Goal: Information Seeking & Learning: Compare options

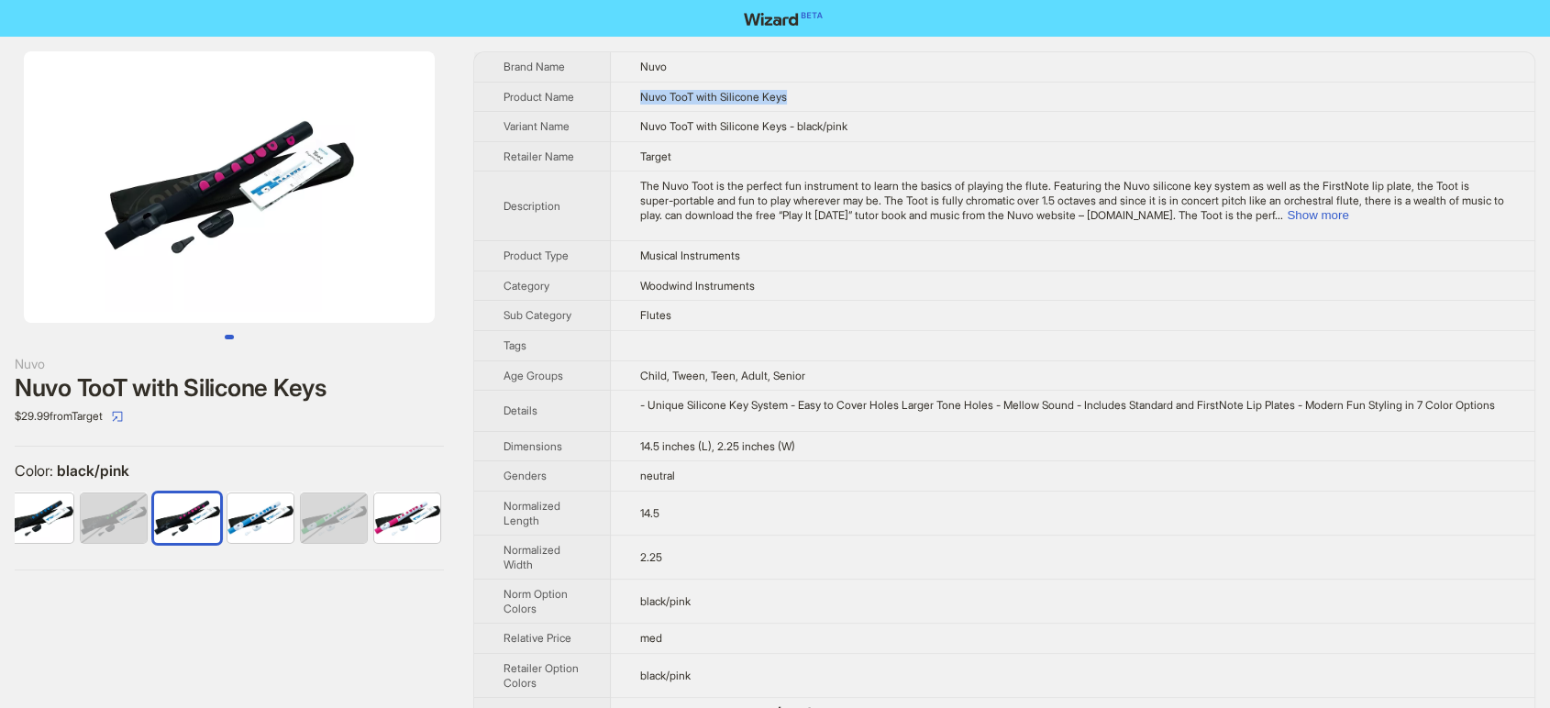
drag, startPoint x: 826, startPoint y: 94, endPoint x: 644, endPoint y: 94, distance: 182.5
click at [644, 94] on td "Nuvo TooT with Silicone Keys" at bounding box center [1073, 97] width 924 height 30
copy span "Nuvo TooT with Silicone Keys"
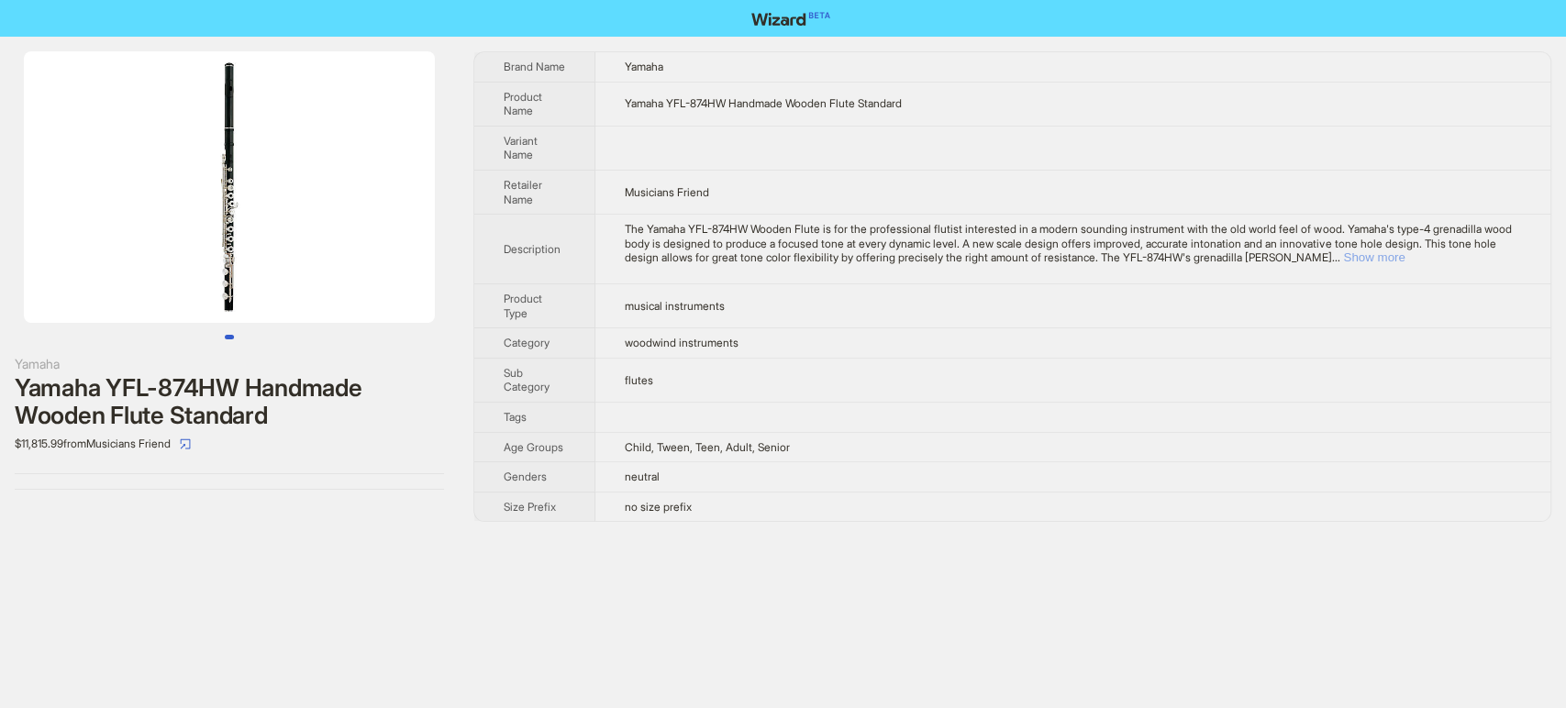
click at [1404, 258] on button "Show more" at bounding box center [1373, 257] width 61 height 14
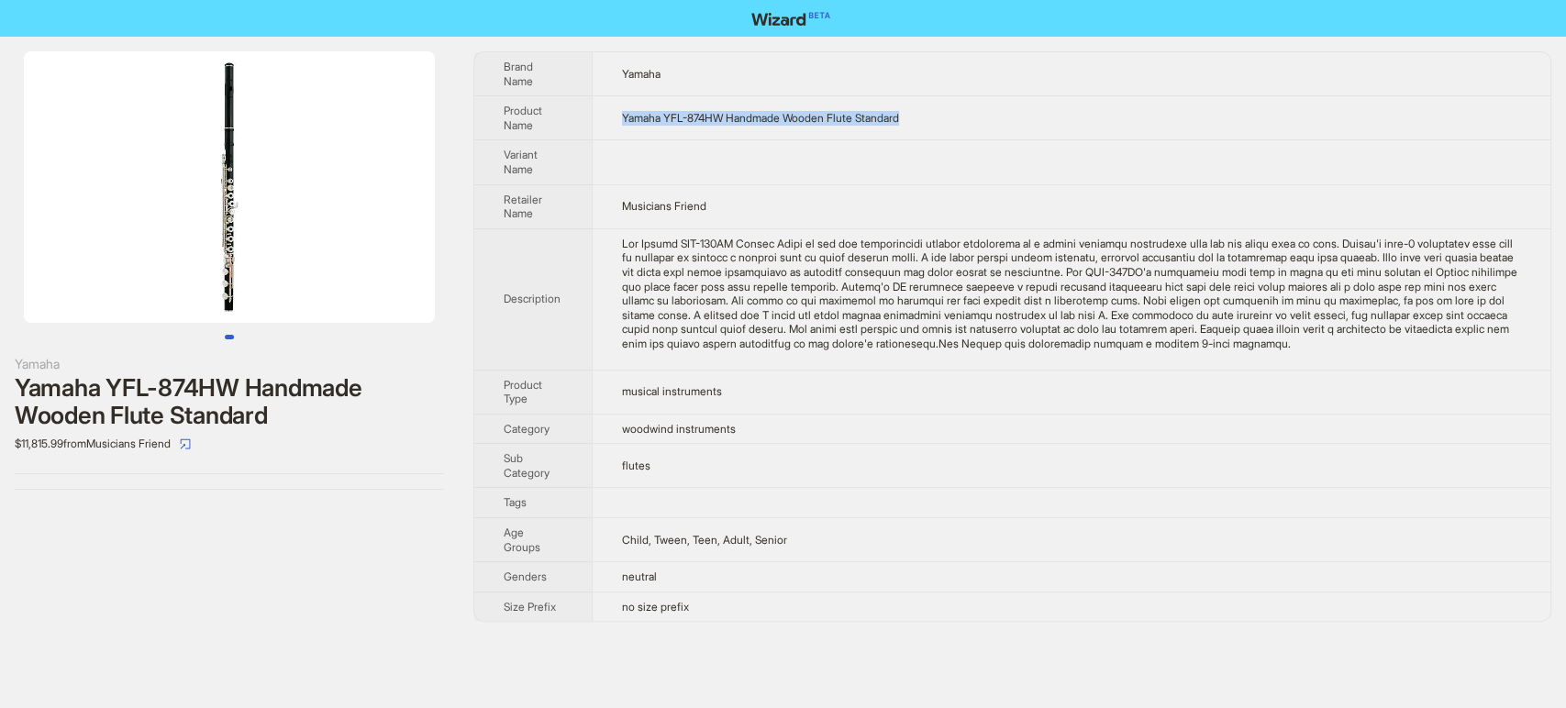
drag, startPoint x: 922, startPoint y: 113, endPoint x: 625, endPoint y: 123, distance: 296.4
click at [625, 123] on td "Yamaha YFL-874HW Handmade Wooden Flute Standard" at bounding box center [1071, 118] width 958 height 44
copy span "Yamaha YFL-874HW Handmade Wooden Flute Standard"
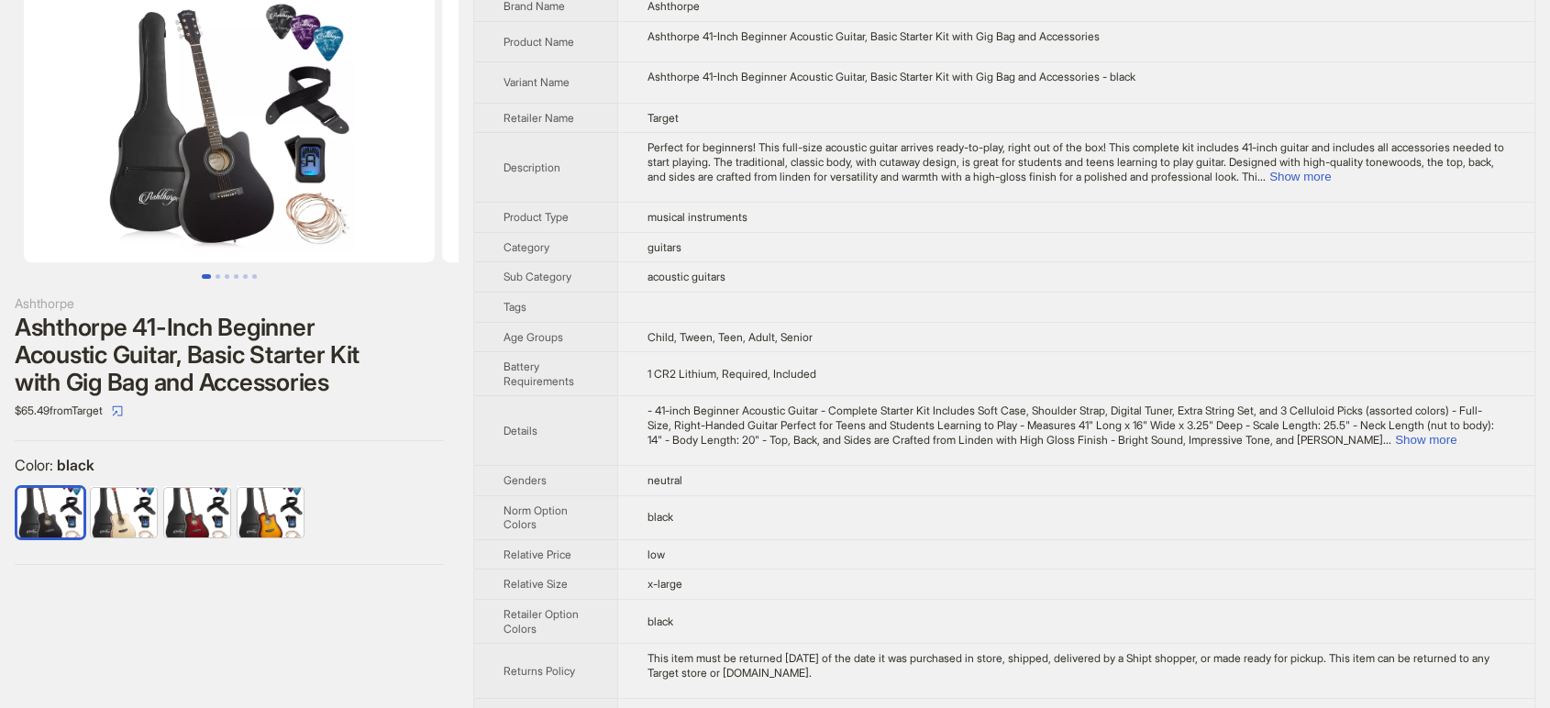
scroll to position [95, 0]
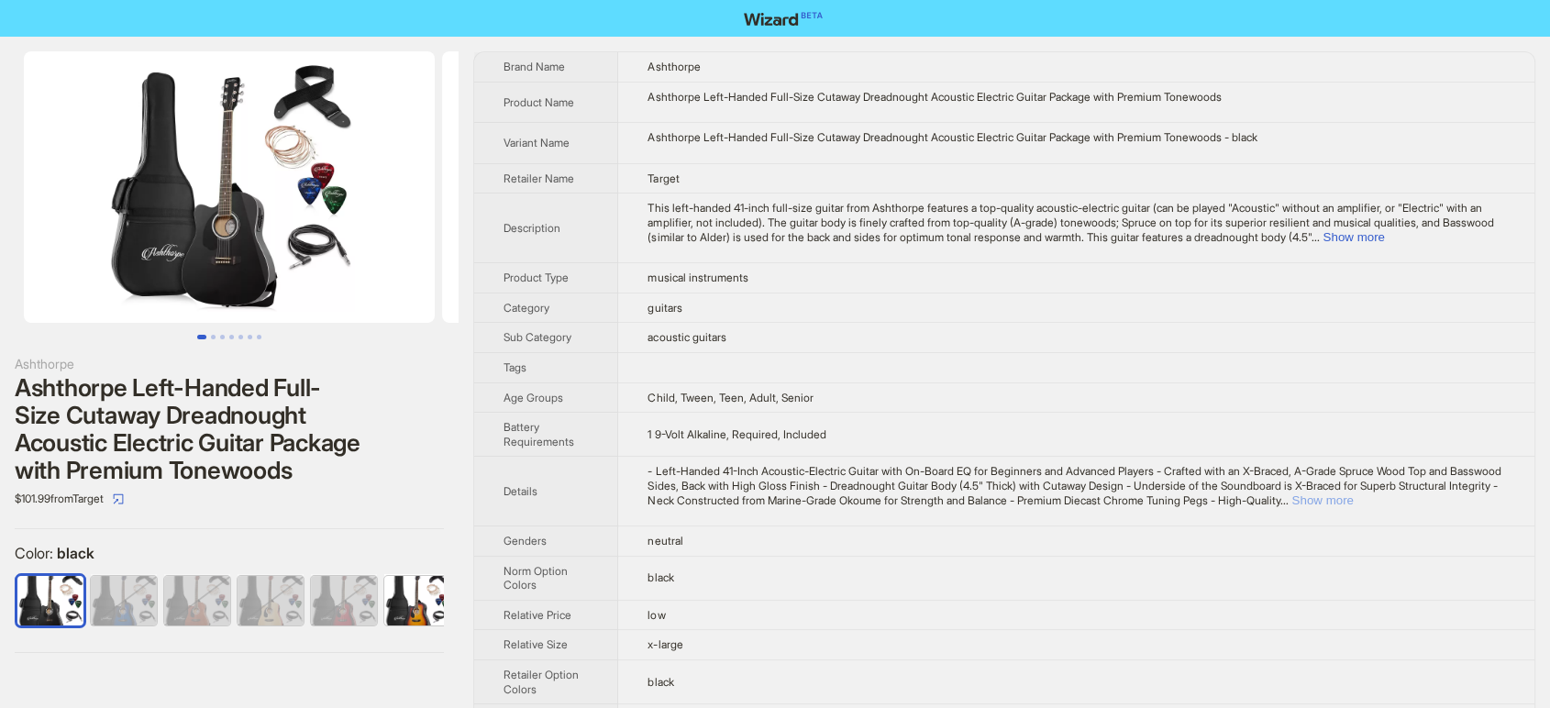
click at [1353, 504] on button "Show more" at bounding box center [1321, 500] width 61 height 14
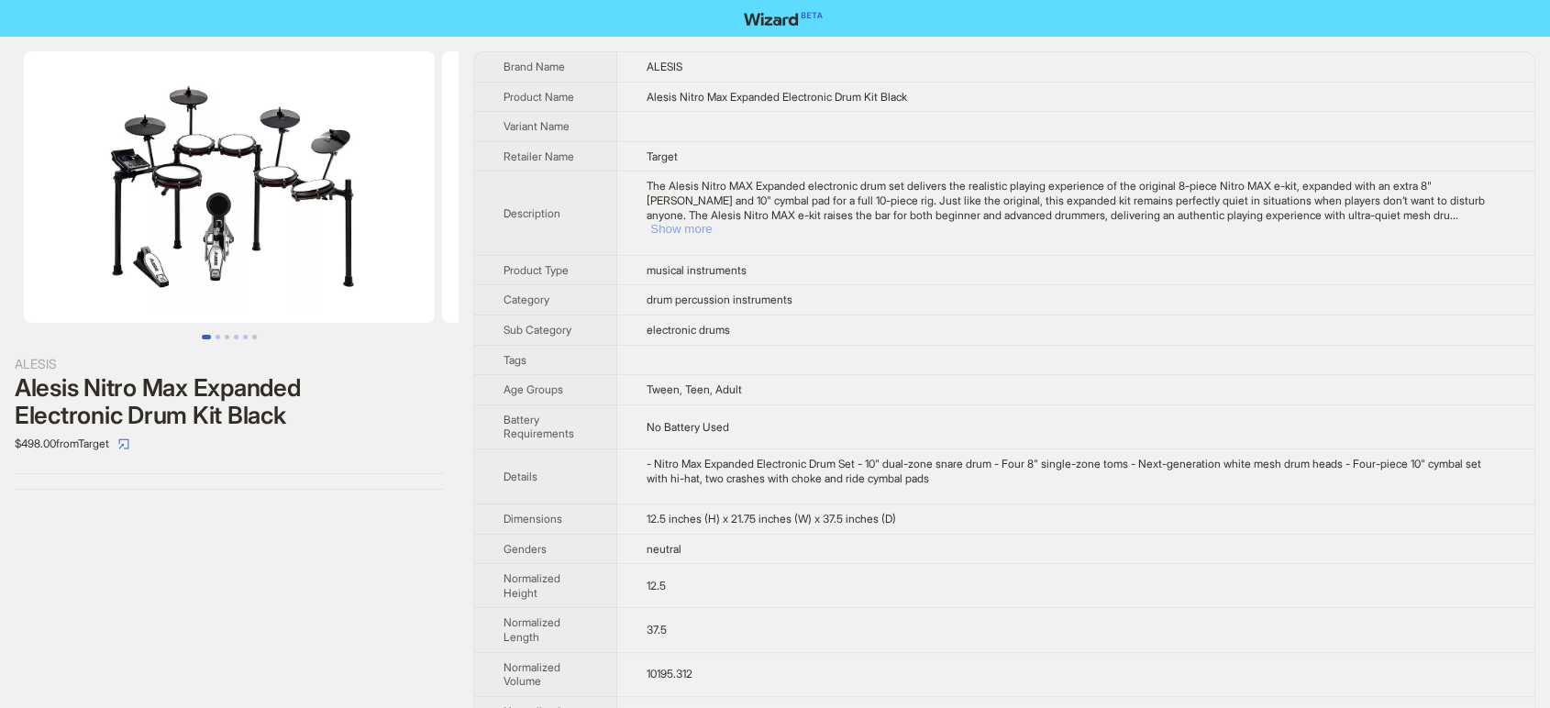
click at [712, 222] on button "Show more" at bounding box center [680, 229] width 61 height 14
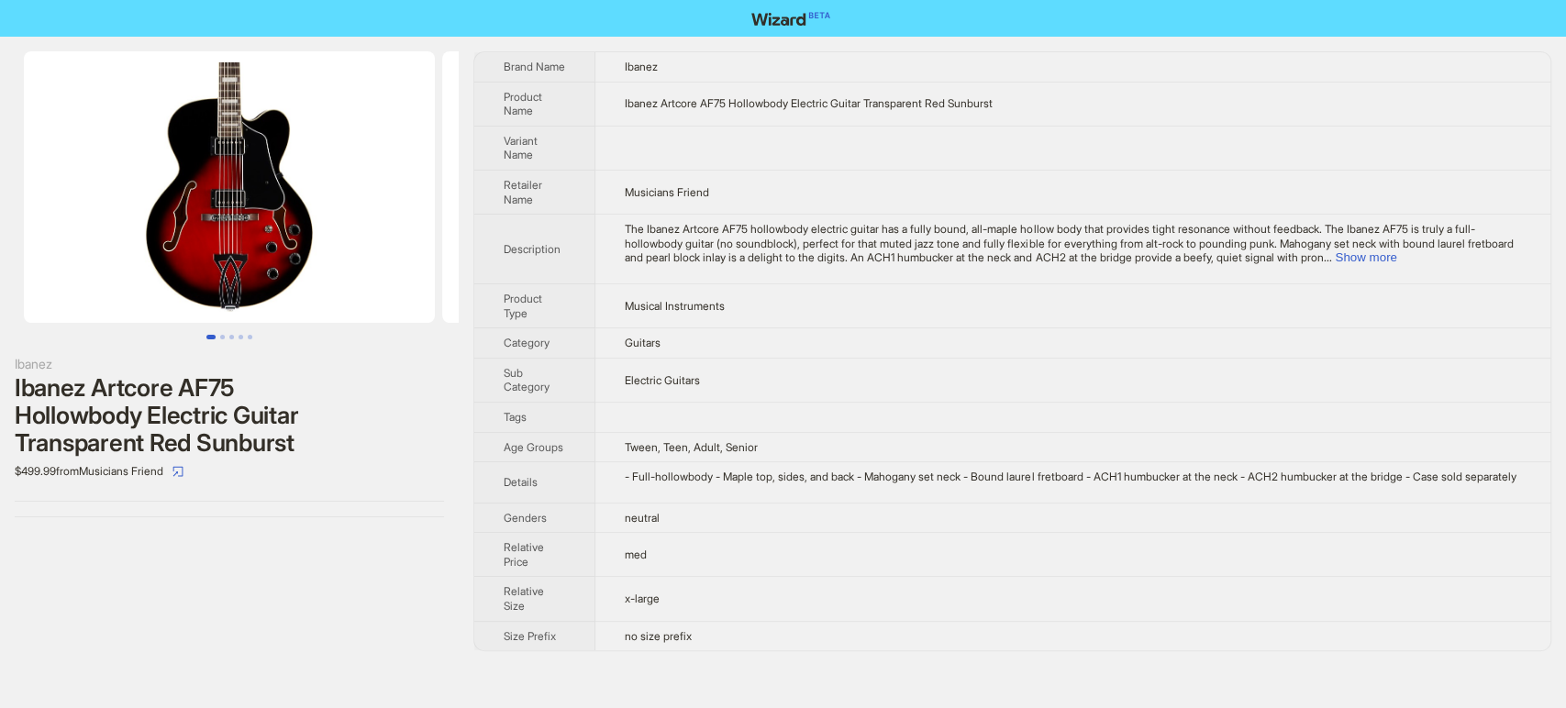
drag, startPoint x: 505, startPoint y: 63, endPoint x: 792, endPoint y: 679, distance: 679.1
click at [792, 666] on div "Ibanez Ibanez Artcore AF75 Hollowbody Electric Guitar Transparent Red Sunburst …" at bounding box center [783, 351] width 1566 height 629
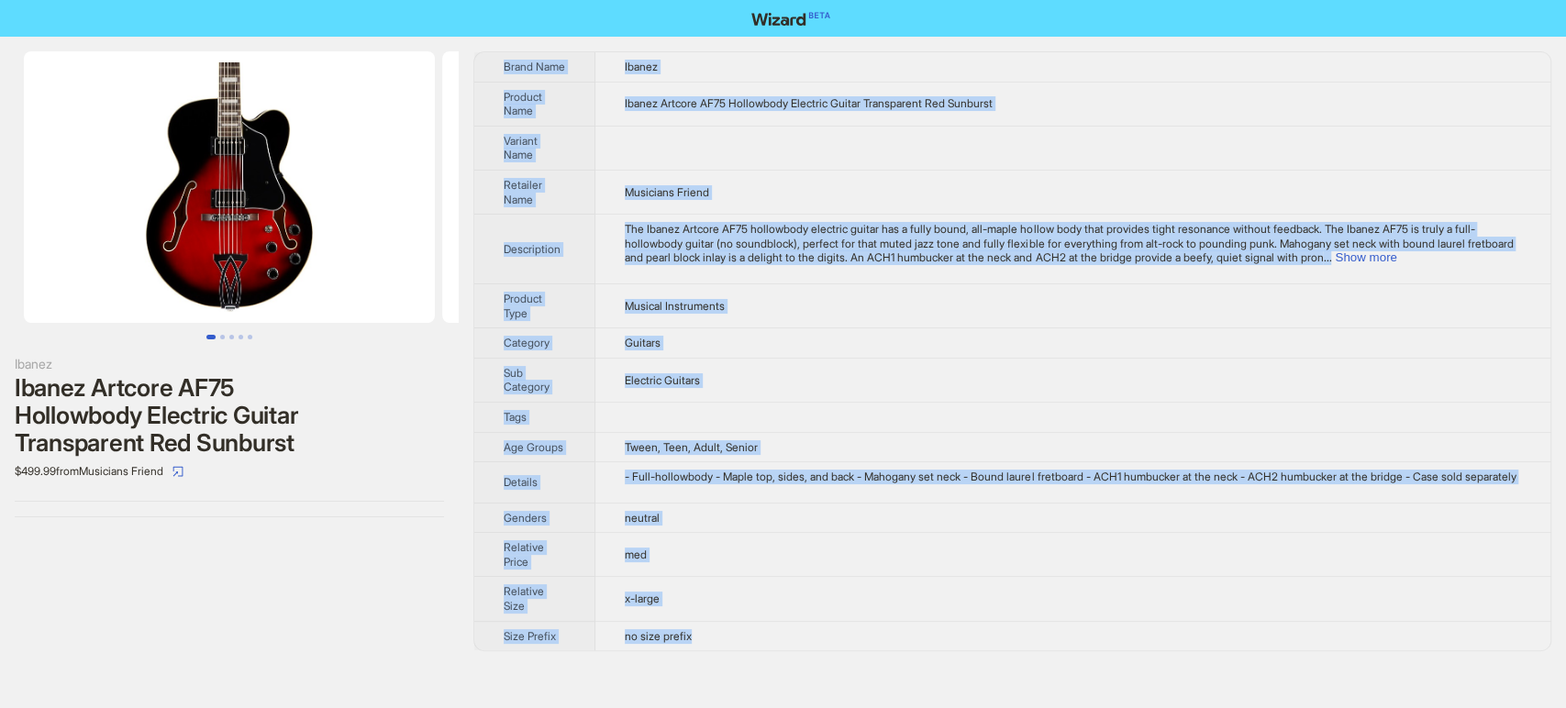
drag, startPoint x: 499, startPoint y: 61, endPoint x: 730, endPoint y: 647, distance: 630.0
click at [730, 647] on tbody "Brand Name Ibanez Product Name Ibanez Artcore AF75 Hollowbody Electric Guitar T…" at bounding box center [1012, 351] width 1076 height 598
copy tbody "Brand Name Ibanez Product Name Ibanez Artcore AF75 Hollowbody Electric Guitar T…"
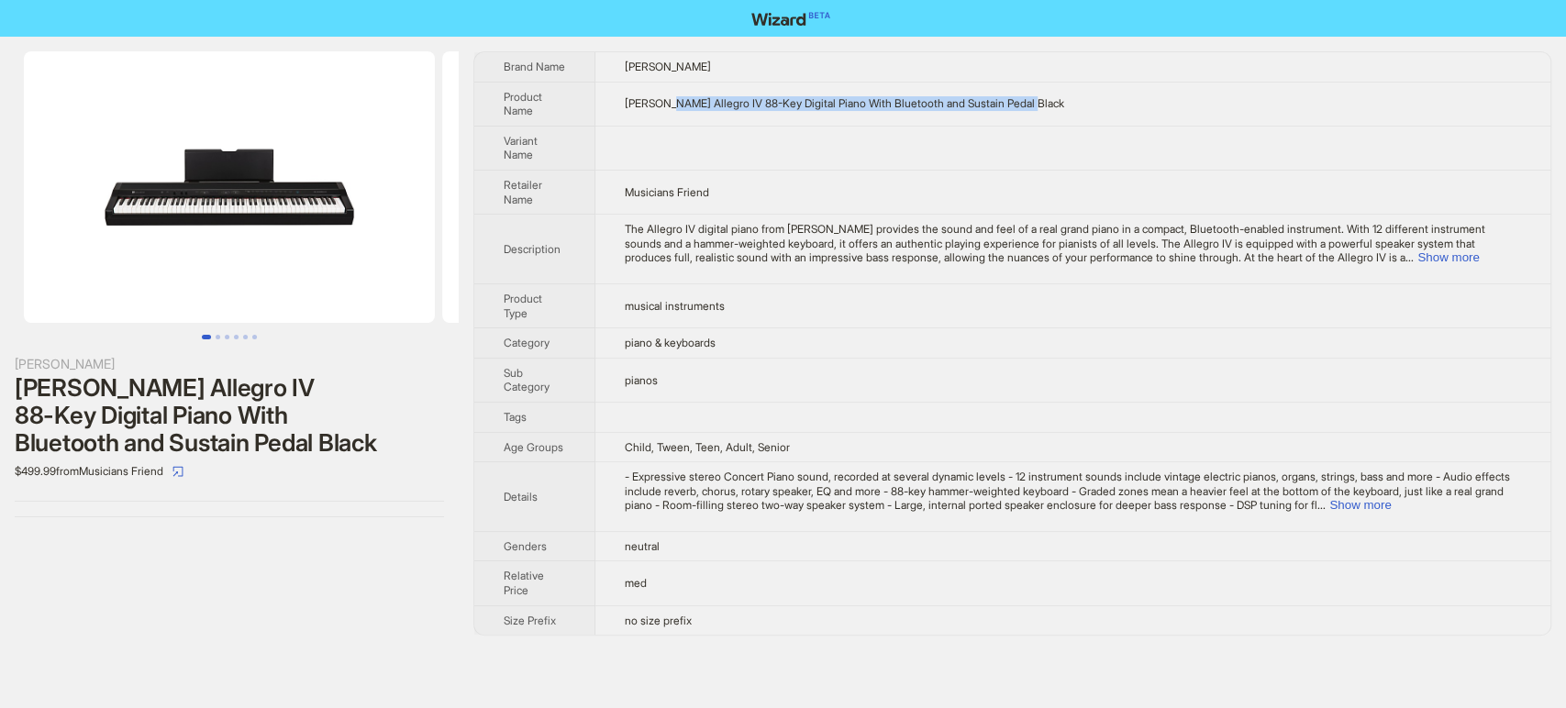
drag, startPoint x: 958, startPoint y: 98, endPoint x: 630, endPoint y: 103, distance: 328.4
click at [643, 103] on td "Williams Allegro IV 88-Key Digital Piano With Bluetooth and Sustain Pedal Black" at bounding box center [1072, 104] width 955 height 44
click at [608, 104] on td "Williams Allegro IV 88-Key Digital Piano With Bluetooth and Sustain Pedal Black" at bounding box center [1072, 104] width 955 height 44
drag, startPoint x: 653, startPoint y: 88, endPoint x: 1084, endPoint y: 90, distance: 431.1
click at [1084, 90] on td "Williams Allegro IV 88-Key Digital Piano With Bluetooth and Sustain Pedal Black" at bounding box center [1072, 104] width 955 height 44
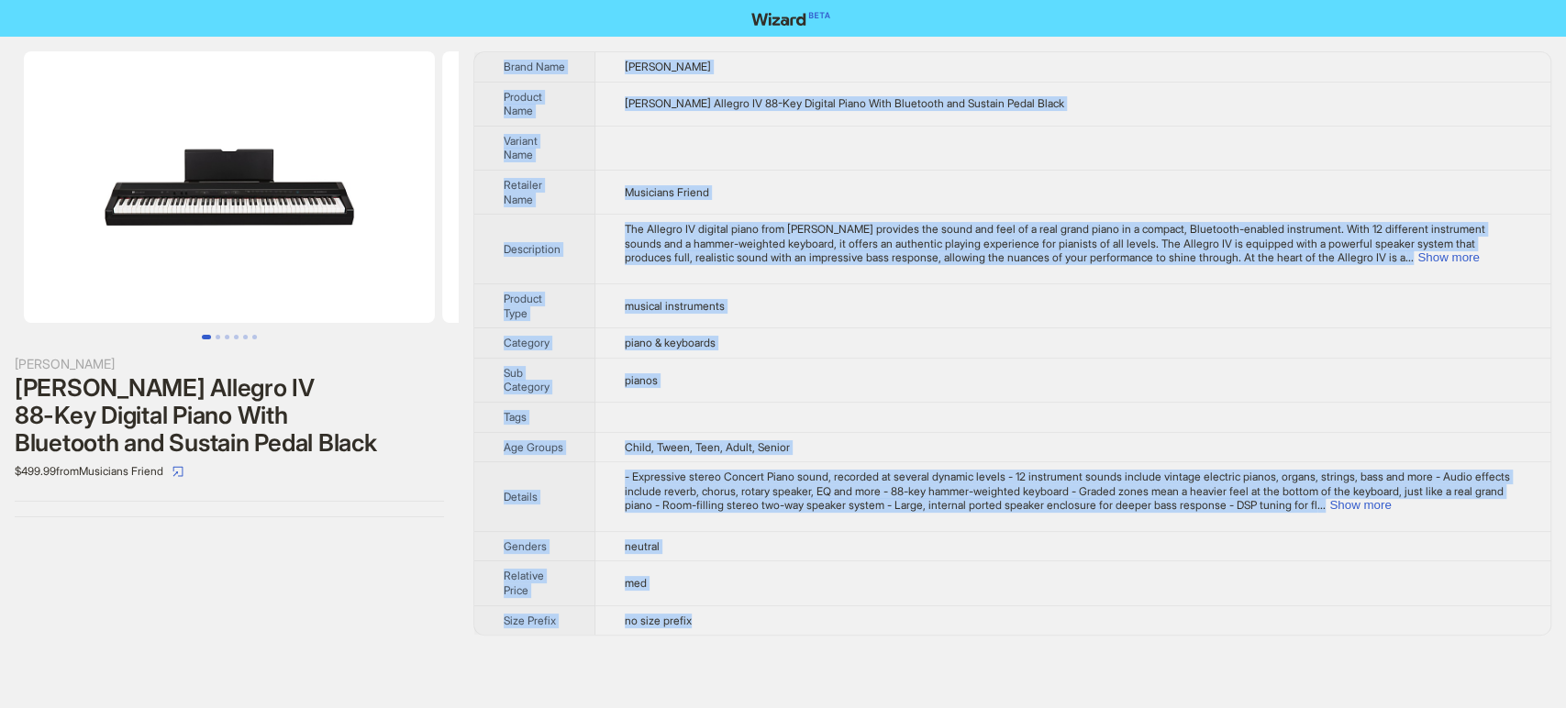
drag, startPoint x: 477, startPoint y: 61, endPoint x: 737, endPoint y: 619, distance: 615.5
click at [737, 619] on tbody "Brand Name Williams Product Name Williams Allegro IV 88-Key Digital Piano With …" at bounding box center [1012, 343] width 1076 height 582
copy tbody "Brand Name Williams Product Name Williams Allegro IV 88-Key Digital Piano With …"
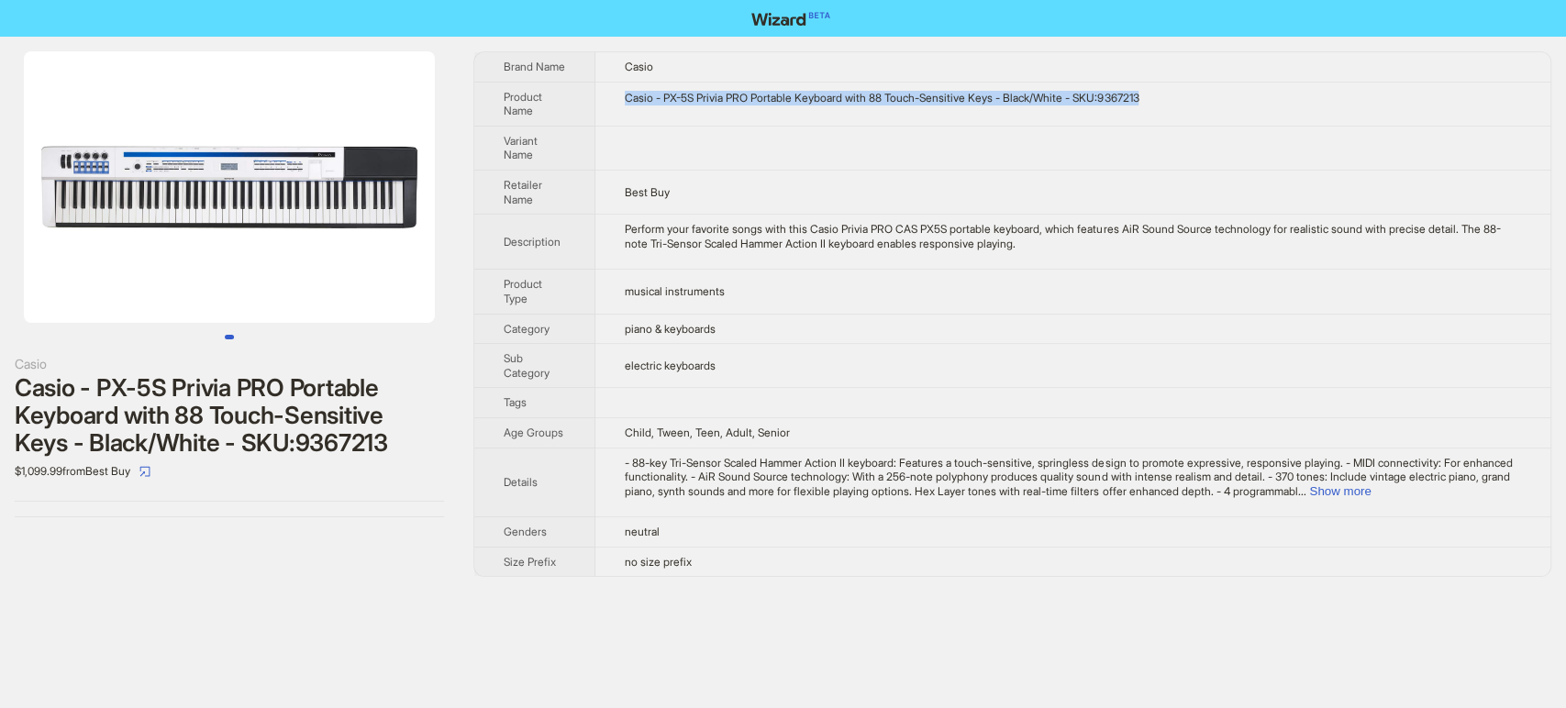
drag, startPoint x: 1181, startPoint y: 95, endPoint x: 609, endPoint y: 88, distance: 572.3
click at [609, 88] on td "Casio - PX-5S Privia PRO Portable Keyboard with 88 Touch-Sensitive Keys - Black…" at bounding box center [1072, 104] width 955 height 44
copy div "Casio - PX-5S Privia PRO Portable Keyboard with 88 Touch-Sensitive Keys - Black…"
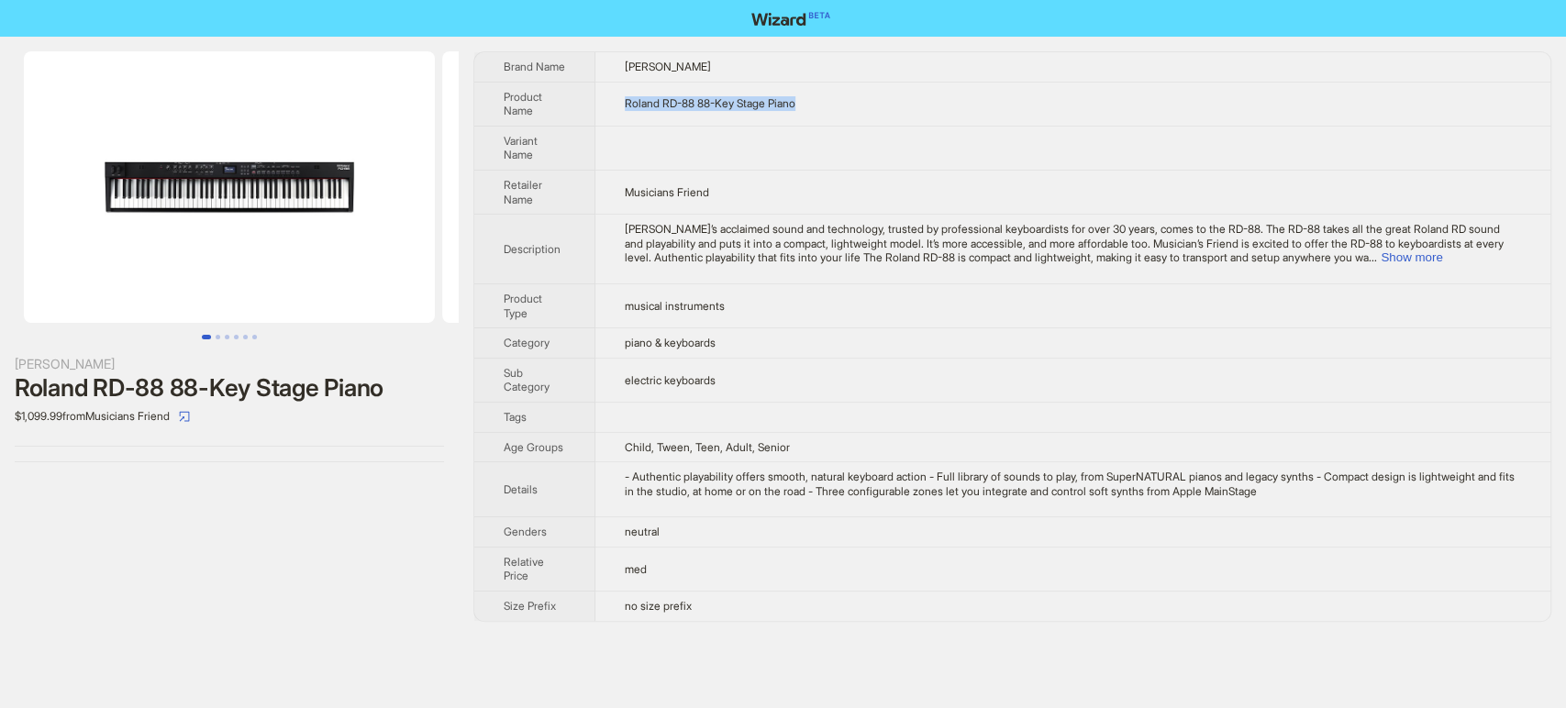
drag, startPoint x: 847, startPoint y: 106, endPoint x: 614, endPoint y: 101, distance: 233.9
click at [614, 101] on td "Roland RD-88 88-Key Stage Piano" at bounding box center [1072, 104] width 955 height 44
copy span "Roland RD-88 88-Key Stage Piano"
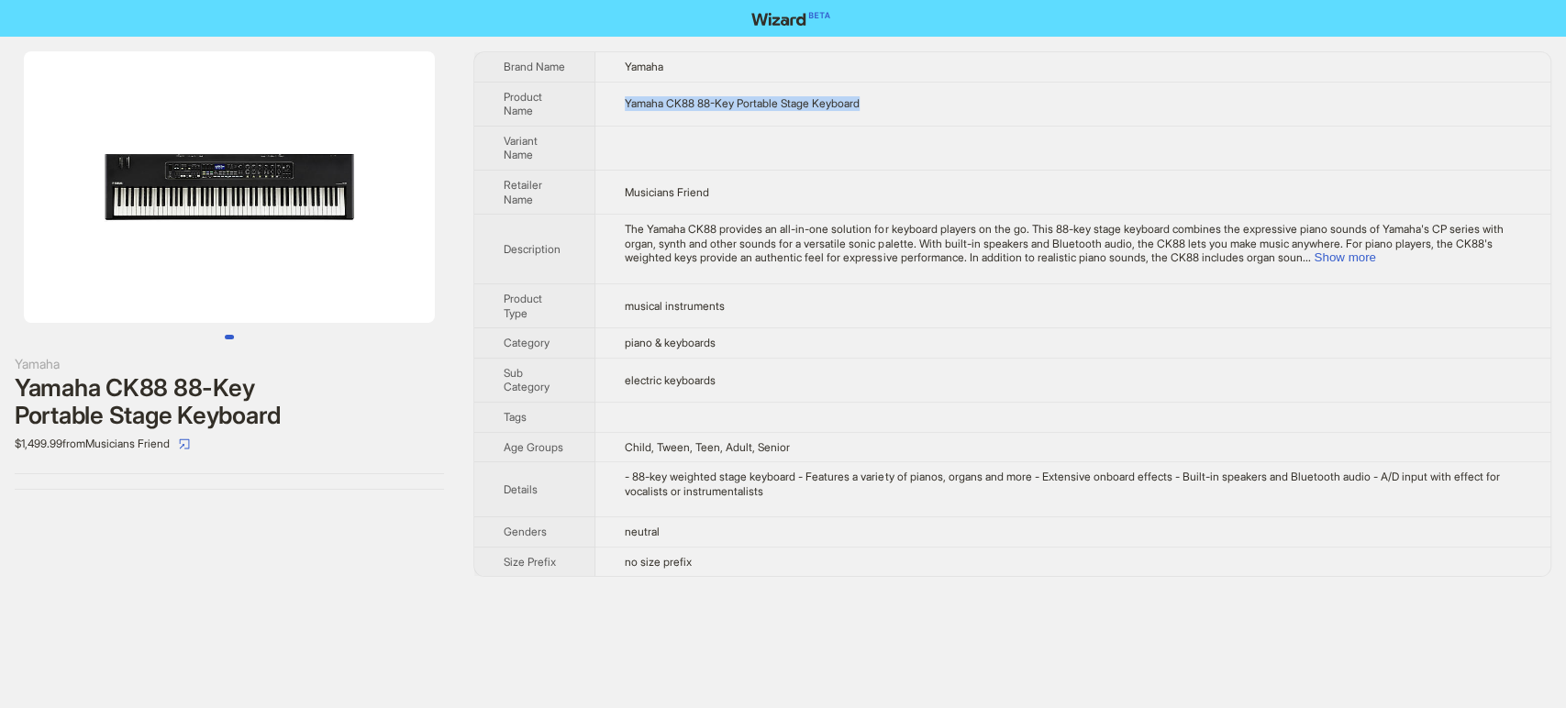
drag, startPoint x: 905, startPoint y: 111, endPoint x: 627, endPoint y: 94, distance: 278.4
click at [627, 94] on td "Yamaha CK88 88-Key Portable Stage Keyboard" at bounding box center [1072, 104] width 955 height 44
copy span "Yamaha CK88 88-Key Portable Stage Keyboard"
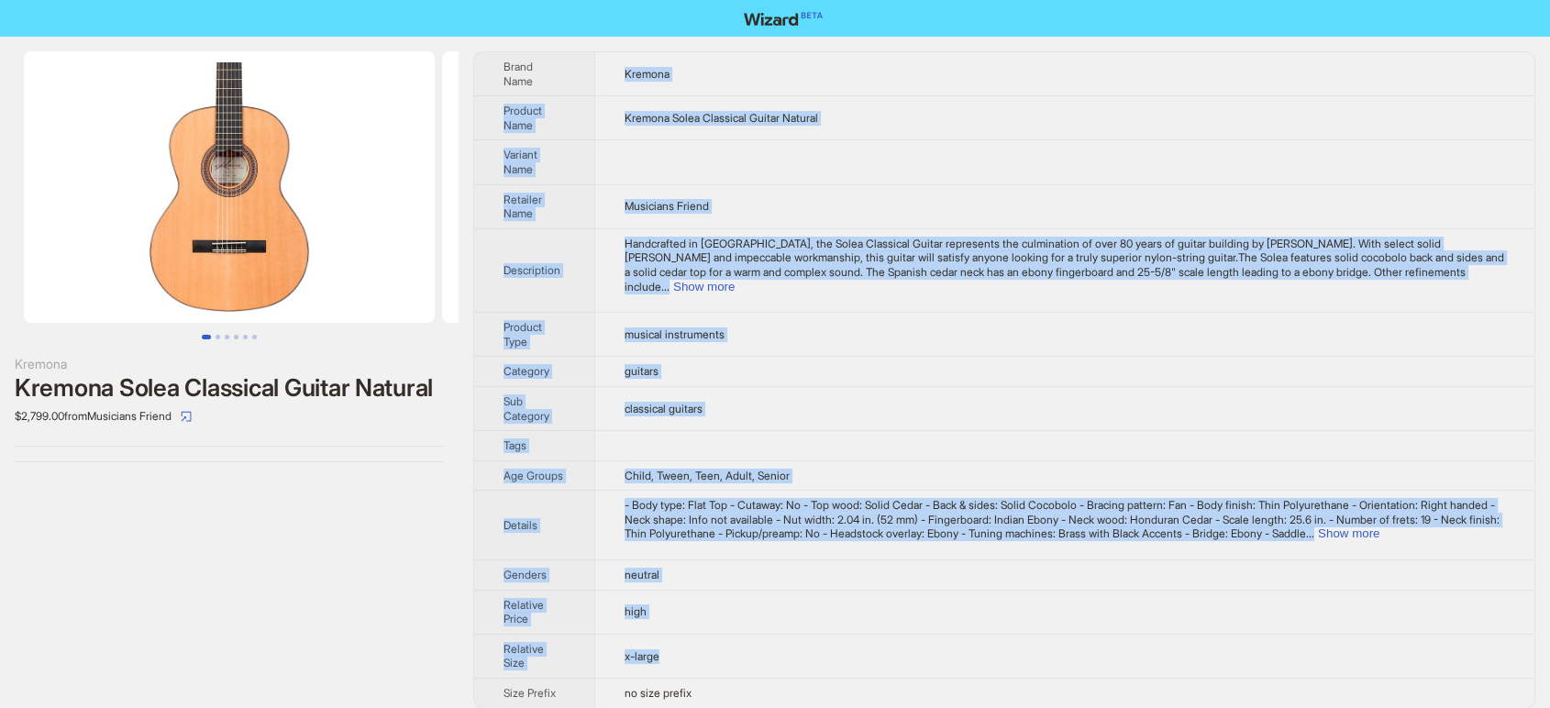
copy tbody "Loremip Dolorsi Amet Consect Adipi Elitseddo Eiusmo Tempori Utlabor Etdo Magnaa…"
drag, startPoint x: 622, startPoint y: 61, endPoint x: 781, endPoint y: 688, distance: 646.4
click at [781, 688] on tbody "Brand Name [PERSON_NAME] Product Name [PERSON_NAME] Classical Guitar Natural Va…" at bounding box center [1004, 380] width 1060 height 656
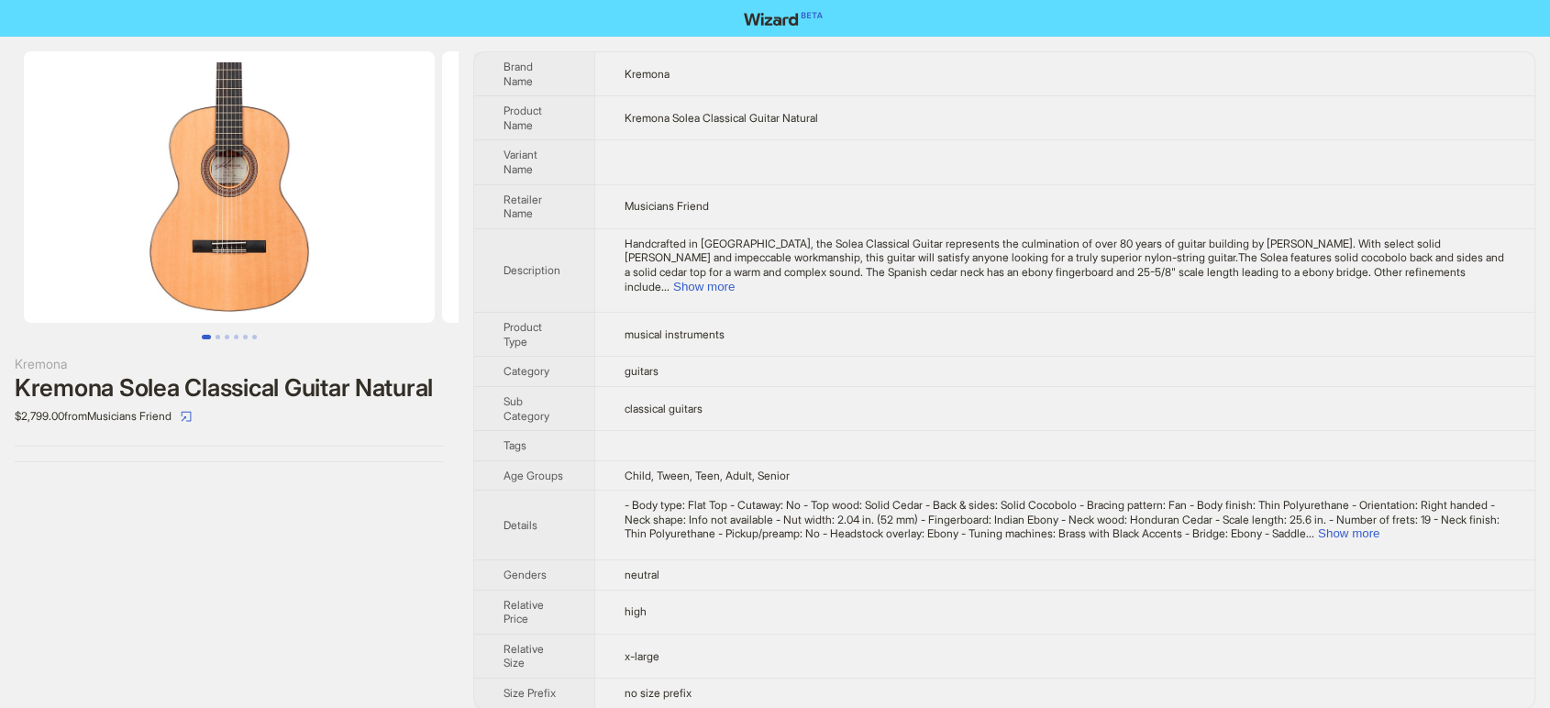
click at [465, 19] on nav at bounding box center [775, 18] width 1550 height 37
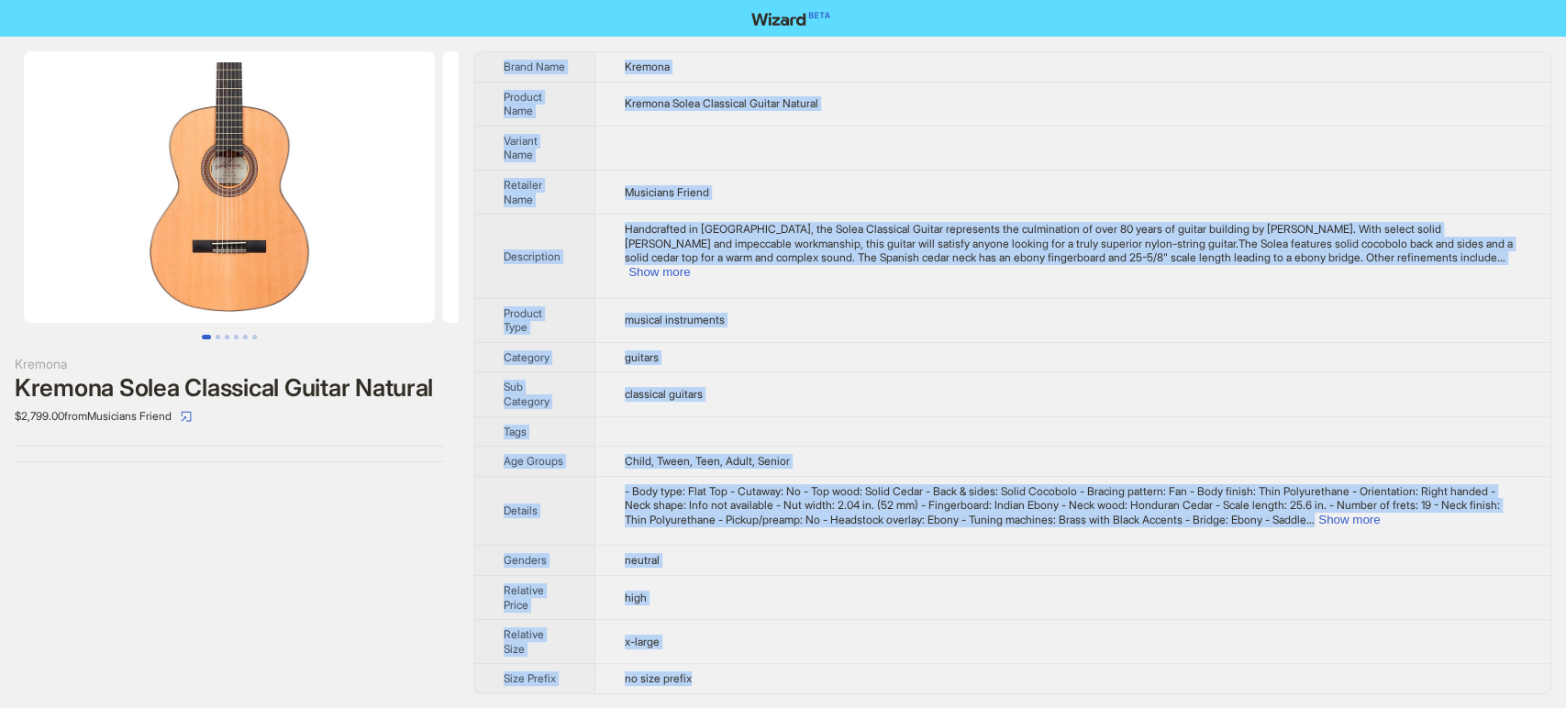
drag, startPoint x: 479, startPoint y: 53, endPoint x: 737, endPoint y: 674, distance: 672.6
click at [737, 674] on tbody "Brand Name Kremona Product Name Kremona Solea Classical Guitar Natural Variant …" at bounding box center [1012, 372] width 1076 height 641
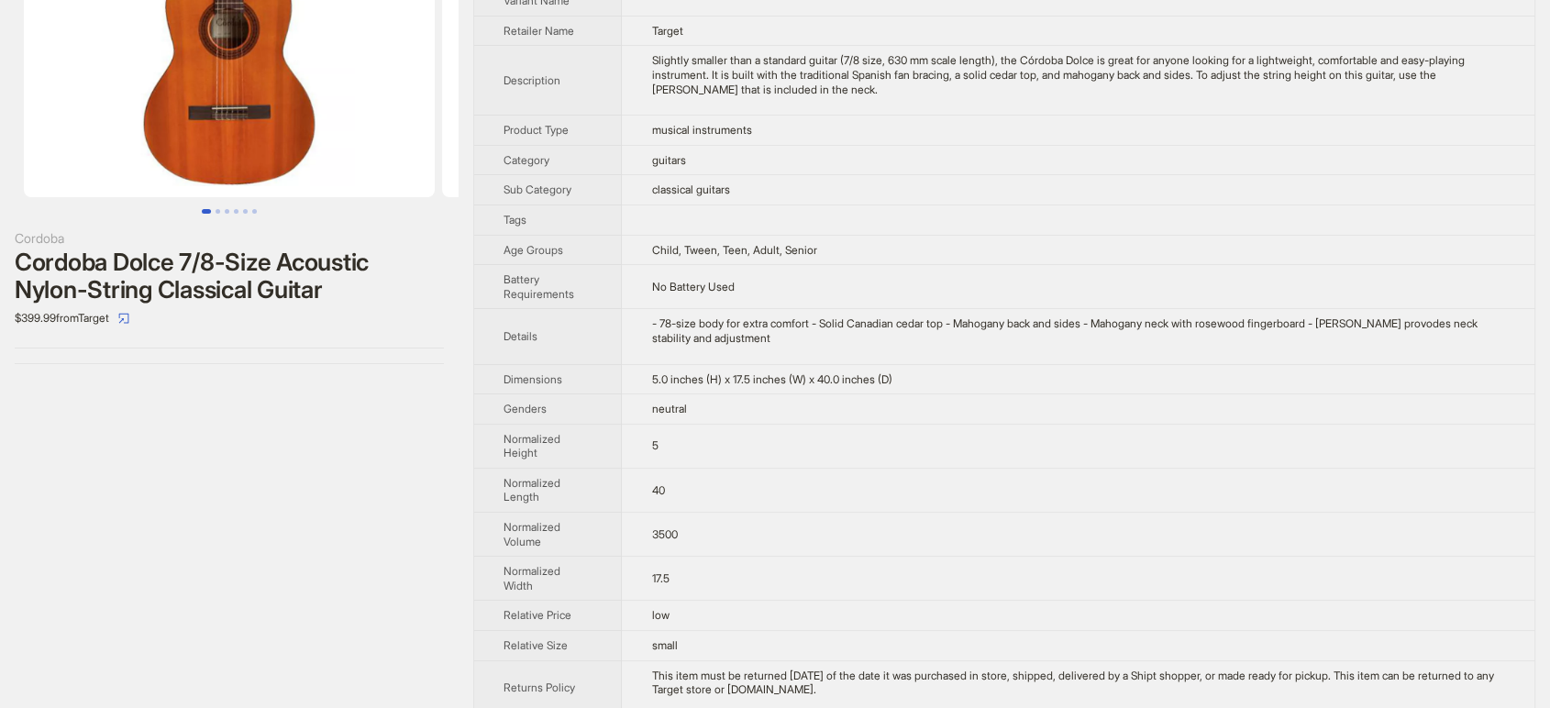
scroll to position [27, 0]
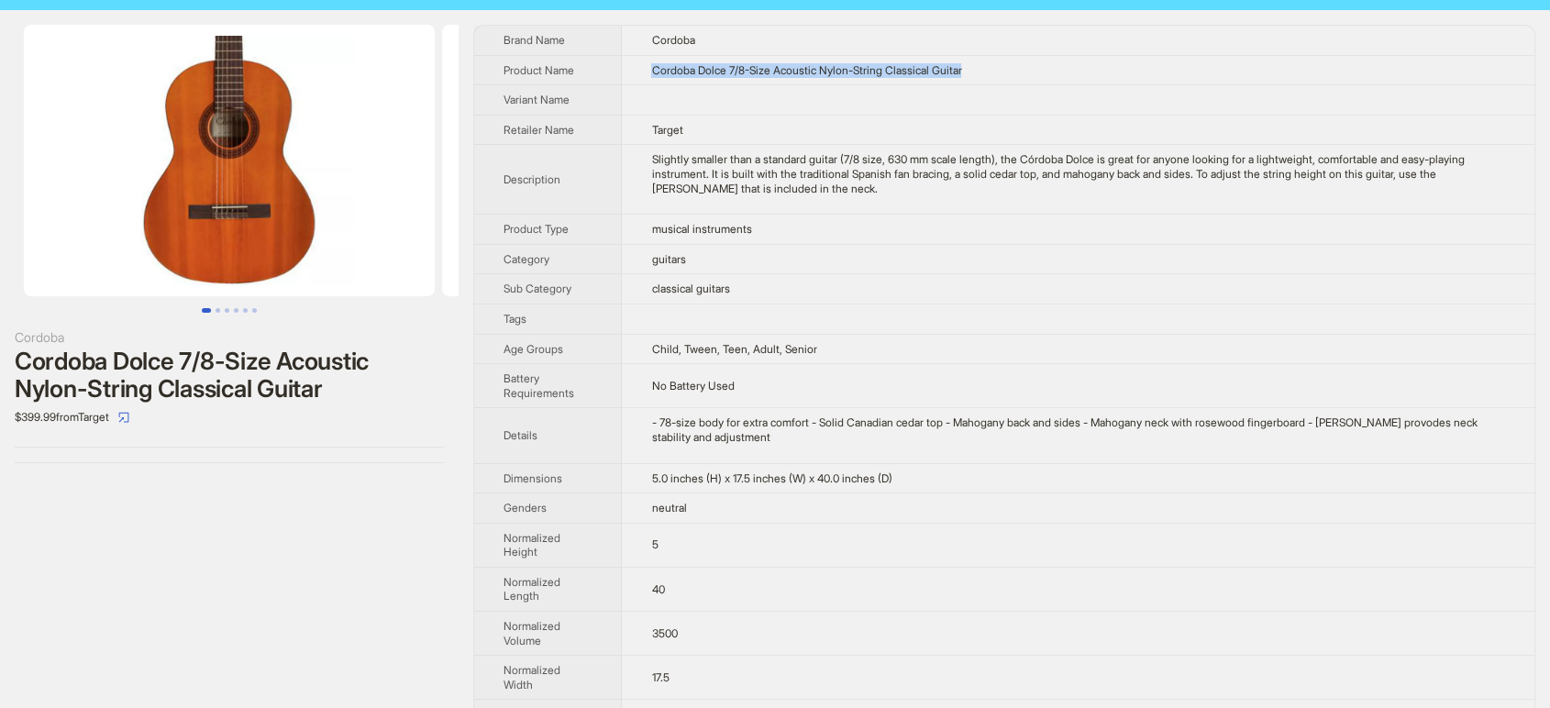
drag, startPoint x: 1020, startPoint y: 64, endPoint x: 648, endPoint y: 64, distance: 371.4
click at [648, 64] on td "Cordoba Dolce 7/8-Size Acoustic Nylon-String Classical Guitar" at bounding box center [1078, 70] width 913 height 30
copy span "Cordoba Dolce 7/8-Size Acoustic Nylon-String Classical Guitar"
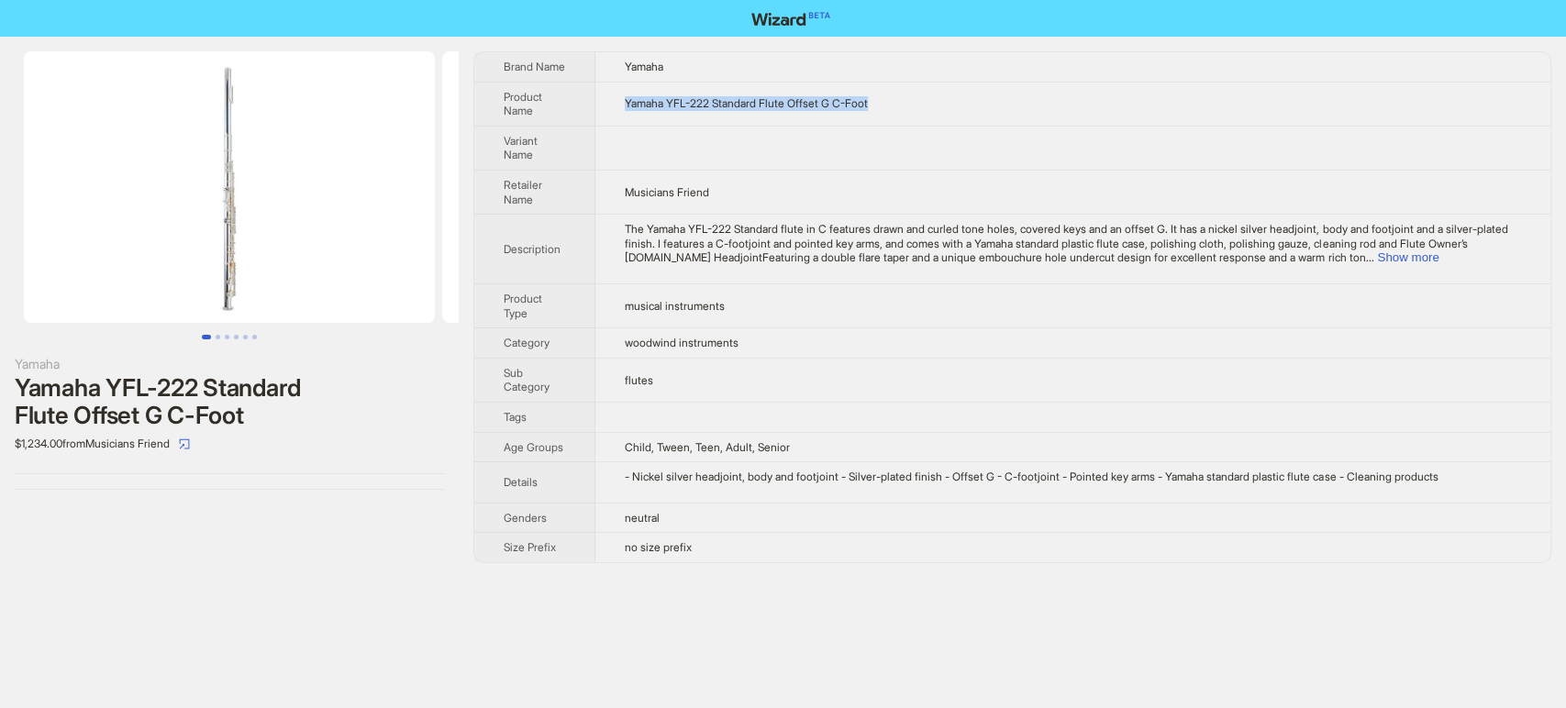
drag, startPoint x: 886, startPoint y: 98, endPoint x: 590, endPoint y: 105, distance: 296.3
click at [590, 105] on tr "Product Name Yamaha YFL-222 Standard Flute Offset G C-Foot" at bounding box center [1012, 104] width 1076 height 44
copy tr "Yamaha YFL-222 Standard Flute Offset G C-Foot"
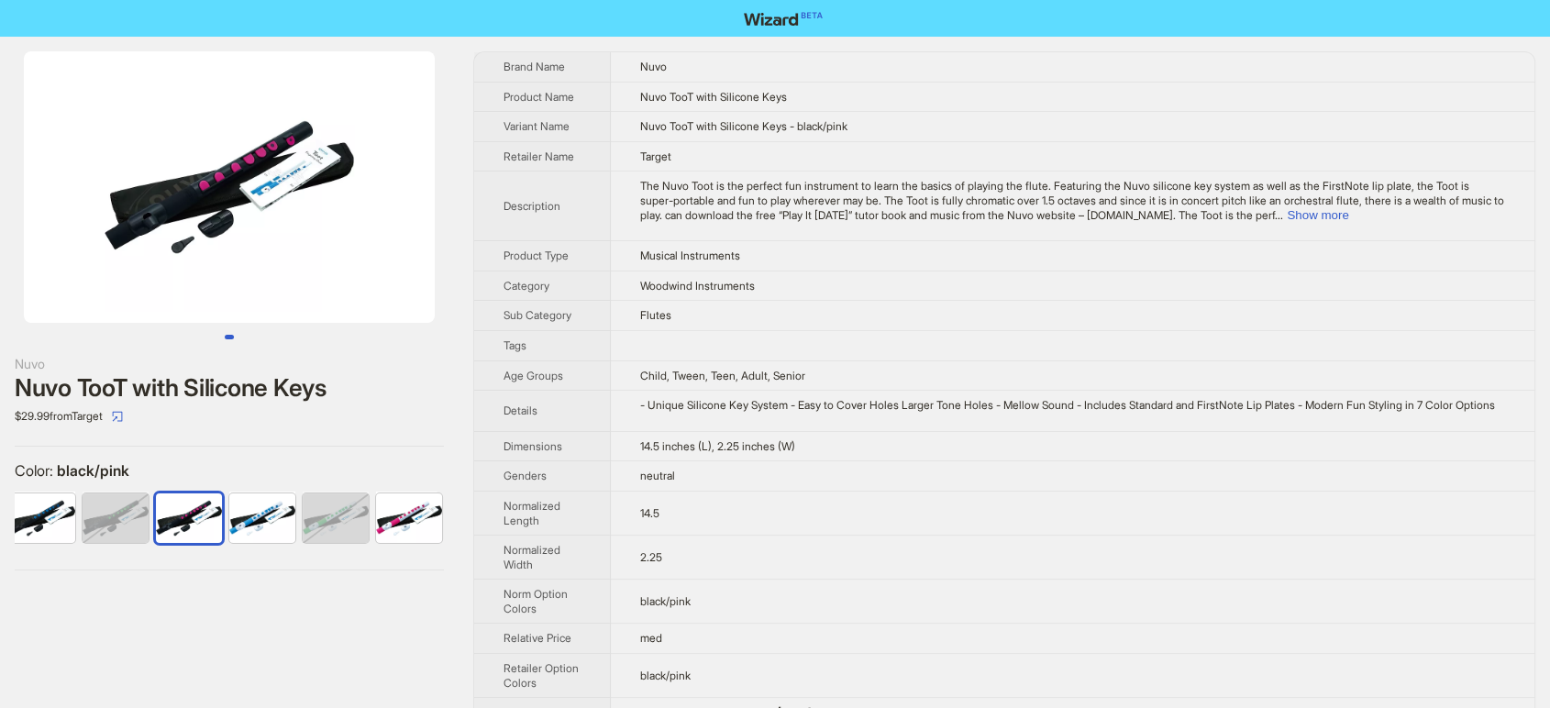
scroll to position [0, 83]
drag, startPoint x: 824, startPoint y: 81, endPoint x: 603, endPoint y: 94, distance: 220.5
click at [603, 94] on tr "Product Name Nuvo TooT with Silicone Keys" at bounding box center [1004, 97] width 1060 height 30
drag, startPoint x: 827, startPoint y: 94, endPoint x: 634, endPoint y: 96, distance: 193.5
click at [634, 96] on td "Nuvo TooT with Silicone Keys" at bounding box center [1073, 97] width 924 height 30
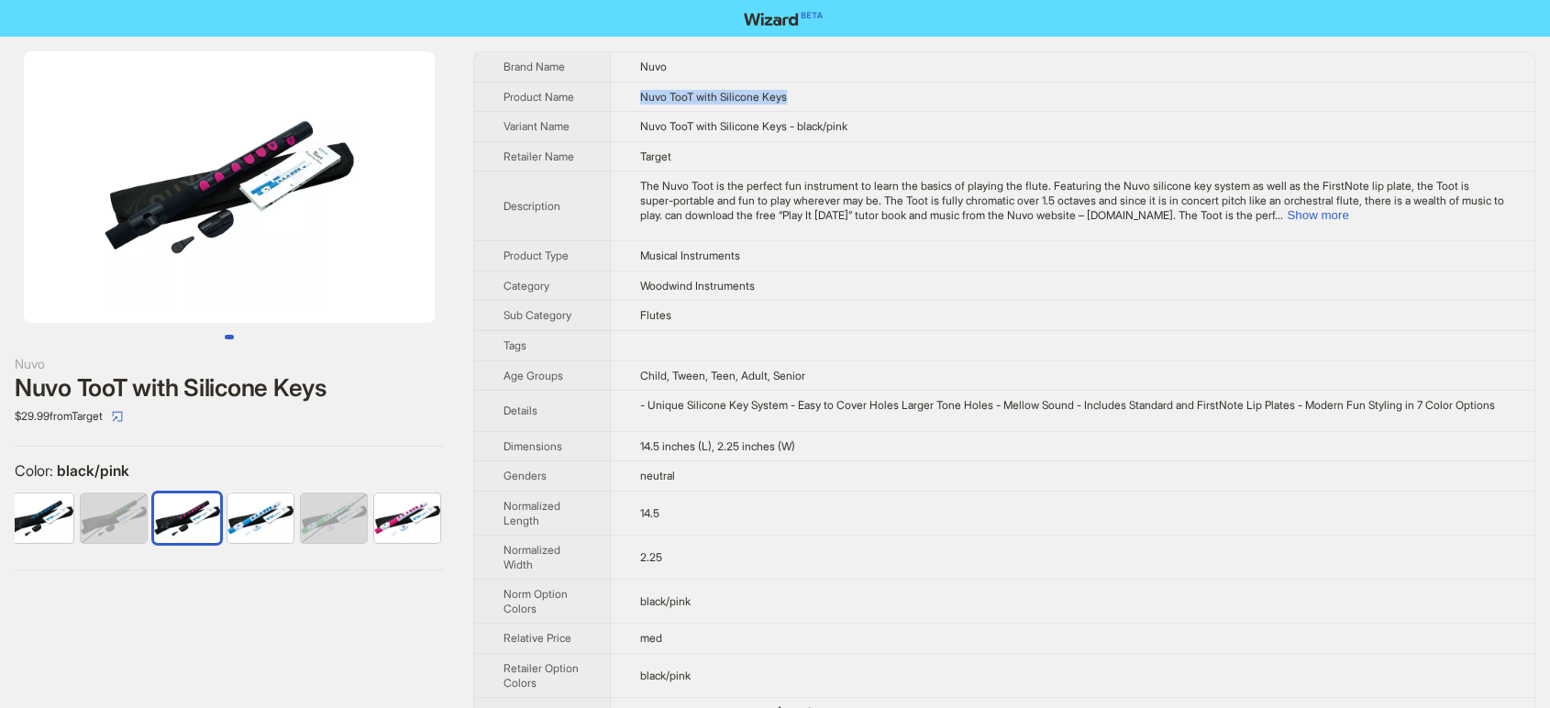
copy span "Nuvo TooT with Silicone Keys"
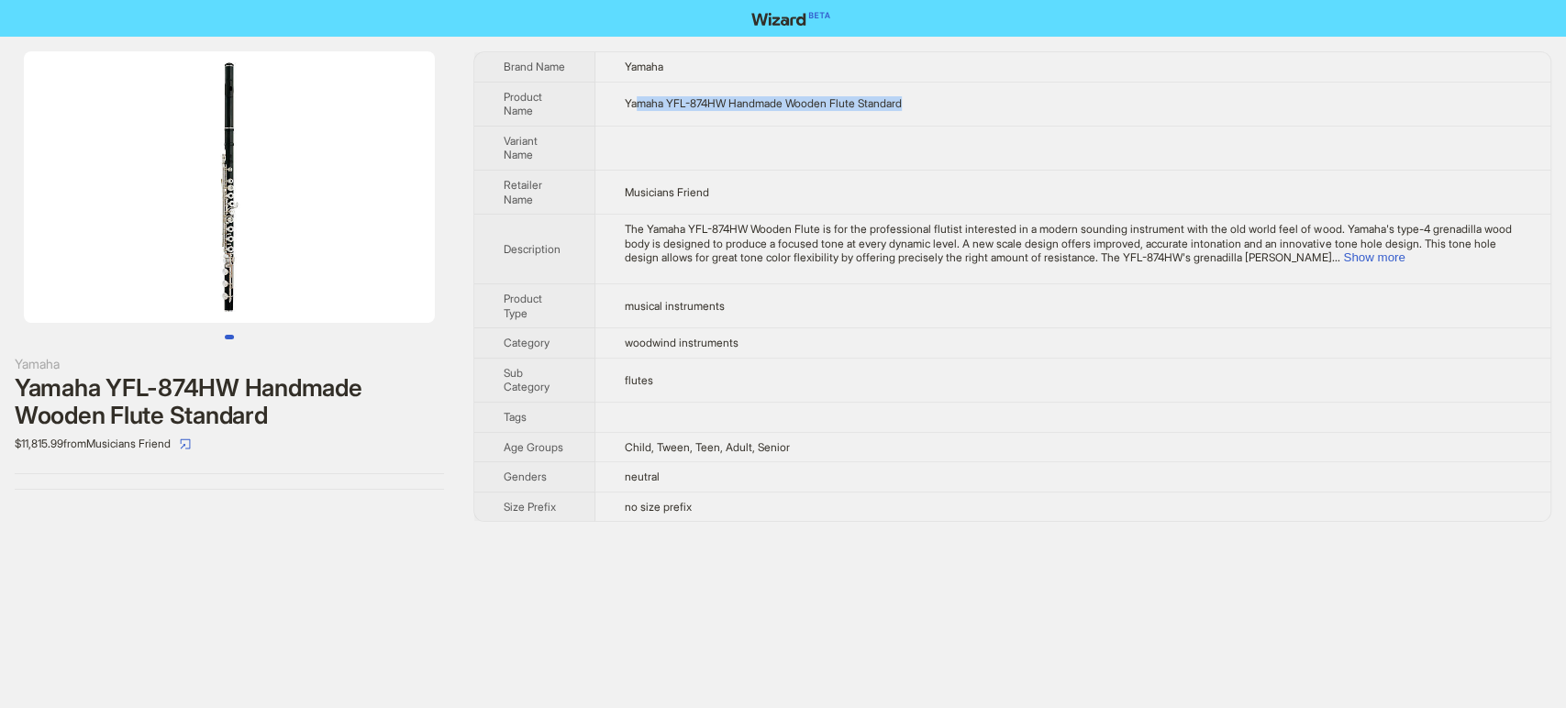
drag, startPoint x: 918, startPoint y: 106, endPoint x: 619, endPoint y: 113, distance: 299.1
click at [637, 116] on td "Yamaha YFL-874HW Handmade Wooden Flute Standard" at bounding box center [1072, 104] width 955 height 44
click at [614, 112] on td "Yamaha YFL-874HW Handmade Wooden Flute Standard" at bounding box center [1072, 104] width 955 height 44
drag, startPoint x: 614, startPoint y: 112, endPoint x: 619, endPoint y: 97, distance: 15.4
click at [614, 111] on td "Yamaha YFL-874HW Handmade Wooden Flute Standard" at bounding box center [1072, 104] width 955 height 44
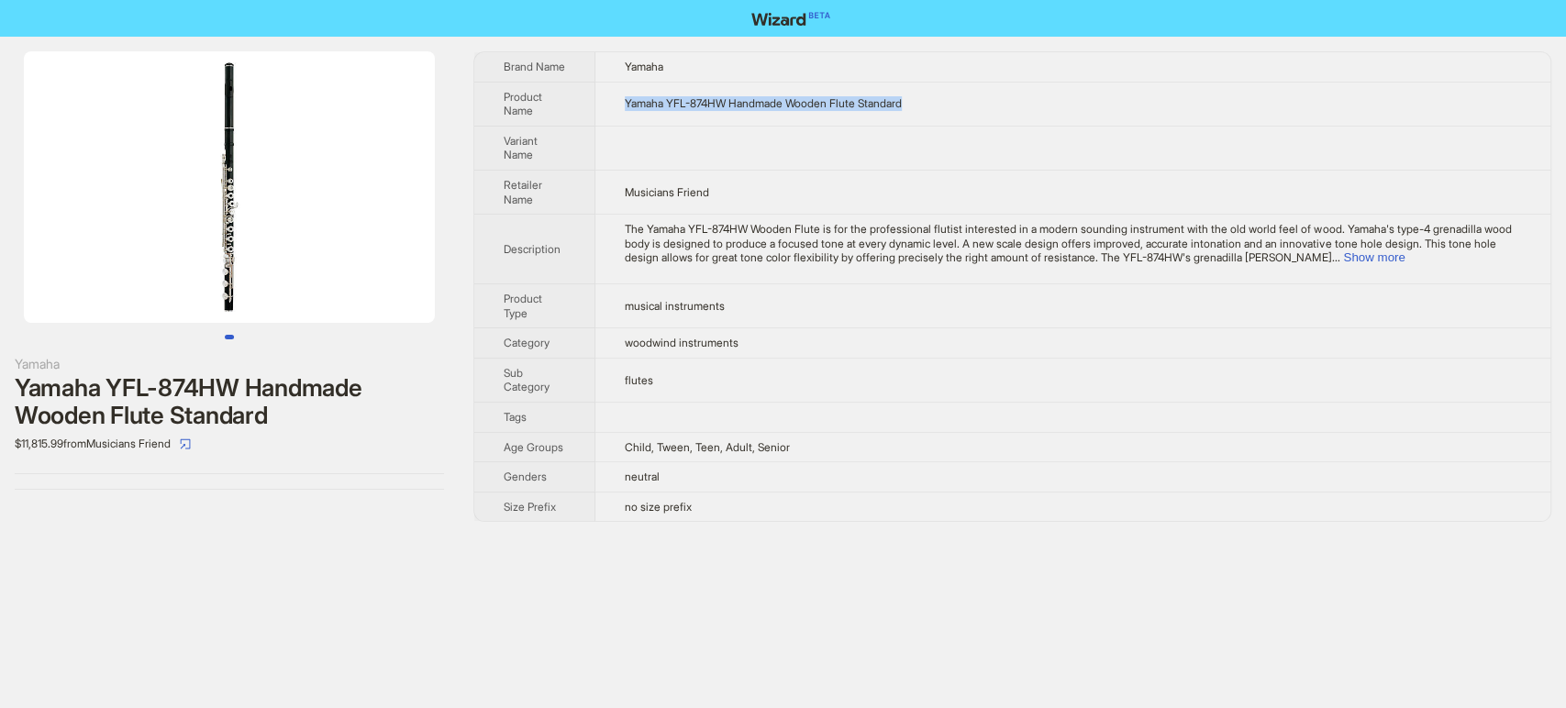
drag, startPoint x: 954, startPoint y: 108, endPoint x: 617, endPoint y: 105, distance: 336.6
click at [617, 105] on td "Yamaha YFL-874HW Handmade Wooden Flute Standard" at bounding box center [1072, 104] width 955 height 44
copy span "Yamaha YFL-874HW Handmade Wooden Flute Standard"
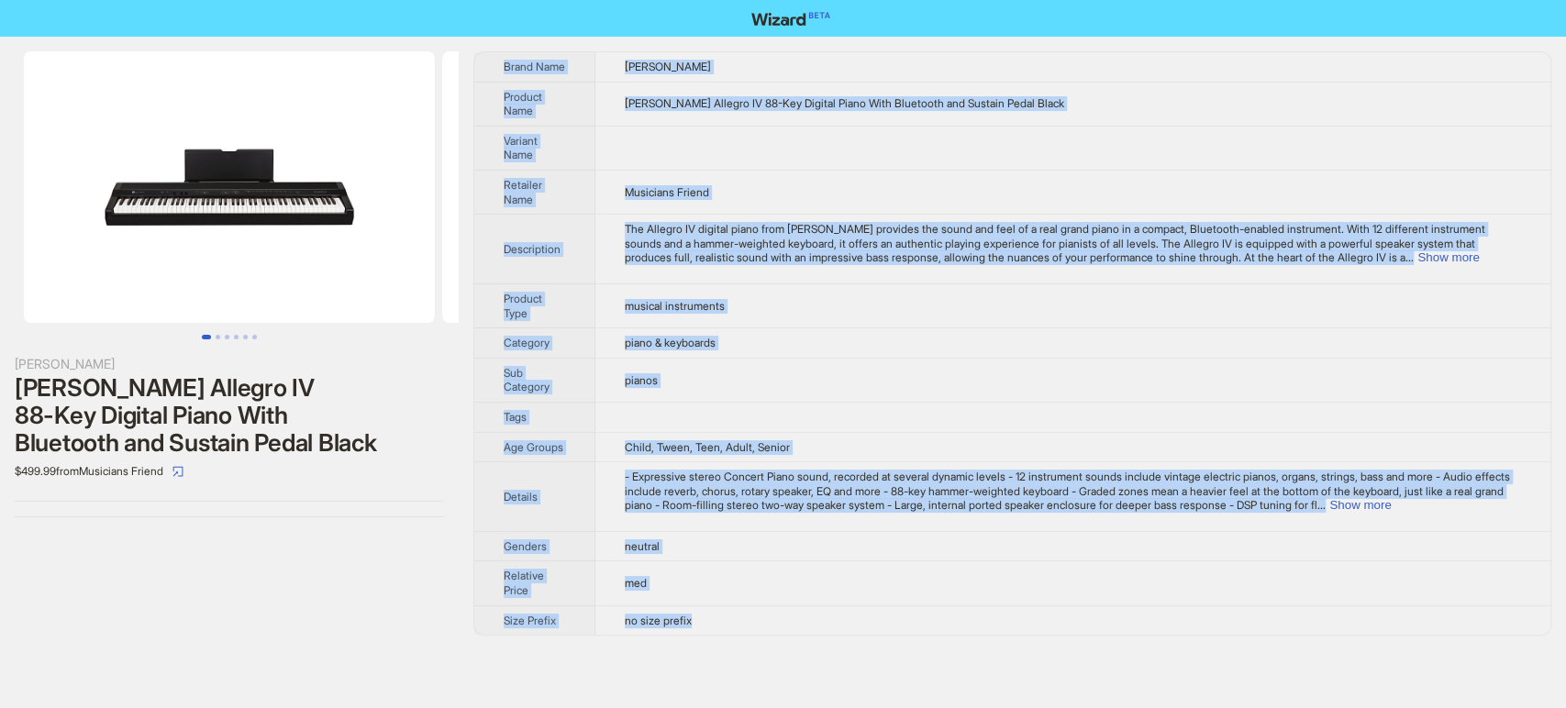
drag, startPoint x: 486, startPoint y: 55, endPoint x: 733, endPoint y: 626, distance: 622.4
click at [731, 626] on tbody "Brand Name Williams Product Name Williams Allegro IV 88-Key Digital Piano With …" at bounding box center [1012, 343] width 1076 height 582
copy tbody "Brand Name Williams Product Name Williams Allegro IV 88-Key Digital Piano With …"
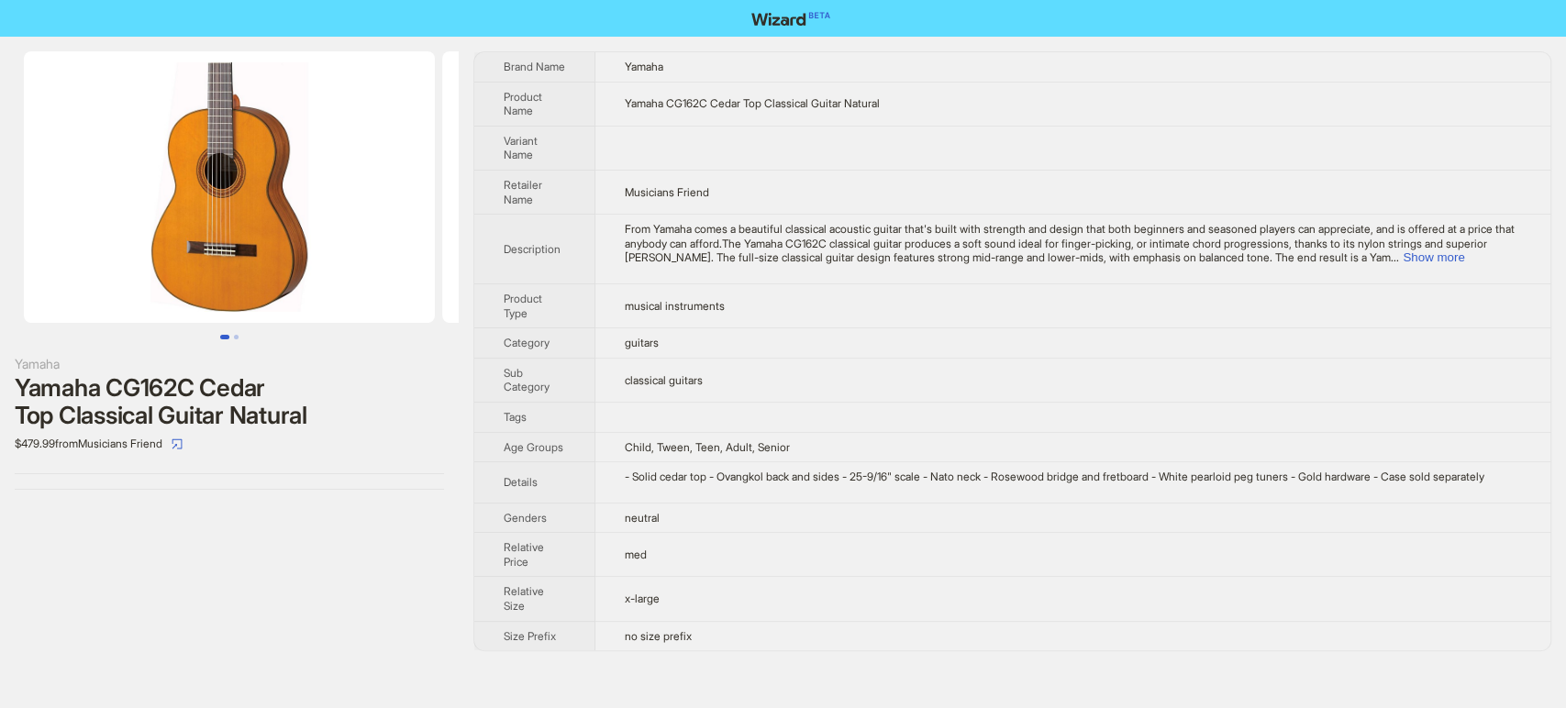
click at [242, 214] on img at bounding box center [229, 186] width 411 height 271
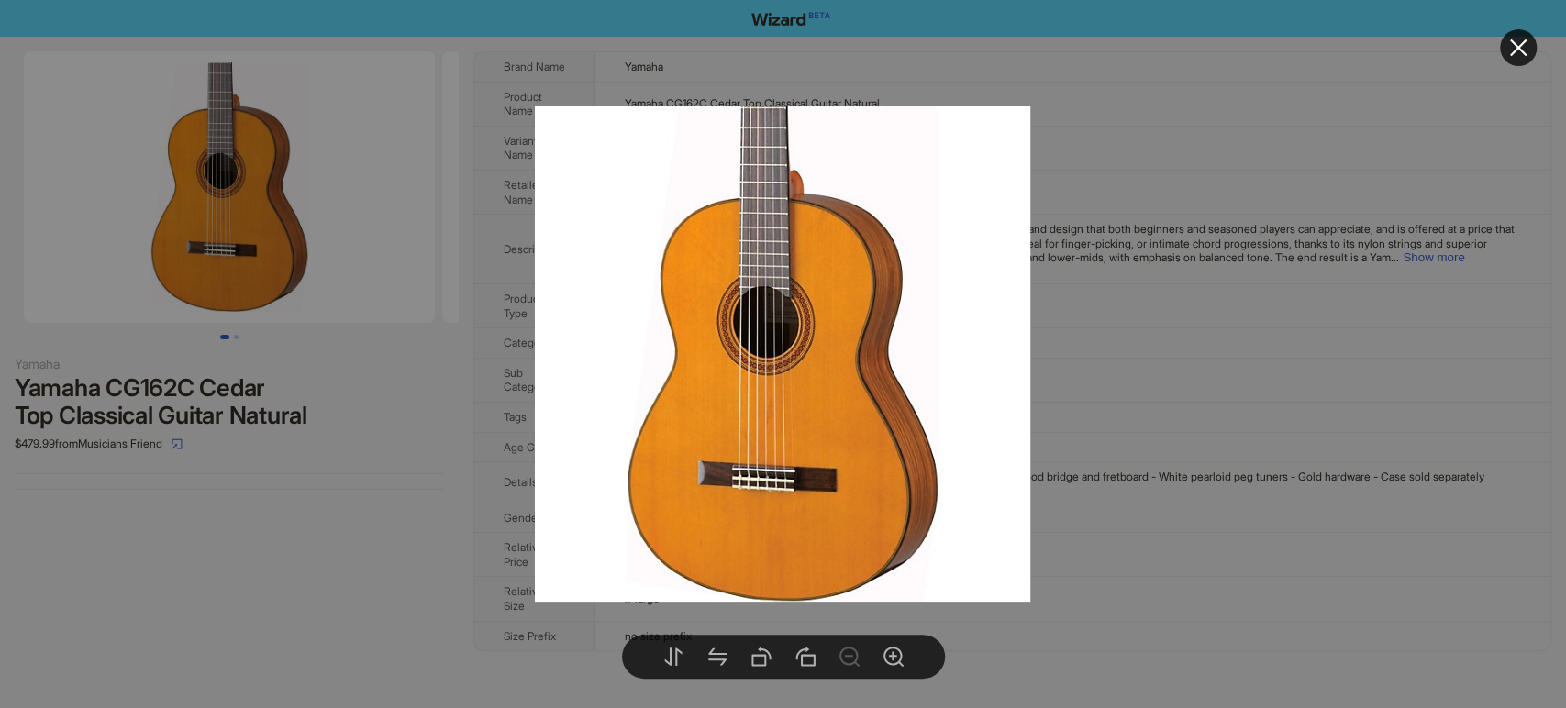
click at [293, 509] on div at bounding box center [783, 354] width 1566 height 708
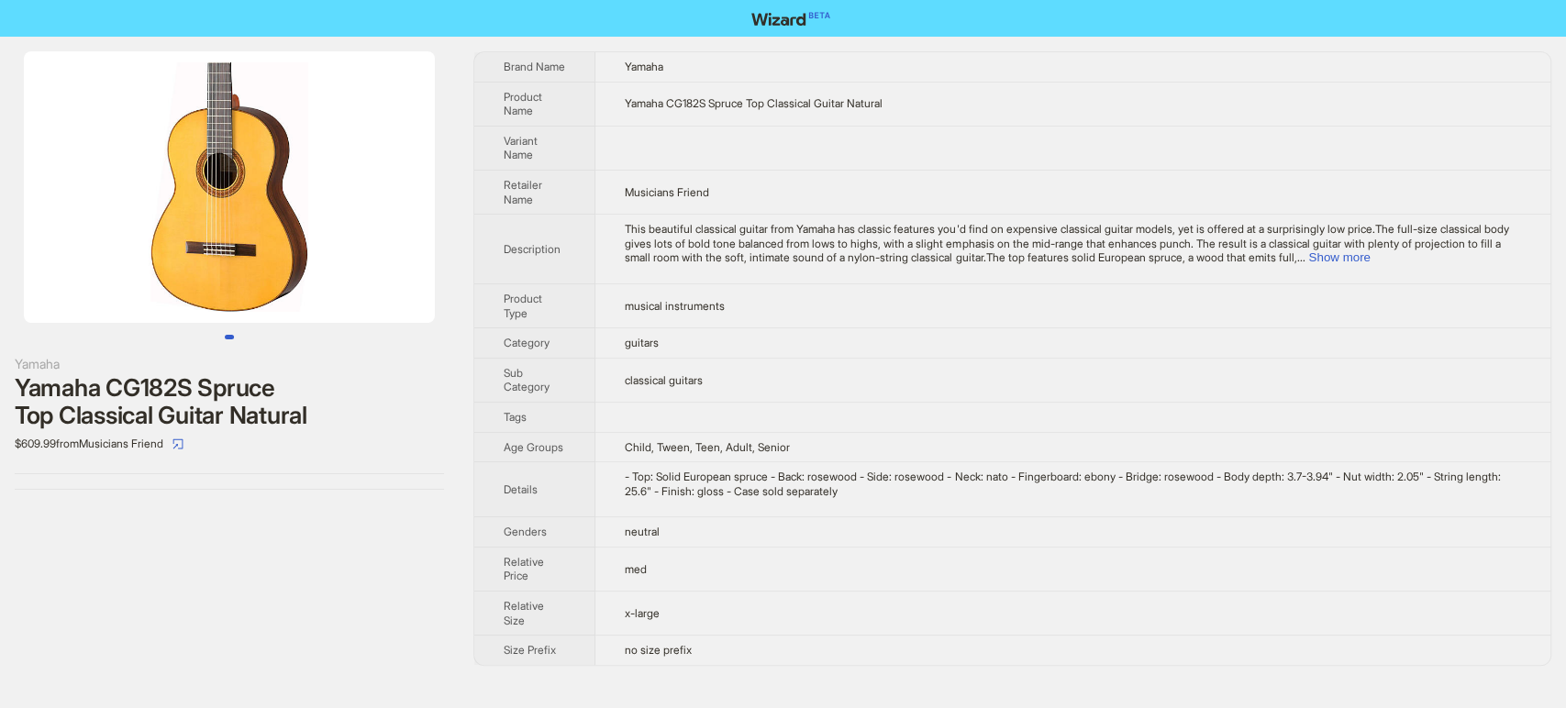
click at [217, 233] on img at bounding box center [229, 186] width 411 height 271
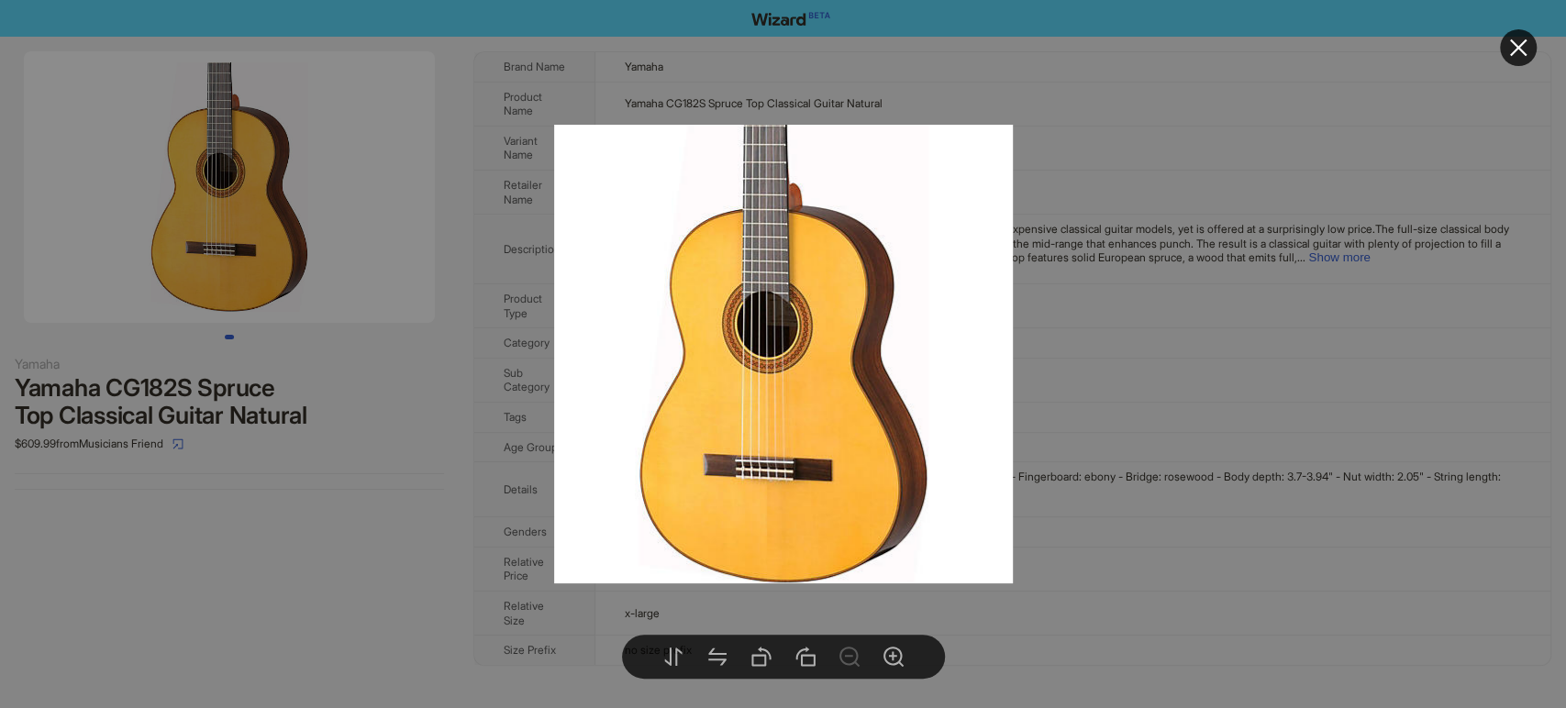
click at [1074, 282] on div at bounding box center [783, 354] width 1566 height 708
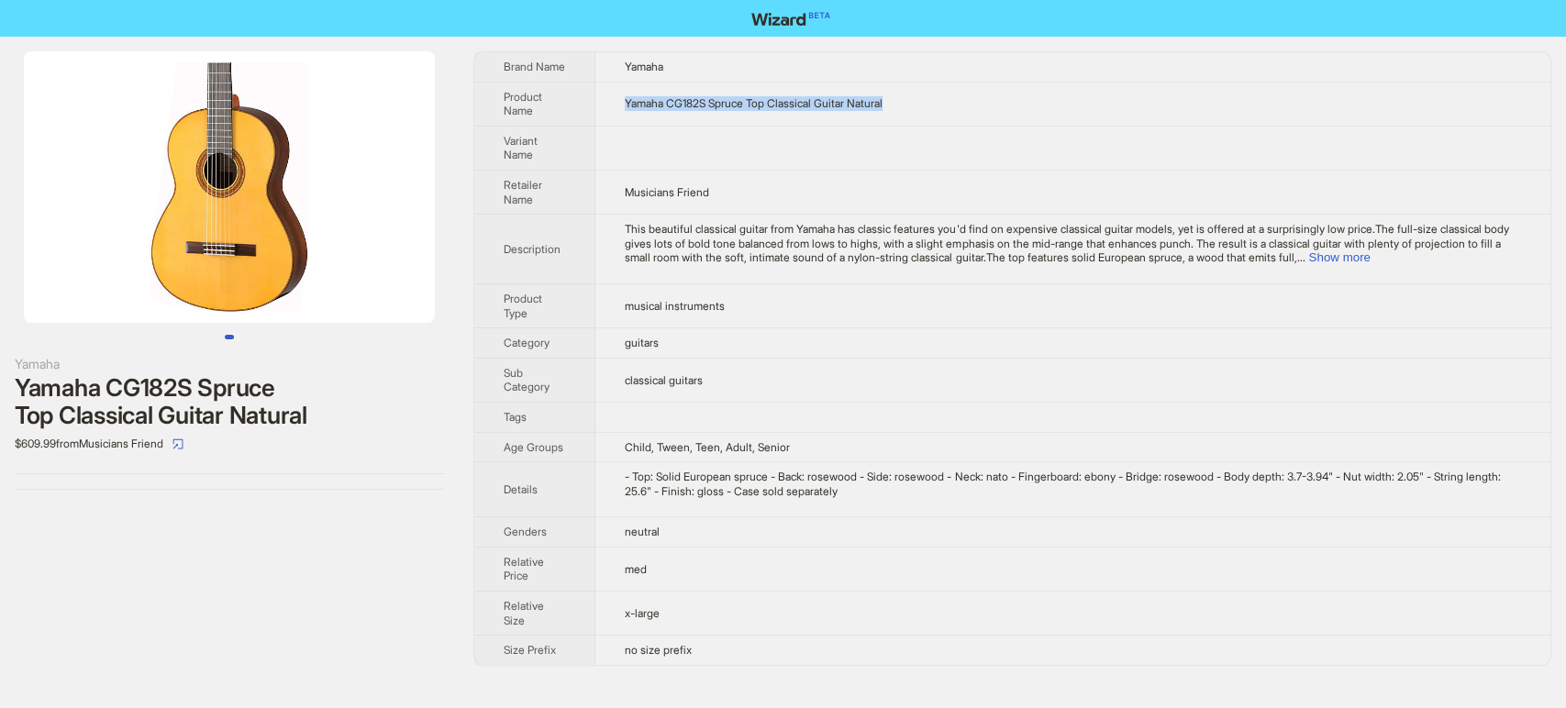
drag, startPoint x: 945, startPoint y: 112, endPoint x: 623, endPoint y: 101, distance: 322.1
click at [623, 101] on td "Yamaha CG182S Spruce Top Classical Guitar Natural" at bounding box center [1072, 104] width 955 height 44
copy span "Yamaha CG182S Spruce Top Classical Guitar Natural"
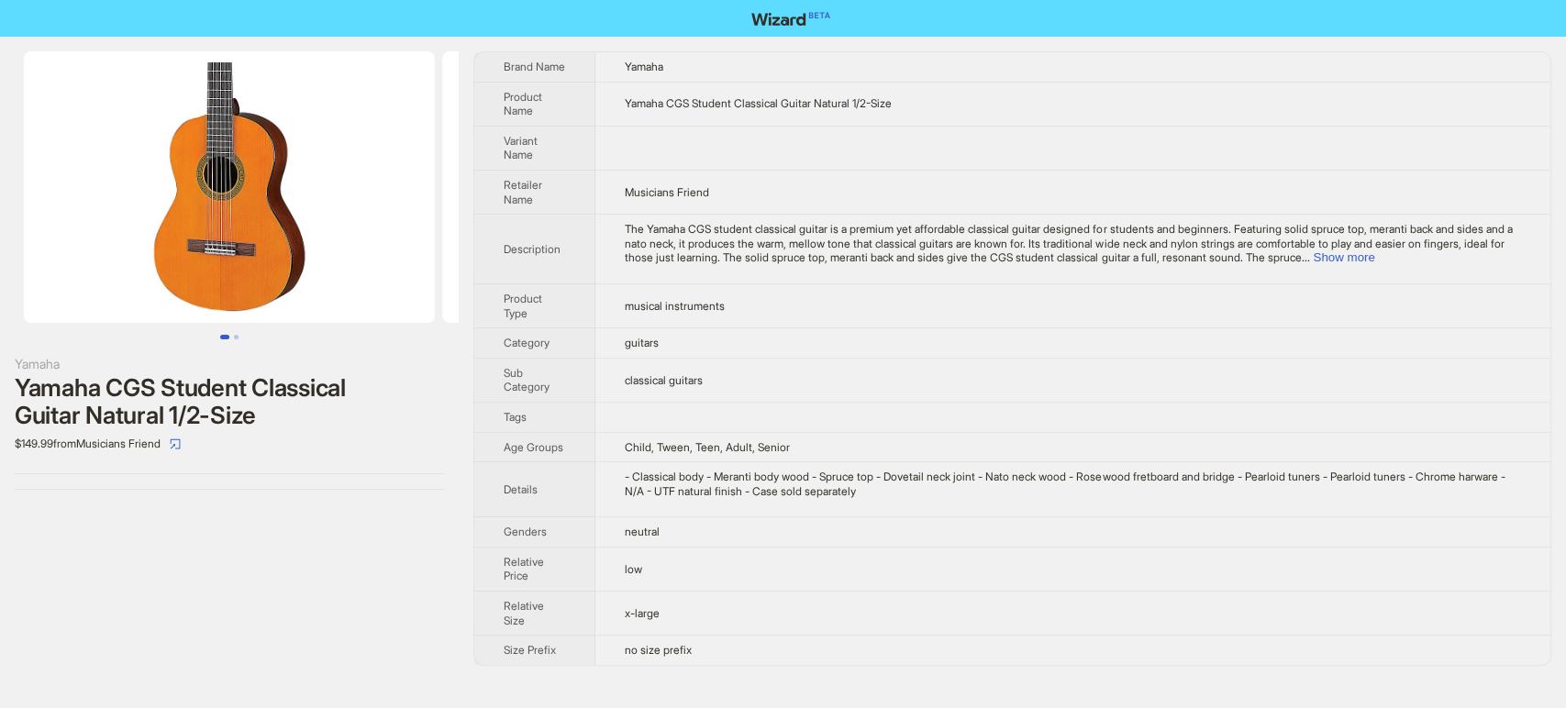
click at [235, 196] on img at bounding box center [229, 186] width 411 height 271
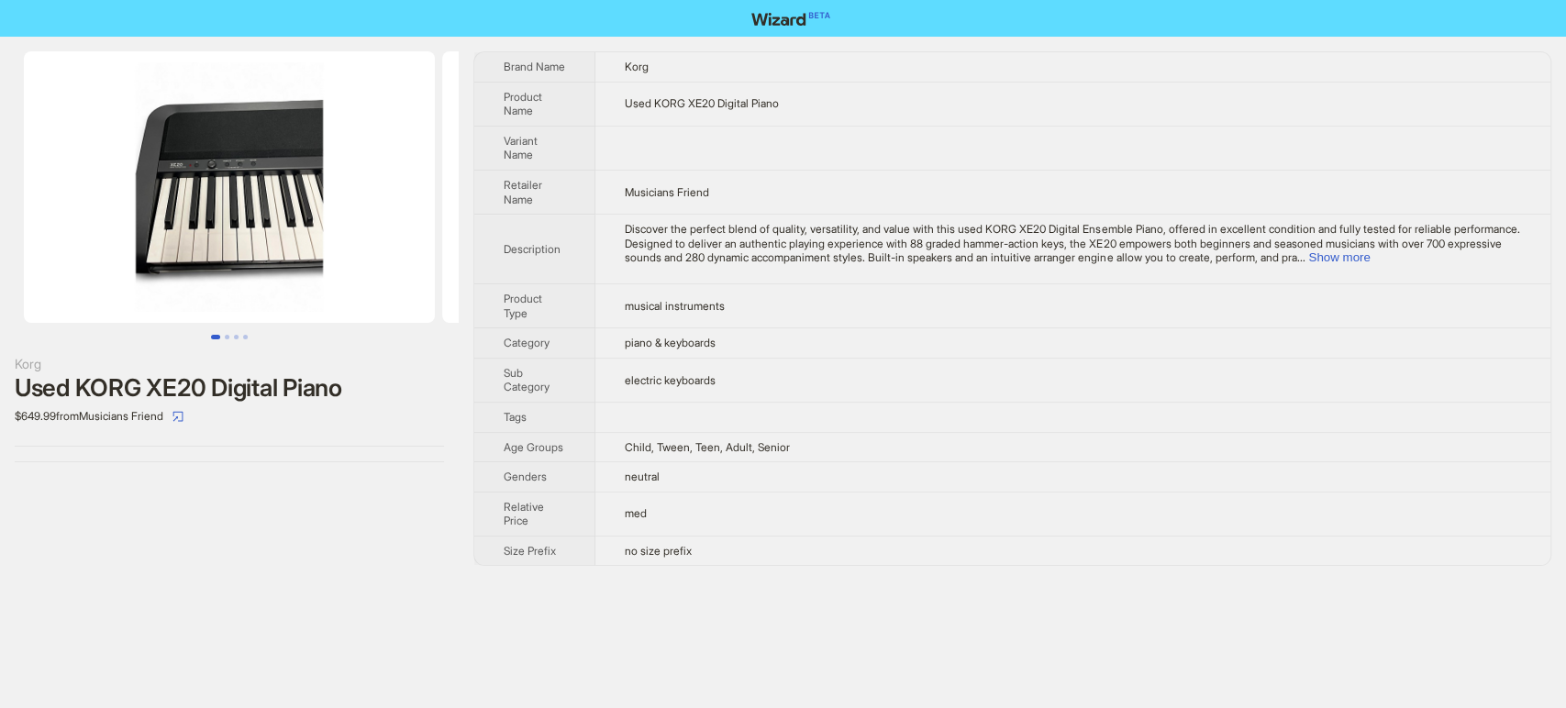
click at [1089, 510] on td "med" at bounding box center [1072, 514] width 955 height 44
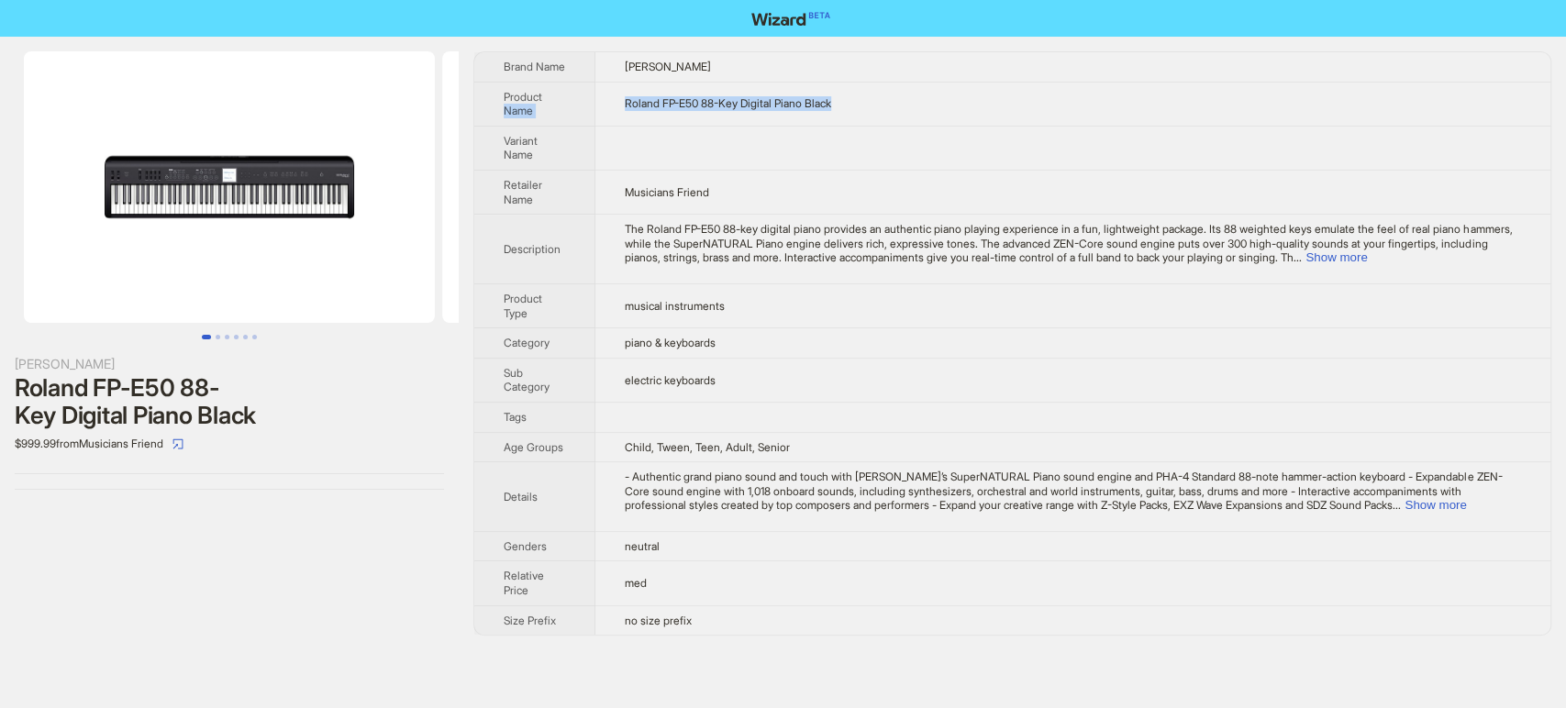
drag, startPoint x: 851, startPoint y: 95, endPoint x: 594, endPoint y: 94, distance: 256.8
click at [594, 94] on tr "Product Name Roland FP-E50 88-Key Digital Piano Black" at bounding box center [1012, 104] width 1076 height 44
click at [851, 138] on td at bounding box center [1072, 148] width 955 height 44
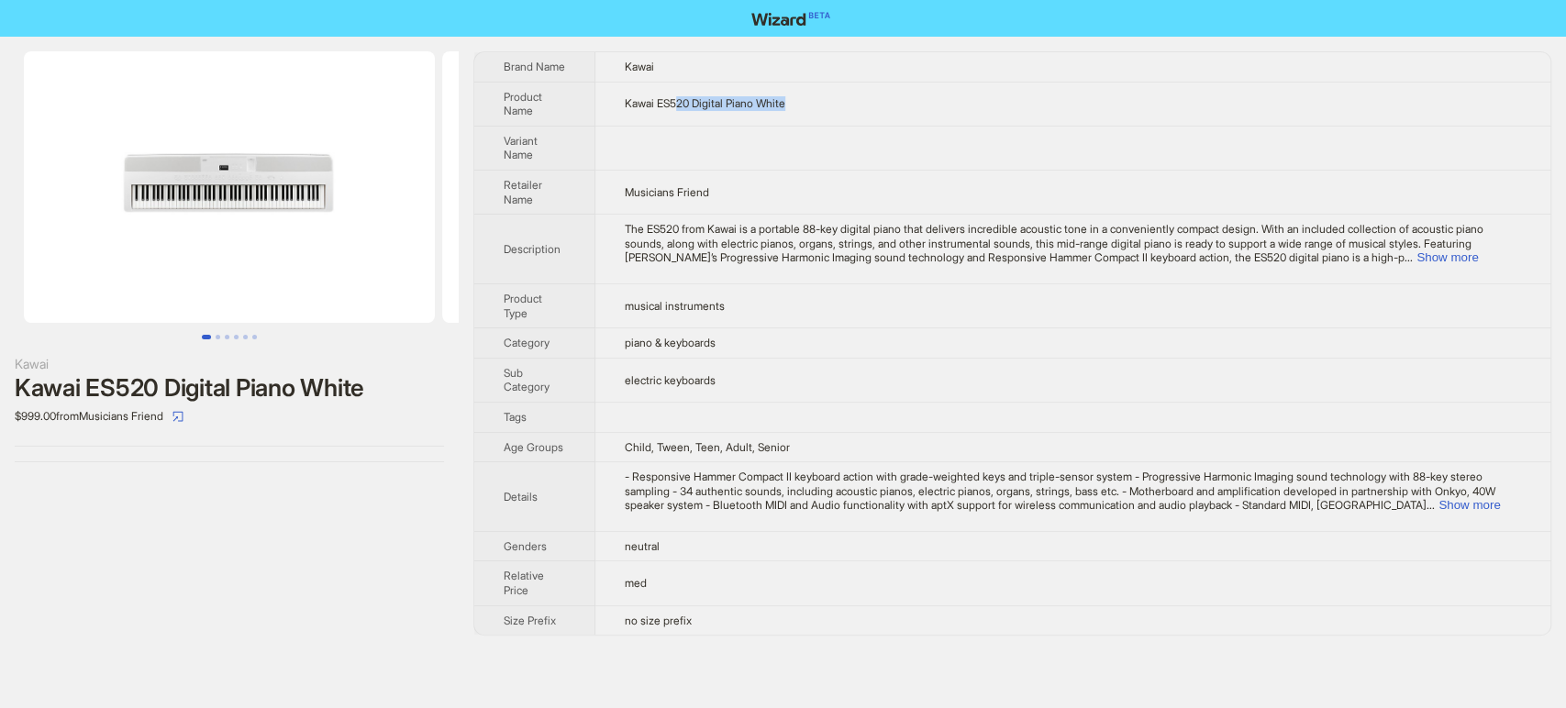
drag, startPoint x: 717, startPoint y: 105, endPoint x: 673, endPoint y: 103, distance: 44.1
click at [675, 103] on td "Kawai ES520 Digital Piano White" at bounding box center [1072, 104] width 955 height 44
drag, startPoint x: 666, startPoint y: 103, endPoint x: 611, endPoint y: 108, distance: 55.3
click at [611, 108] on td "Kawai ES520 Digital Piano White" at bounding box center [1072, 104] width 955 height 44
drag, startPoint x: 845, startPoint y: 106, endPoint x: 625, endPoint y: 98, distance: 220.3
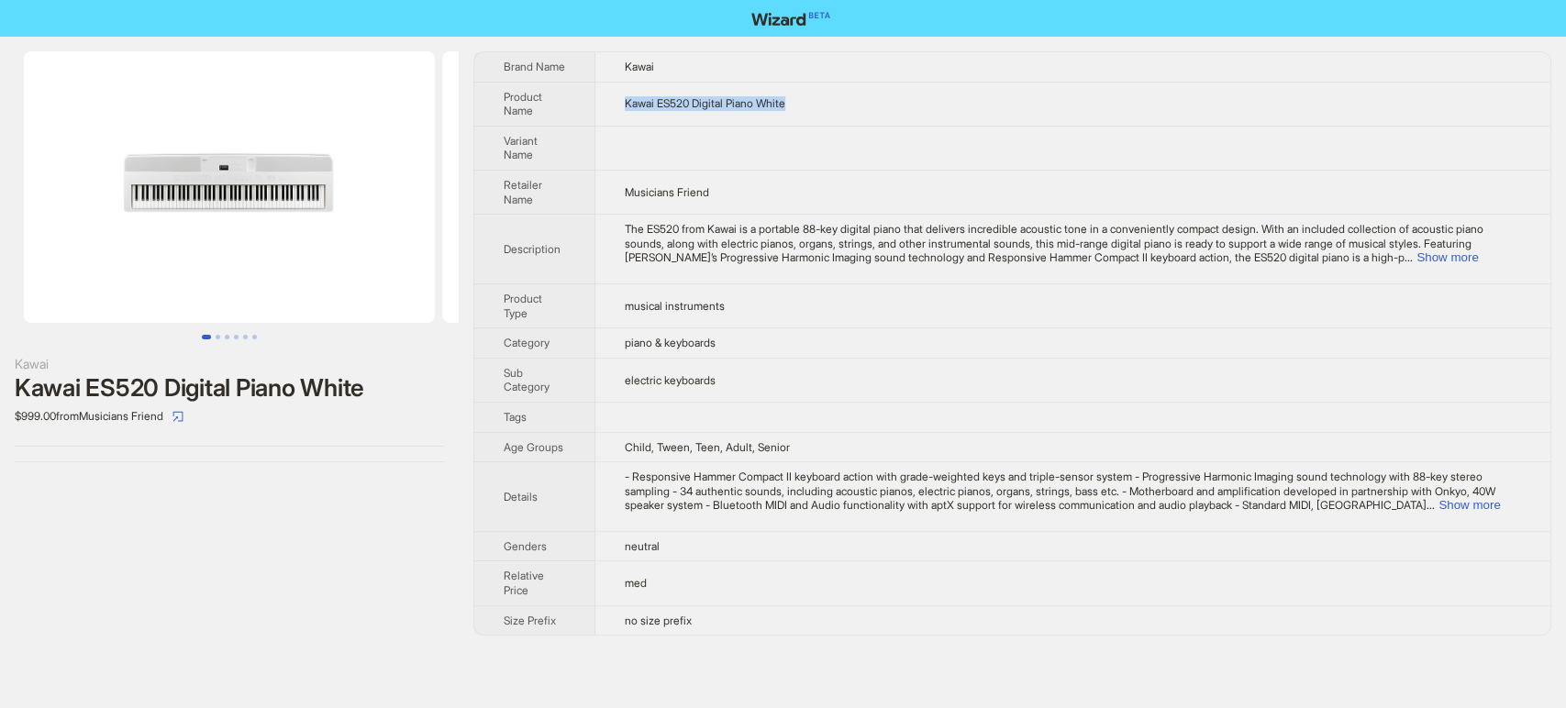
click at [625, 98] on td "Kawai ES520 Digital Piano White" at bounding box center [1072, 104] width 955 height 44
copy span "Kawai ES520 Digital Piano White"
click at [802, 133] on td at bounding box center [1072, 148] width 955 height 44
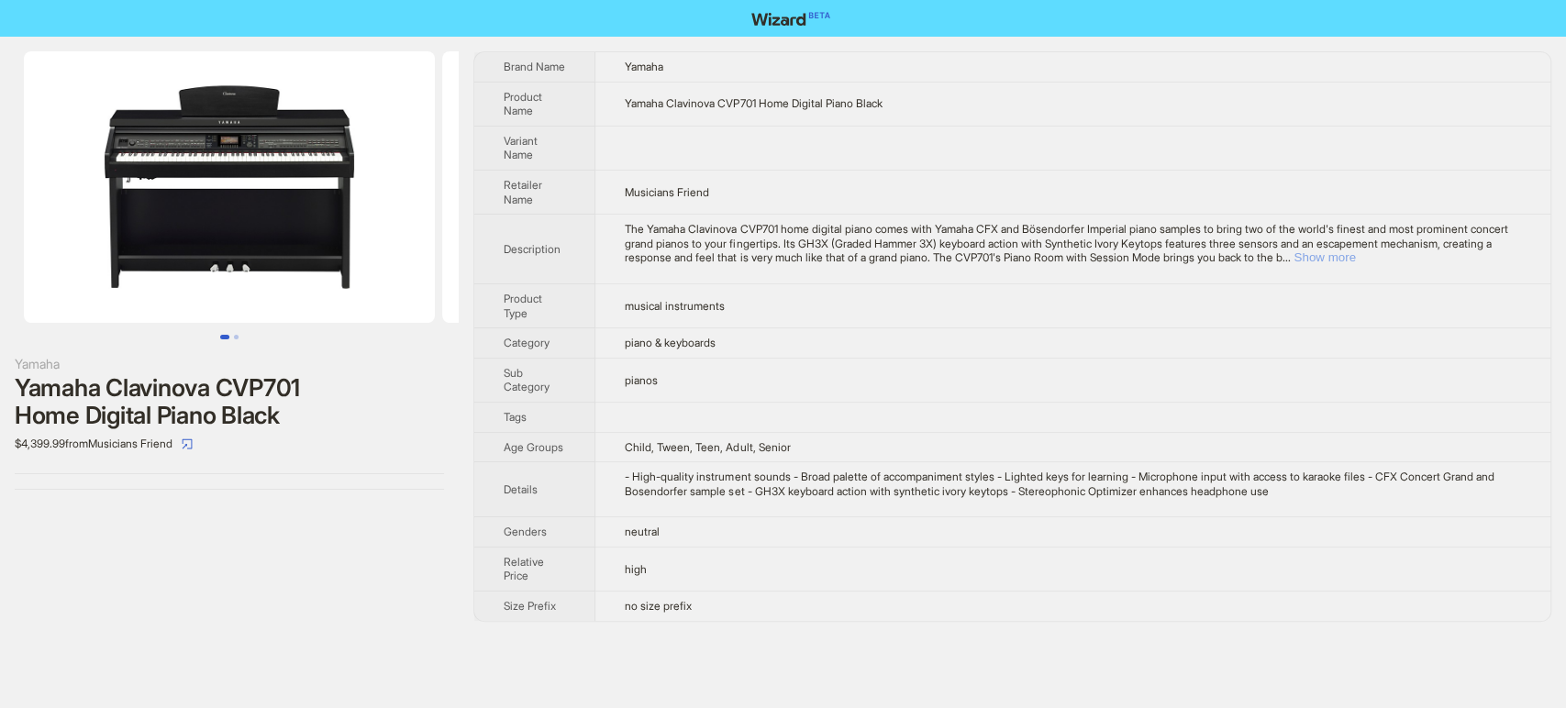
click at [1355, 262] on button "Show more" at bounding box center [1323, 257] width 61 height 14
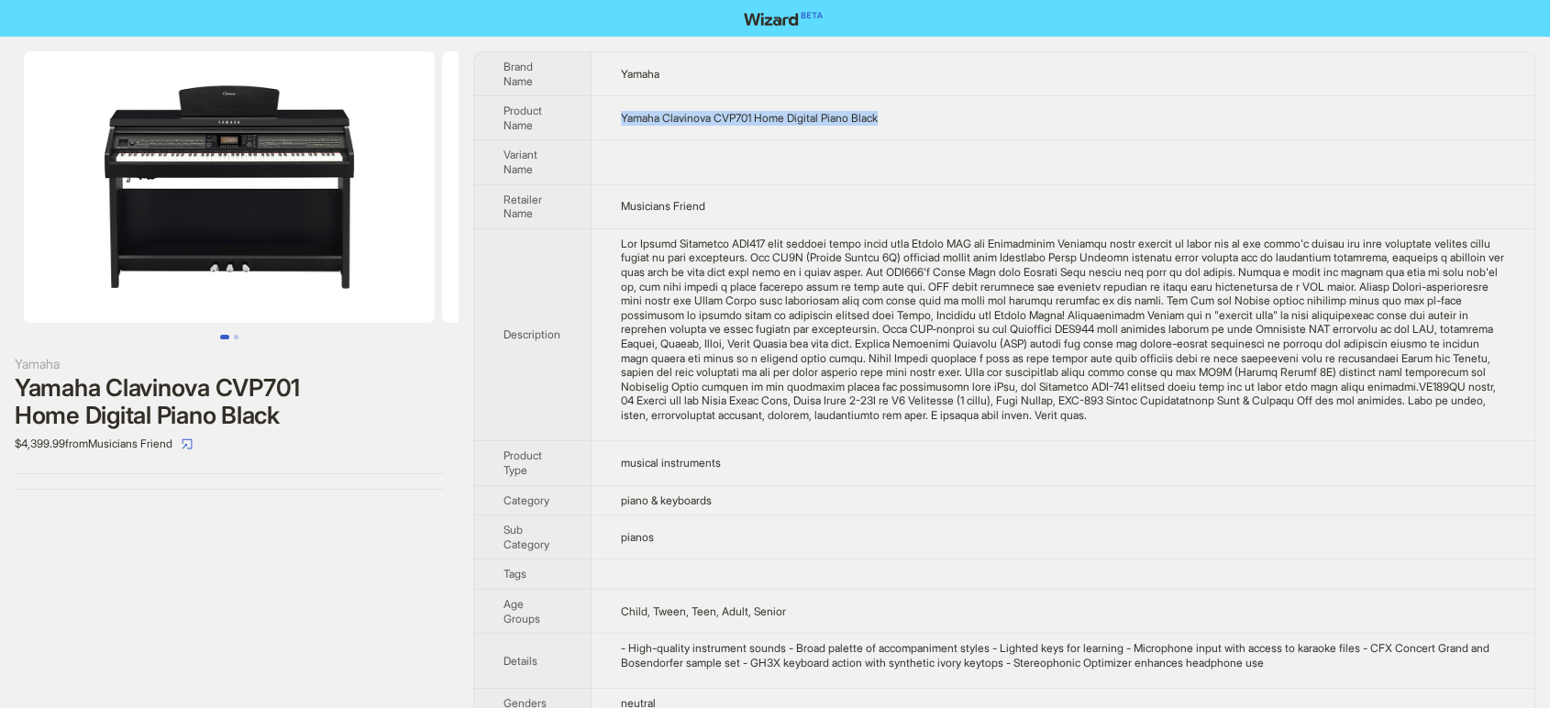
drag, startPoint x: 758, startPoint y: 117, endPoint x: 604, endPoint y: 116, distance: 154.1
click at [604, 116] on td "Yamaha Clavinova CVP701 Home Digital Piano Black" at bounding box center [1063, 118] width 943 height 44
copy span "Yamaha Clavinova CVP701 Home Digital Piano Black"
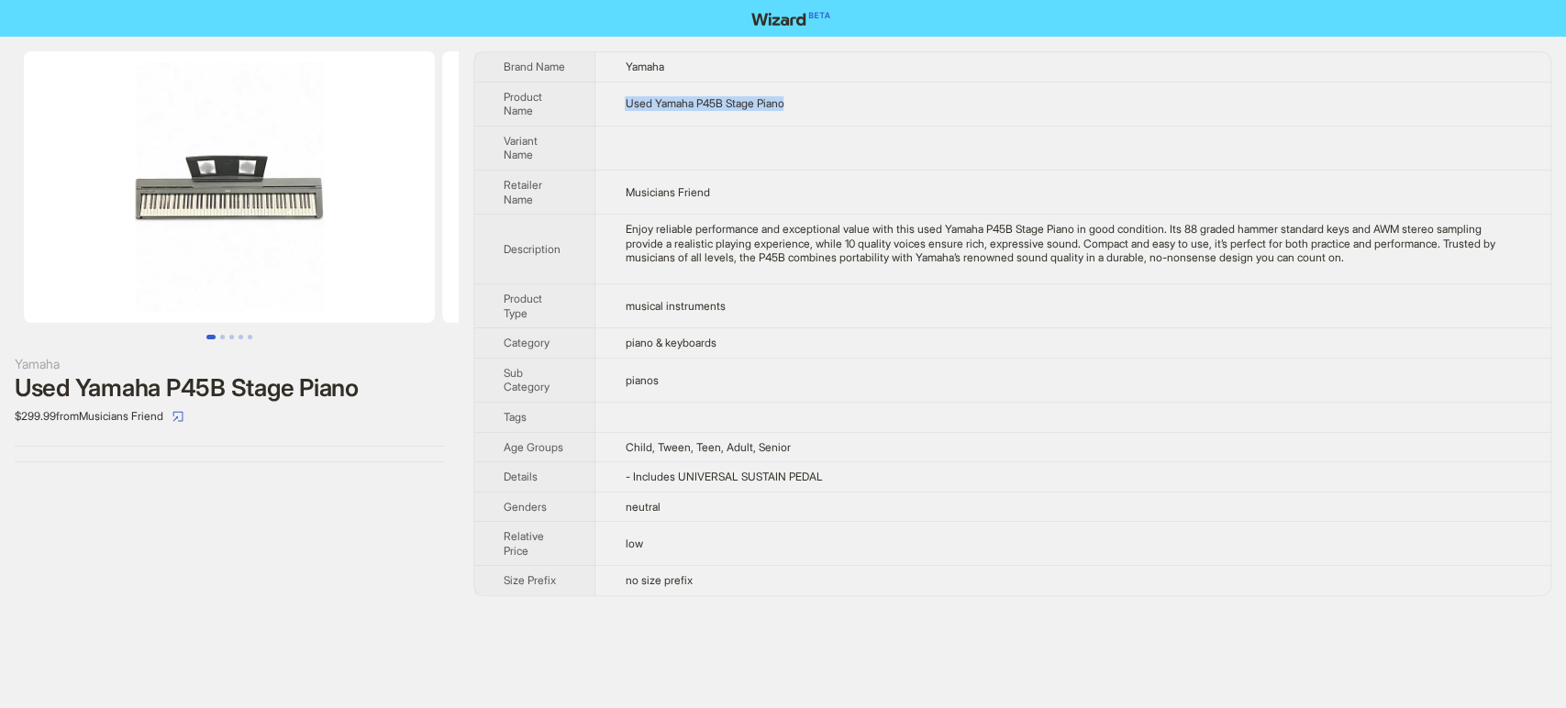
drag, startPoint x: 799, startPoint y: 100, endPoint x: 616, endPoint y: 106, distance: 182.6
click at [616, 106] on td "Used Yamaha P45B Stage Piano" at bounding box center [1072, 104] width 955 height 44
copy span "Used Yamaha P45B Stage Piano"
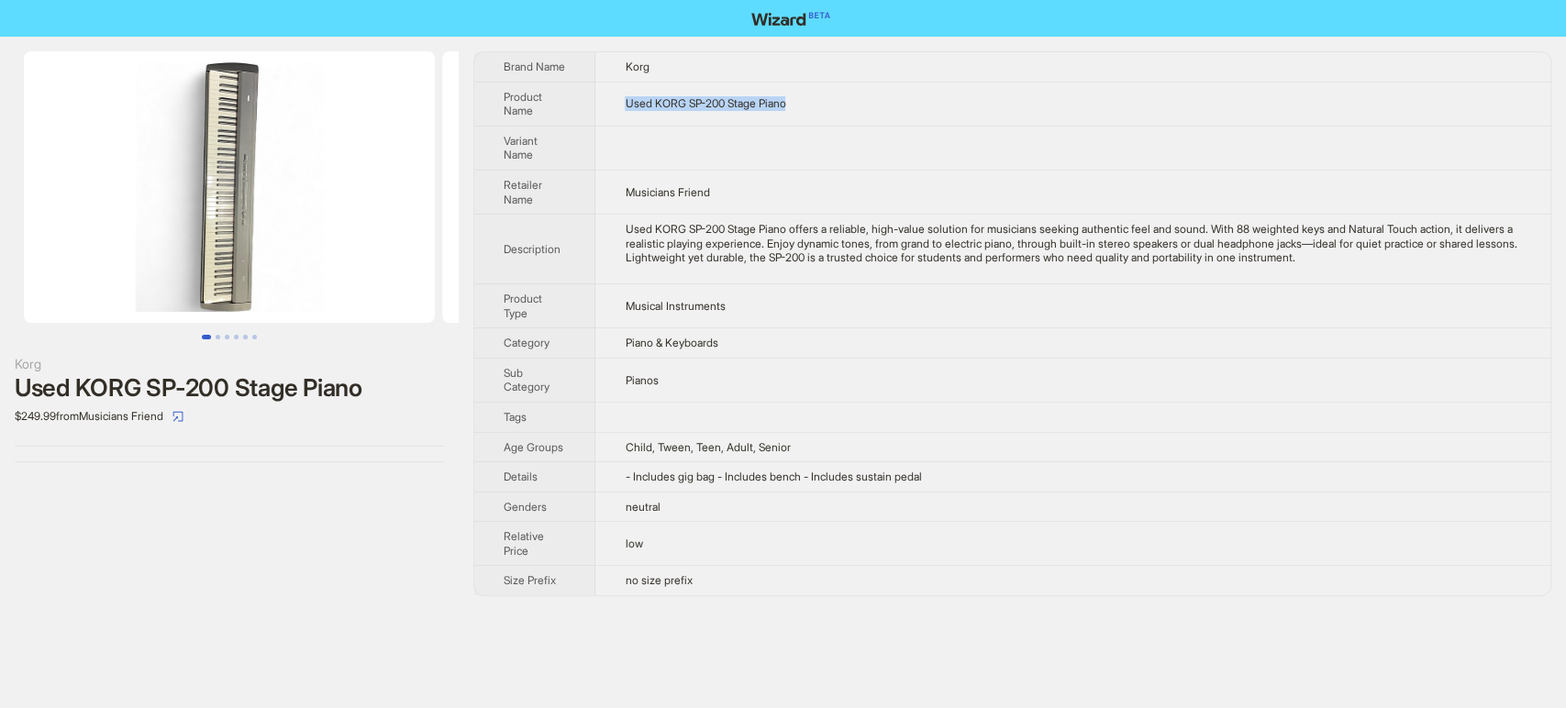
drag, startPoint x: 845, startPoint y: 116, endPoint x: 603, endPoint y: 95, distance: 243.0
click at [603, 95] on td "Used KORG SP-200 Stage Piano" at bounding box center [1072, 104] width 955 height 44
copy span "Used KORG SP-200 Stage Piano"
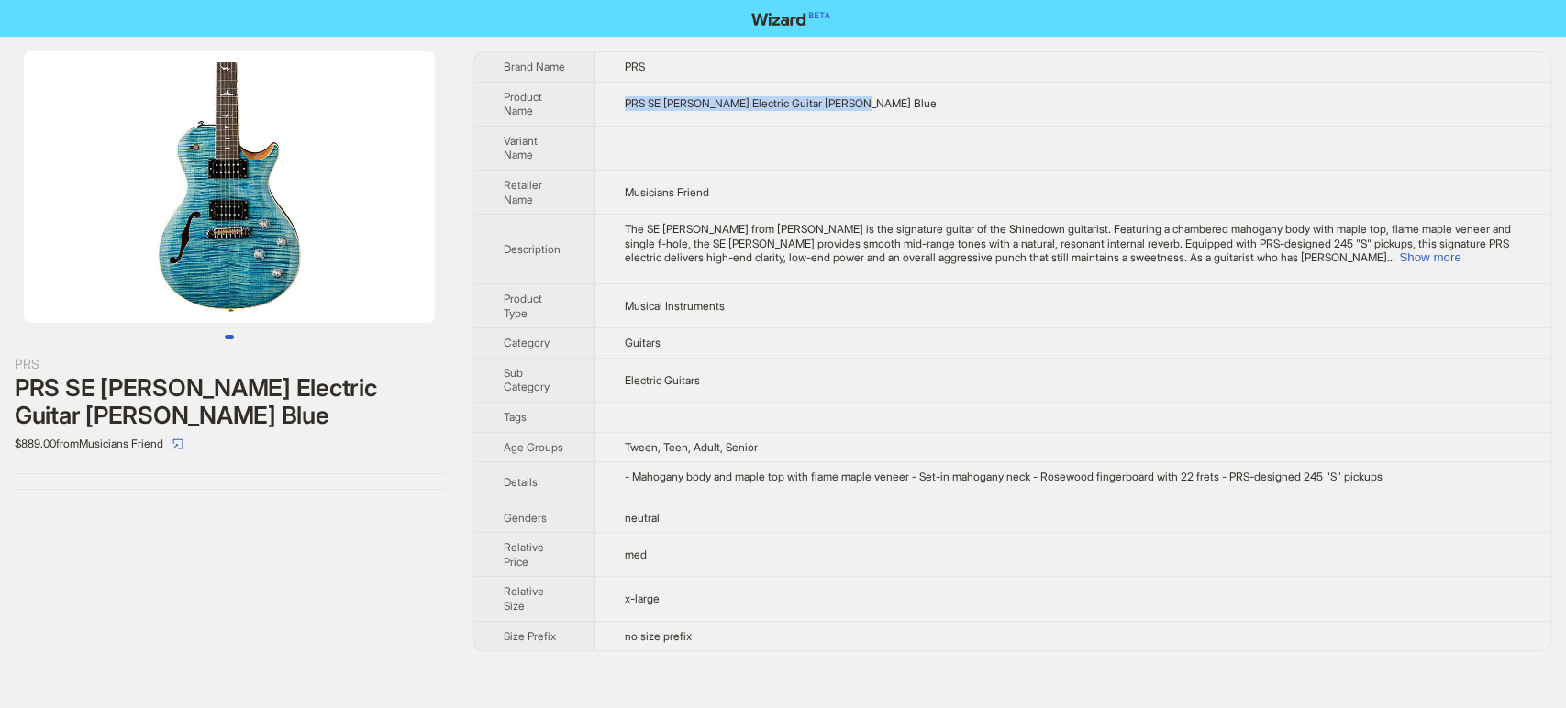
drag, startPoint x: 988, startPoint y: 119, endPoint x: 625, endPoint y: 87, distance: 363.7
click at [625, 87] on td "PRS SE Zach Myers Electric Guitar Myers Blue" at bounding box center [1072, 104] width 955 height 44
copy span "PRS SE Zach Myers Electric Guitar Myers Blue"
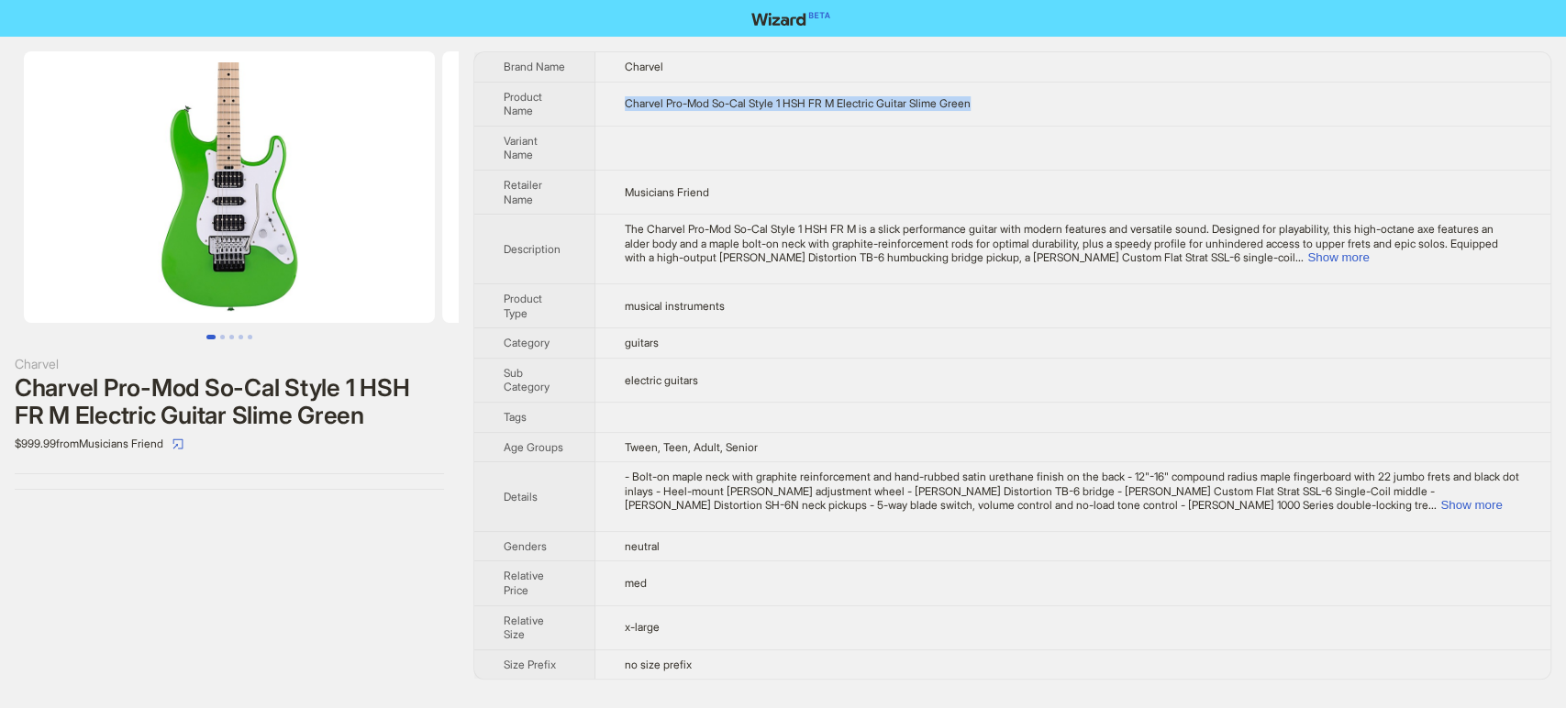
drag, startPoint x: 1002, startPoint y: 105, endPoint x: 630, endPoint y: 110, distance: 372.4
click at [630, 110] on td "Charvel Pro-Mod So-Cal Style 1 HSH FR M Electric Guitar Slime Green" at bounding box center [1072, 104] width 955 height 44
copy span "Charvel Pro-Mod So-Cal Style 1 HSH FR M Electric Guitar Slime Green"
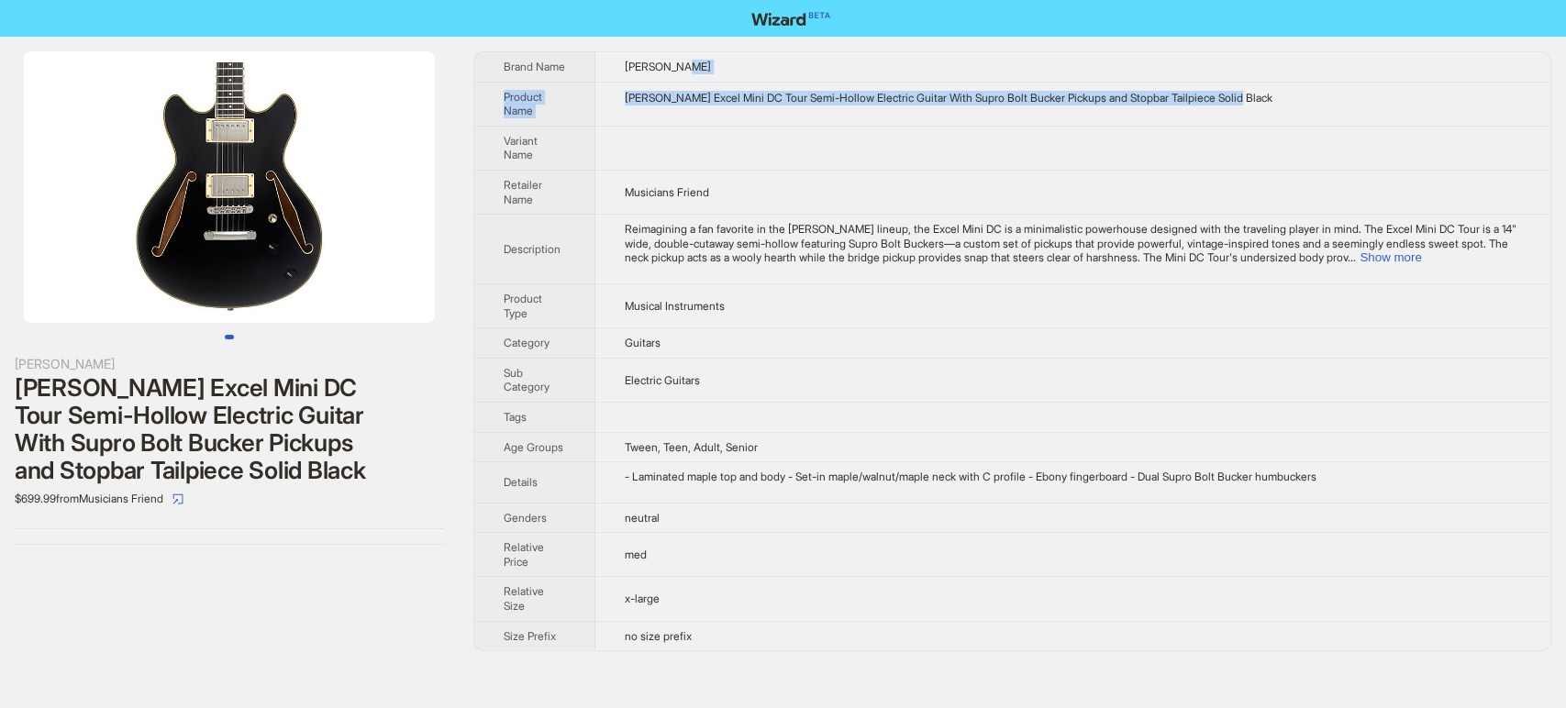
drag, startPoint x: 1256, startPoint y: 96, endPoint x: 813, endPoint y: 76, distance: 443.4
click at [813, 76] on tbody "Brand Name [PERSON_NAME] Product Name [PERSON_NAME] Excel Mini DC Tour Semi-Hol…" at bounding box center [1012, 351] width 1076 height 598
drag, startPoint x: 1330, startPoint y: 107, endPoint x: 603, endPoint y: 83, distance: 726.8
click at [603, 83] on td "D'Angelico Excel Mini DC Tour Semi-Hollow Electric Guitar With Supro Bolt Bucke…" at bounding box center [1072, 104] width 955 height 44
copy div "D'Angelico Excel Mini DC Tour Semi-Hollow Electric Guitar With Supro Bolt Bucke…"
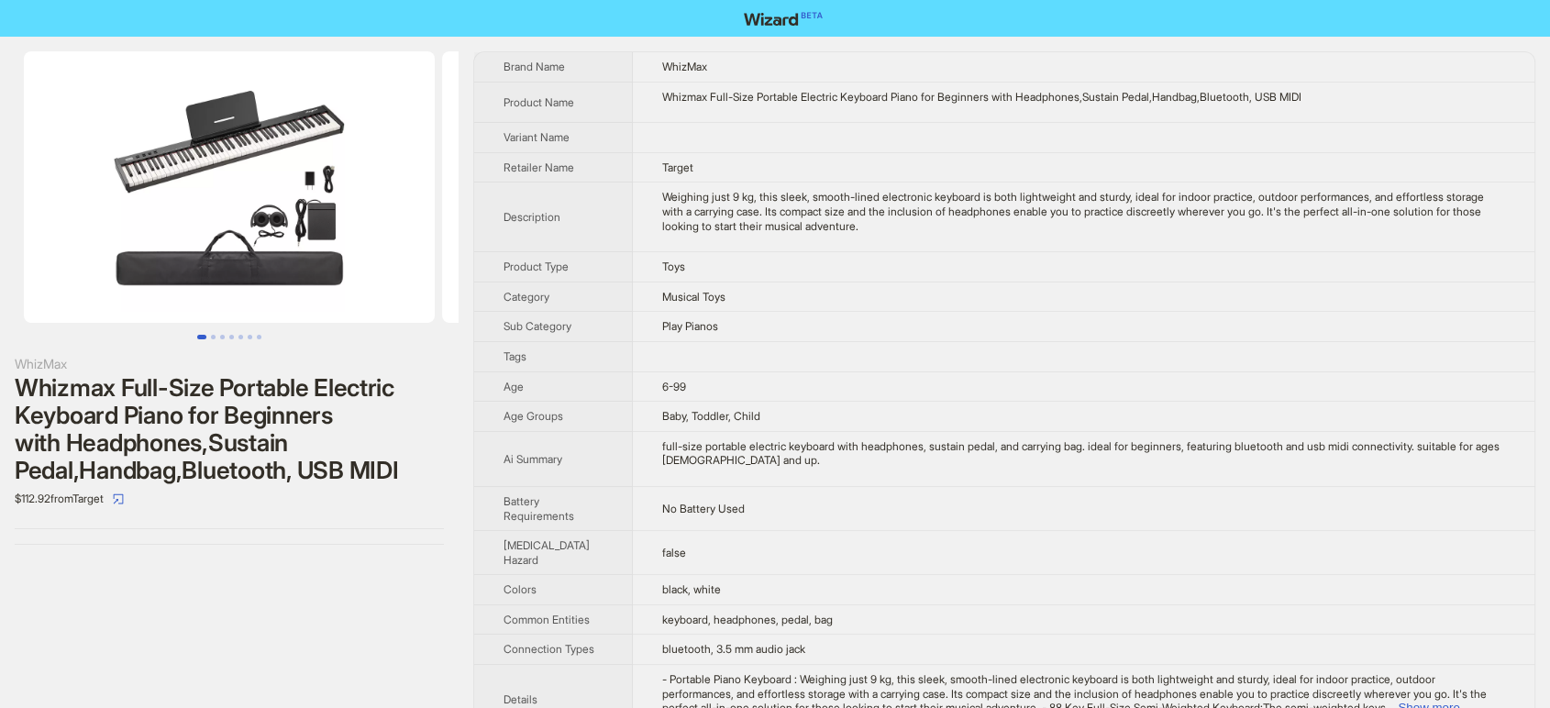
scroll to position [5, 0]
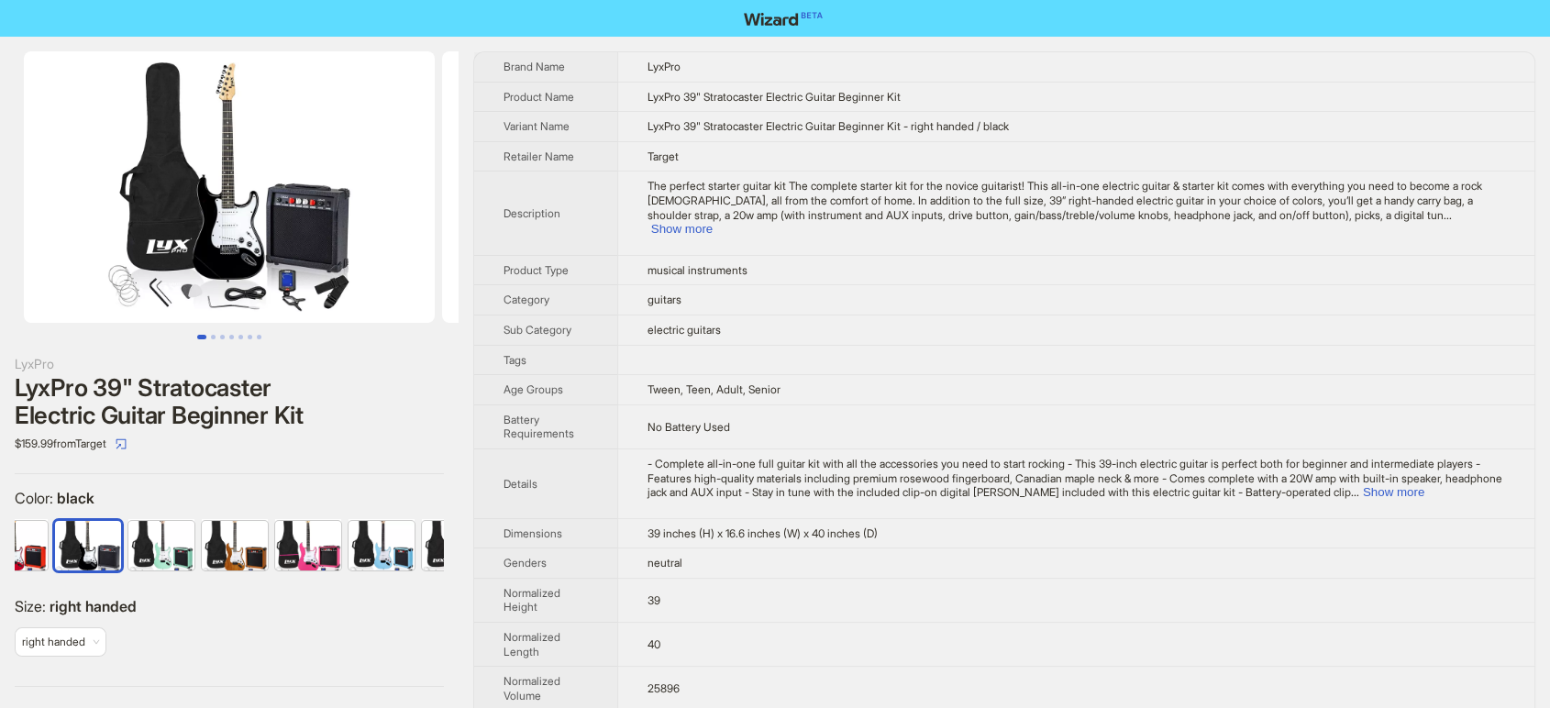
scroll to position [0, 193]
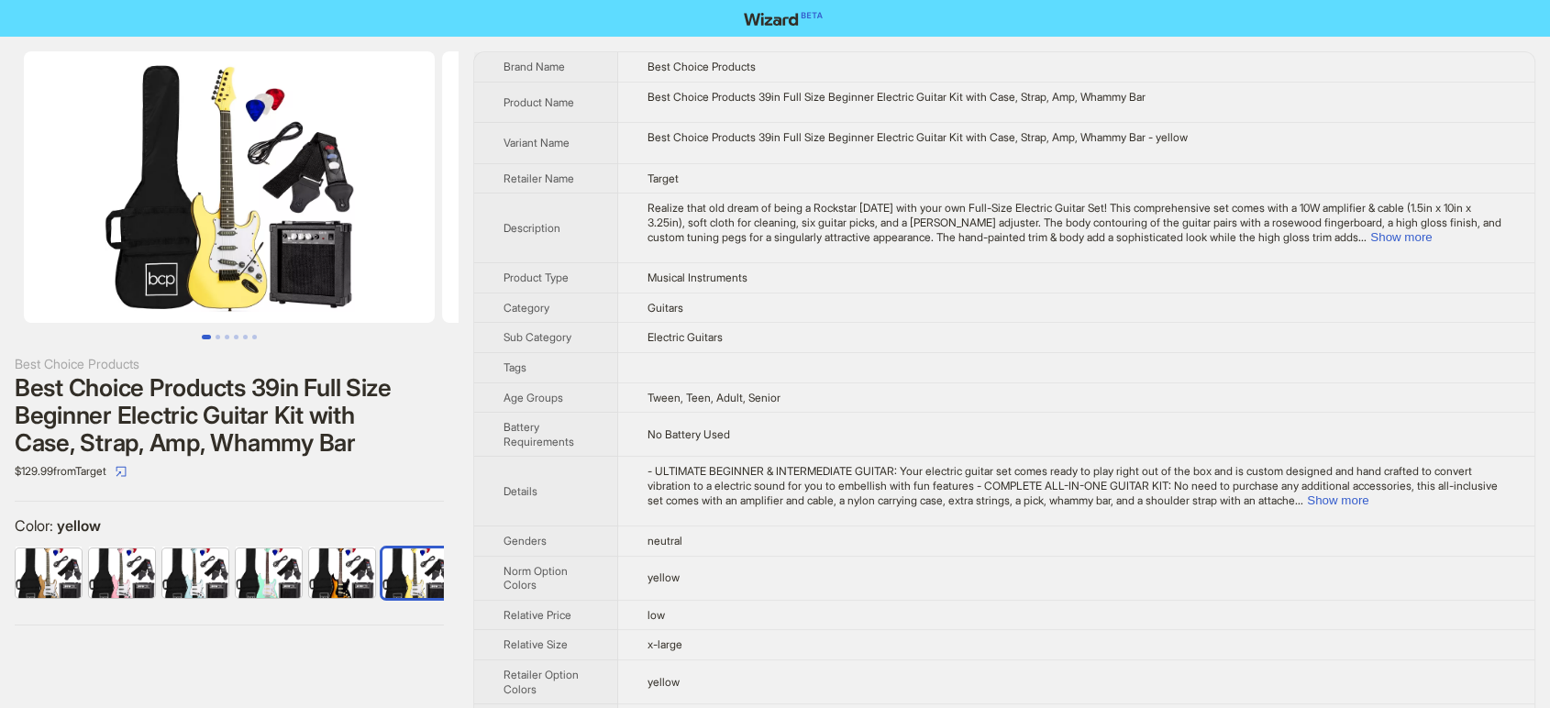
scroll to position [0, 597]
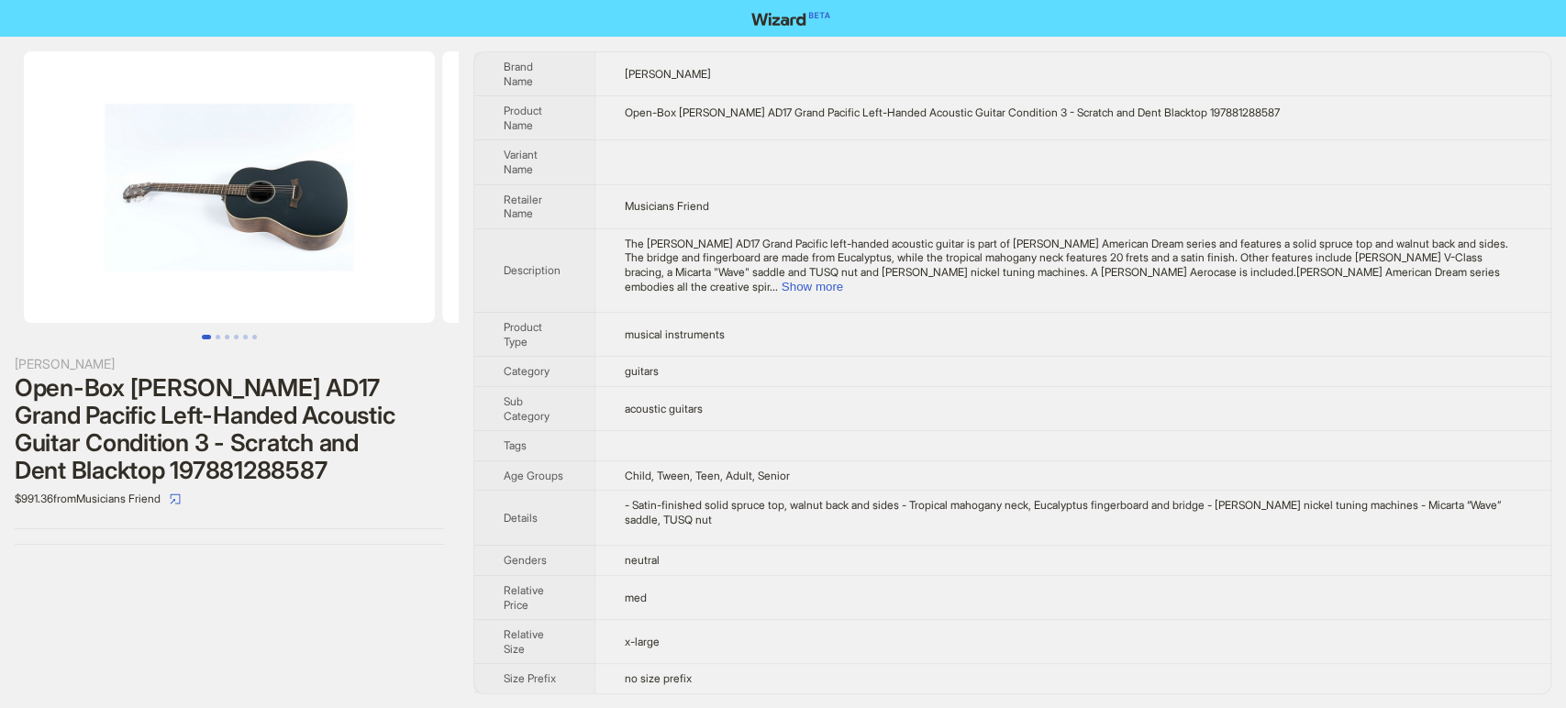
click at [917, 386] on td "acoustic guitars" at bounding box center [1072, 408] width 956 height 44
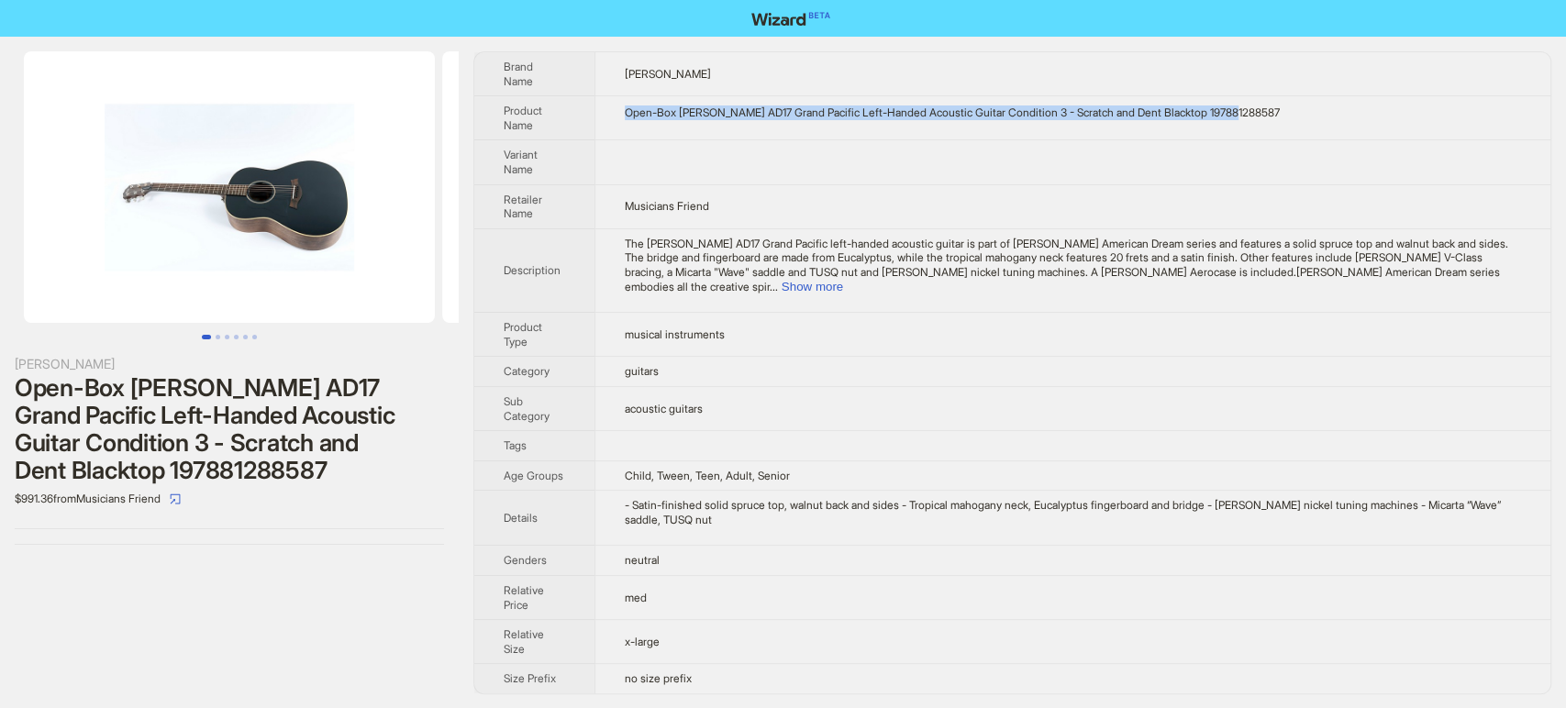
drag, startPoint x: 1267, startPoint y: 89, endPoint x: 625, endPoint y: 110, distance: 642.3
click at [625, 110] on td "Open-Box Taylor AD17 Grand Pacific Left-Handed Acoustic Guitar Condition 3 - Sc…" at bounding box center [1072, 118] width 956 height 44
copy div "Open-Box Taylor AD17 Grand Pacific Left-Handed Acoustic Guitar Condition 3 - Sc…"
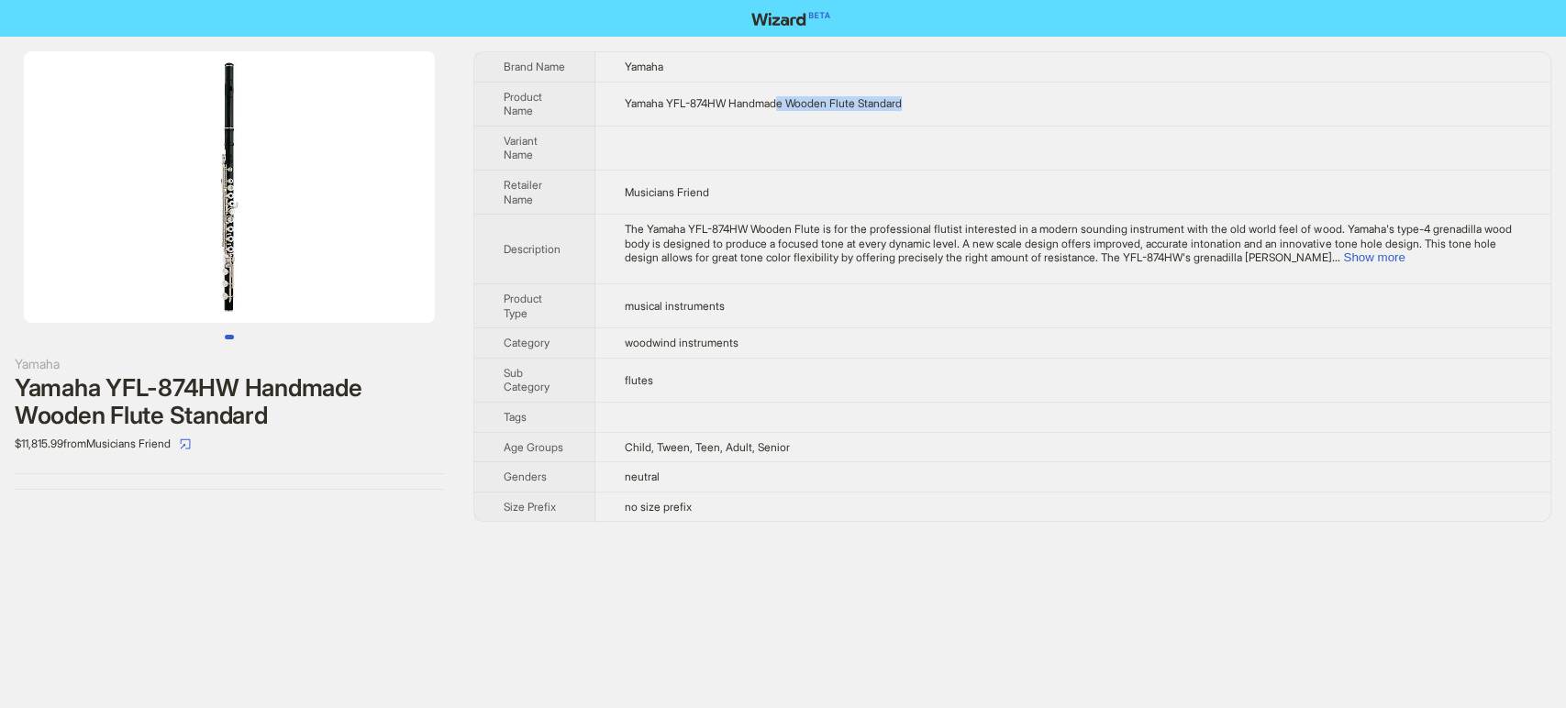
drag, startPoint x: 851, startPoint y: 107, endPoint x: 717, endPoint y: 107, distance: 133.9
click at [741, 108] on td "Yamaha YFL-874HW Handmade Wooden Flute Standard" at bounding box center [1072, 104] width 955 height 44
click at [616, 100] on td "Yamaha YFL-874HW Handmade Wooden Flute Standard" at bounding box center [1072, 104] width 955 height 44
drag, startPoint x: 953, startPoint y: 102, endPoint x: 643, endPoint y: 79, distance: 310.8
click at [670, 83] on td "Yamaha YFL-874HW Handmade Wooden Flute Standard" at bounding box center [1072, 104] width 955 height 44
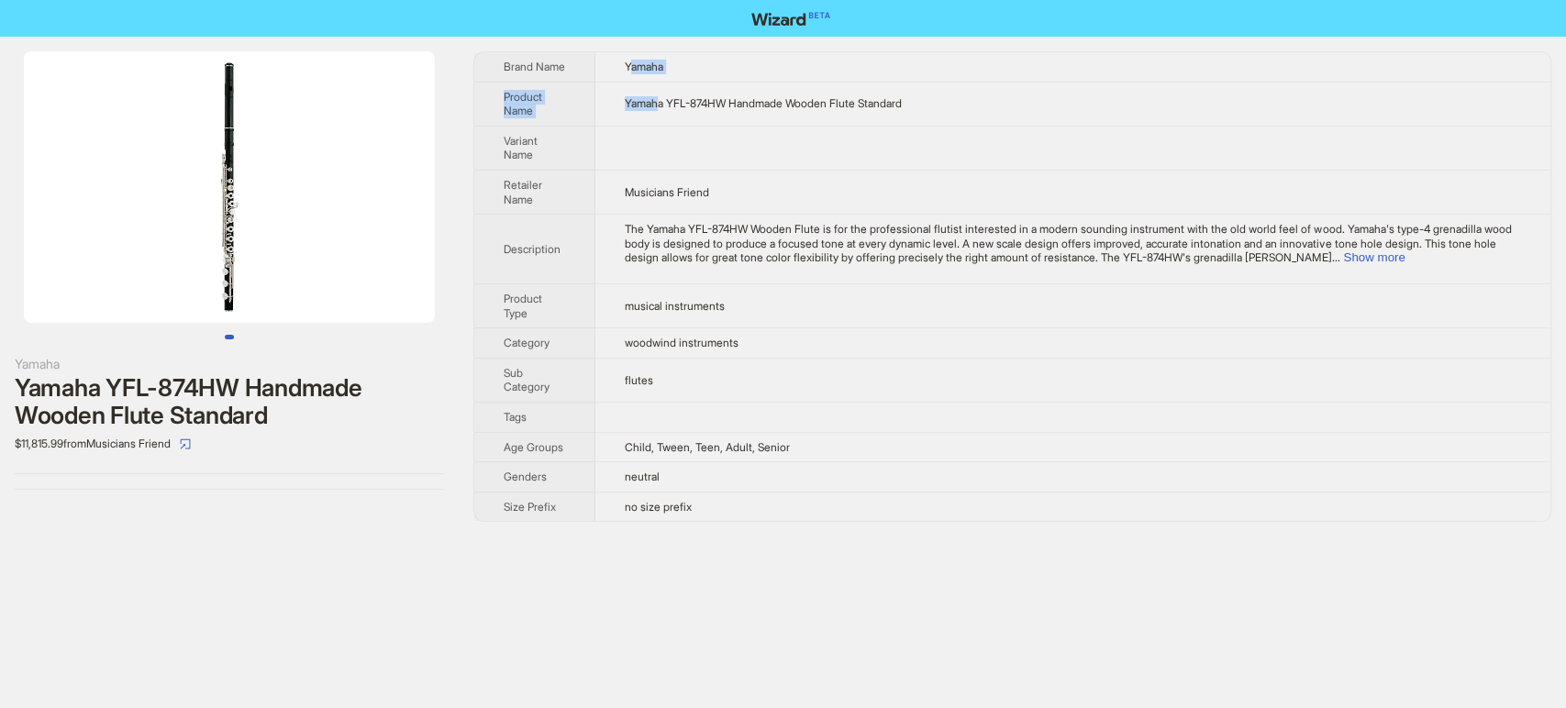
drag, startPoint x: 643, startPoint y: 79, endPoint x: 631, endPoint y: 79, distance: 11.9
click at [631, 79] on tbody "Brand Name Yamaha Product Name Yamaha YFL-874HW Handmade Wooden Flute Standard …" at bounding box center [1012, 286] width 1076 height 469
drag, startPoint x: 824, startPoint y: 115, endPoint x: 623, endPoint y: 94, distance: 202.0
click at [623, 94] on td "Yamaha YFL-874HW Handmade Wooden Flute Standard" at bounding box center [1072, 104] width 955 height 44
copy span "Yamaha YFL-874HW Handmade Wooden Flute Standard"
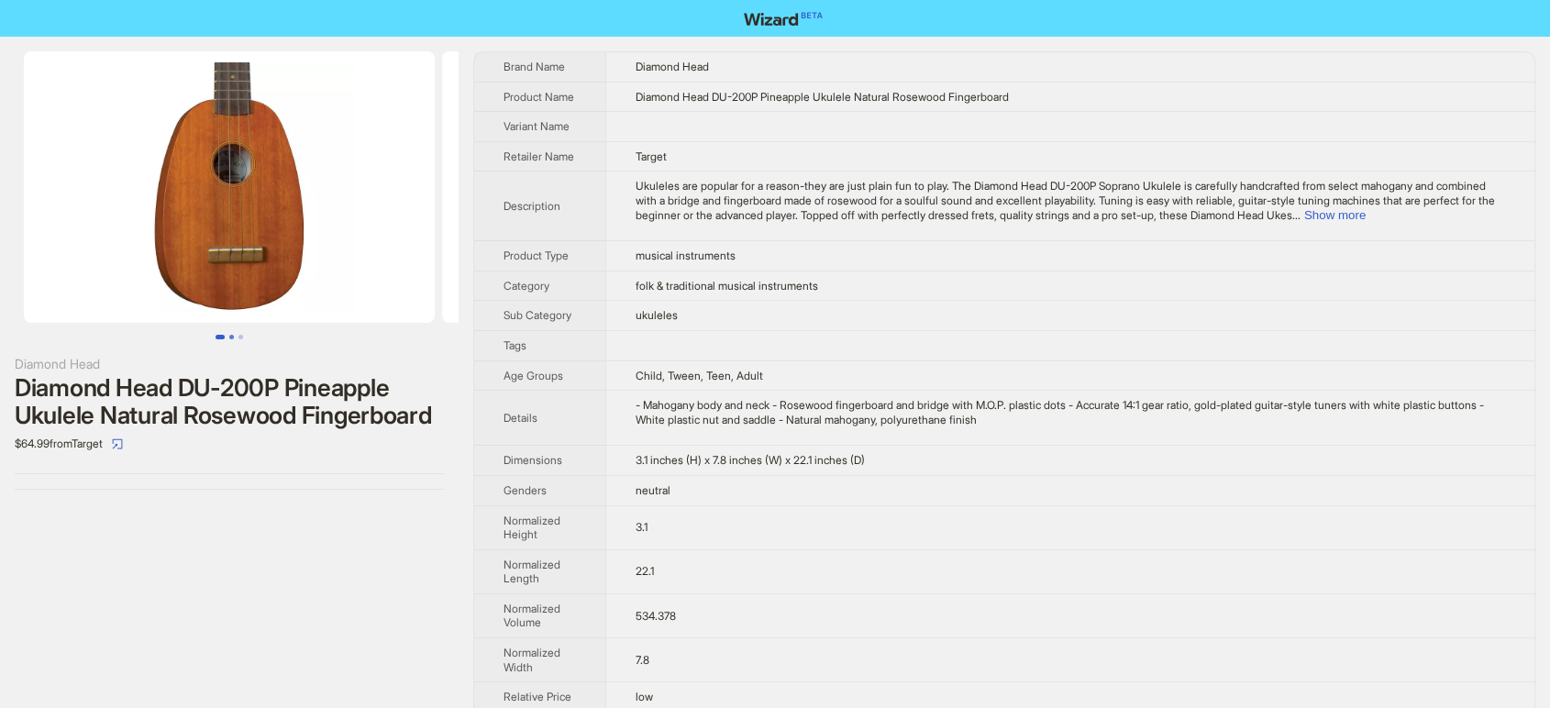
click at [233, 335] on button "Go to slide 2" at bounding box center [231, 337] width 5 height 5
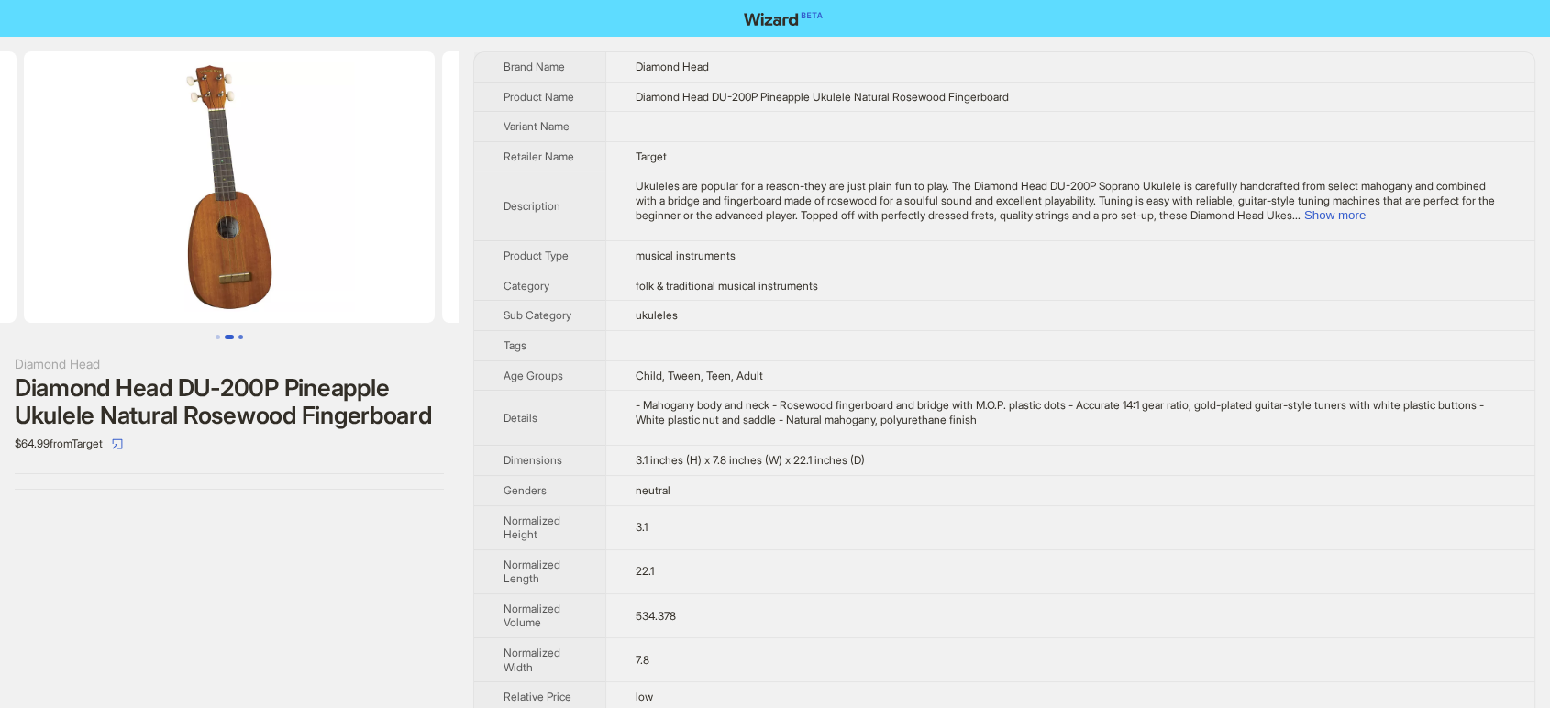
click at [243, 339] on button "Go to slide 3" at bounding box center [240, 337] width 5 height 5
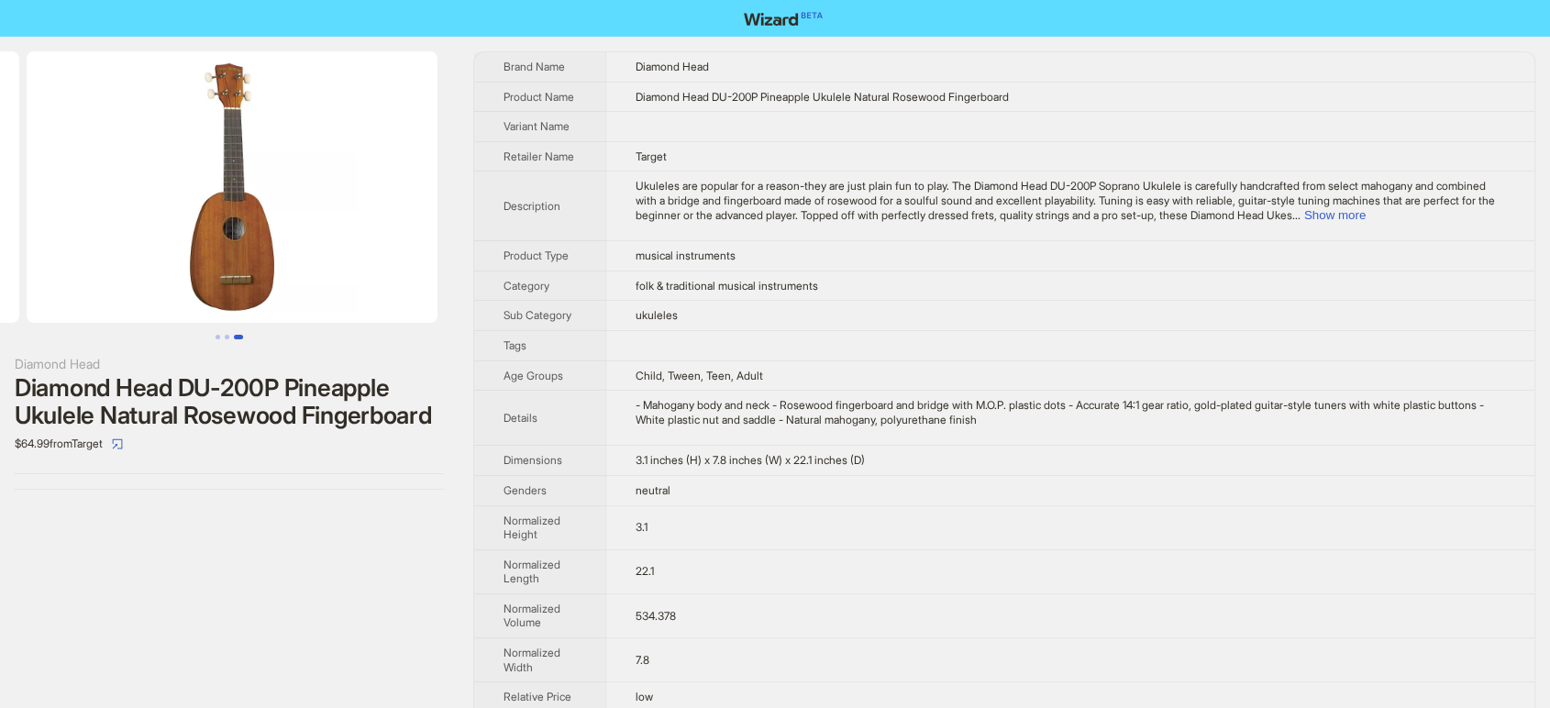
scroll to position [0, 836]
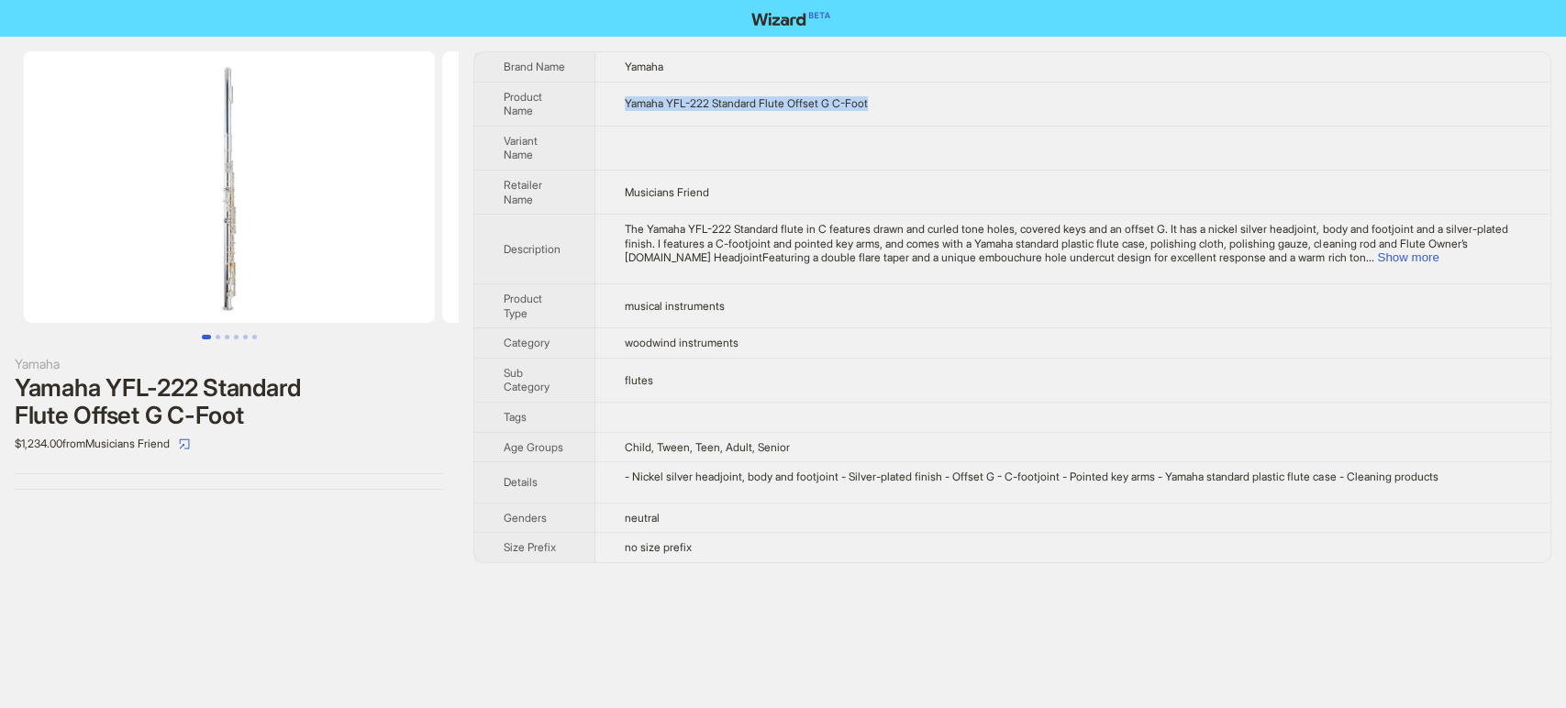
drag, startPoint x: 890, startPoint y: 104, endPoint x: 588, endPoint y: 119, distance: 302.1
click at [588, 119] on tr "Product Name Yamaha YFL-222 Standard Flute Offset G C-Foot" at bounding box center [1012, 104] width 1076 height 44
copy tr "Yamaha YFL-222 Standard Flute Offset G C-Foot"
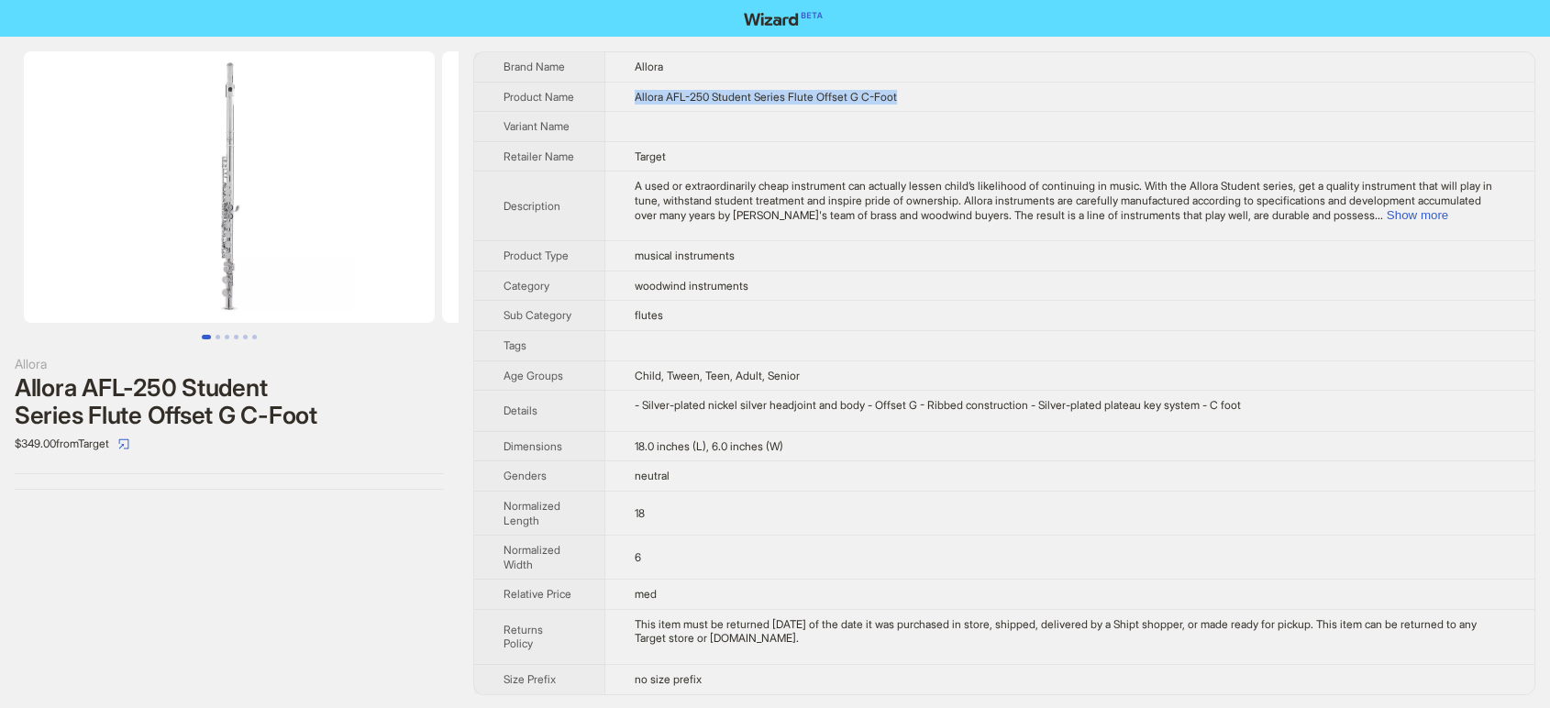
drag, startPoint x: 924, startPoint y: 94, endPoint x: 632, endPoint y: 107, distance: 292.9
click at [632, 107] on td "Allora AFL-250 Student Series Flute Offset G C-Foot" at bounding box center [1069, 97] width 930 height 30
copy span "Allora AFL-250 Student Series Flute Offset G C-Foot"
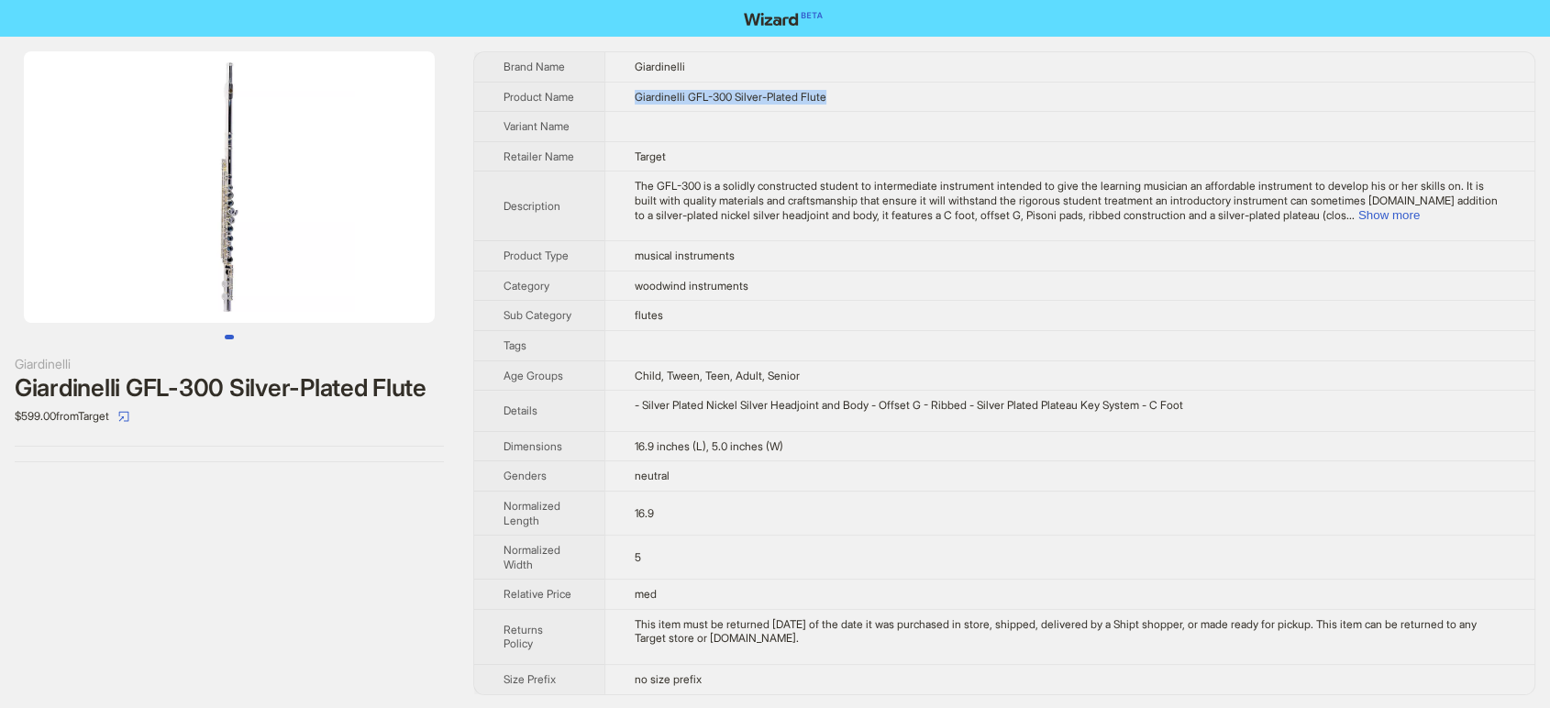
drag, startPoint x: 843, startPoint y: 105, endPoint x: 612, endPoint y: 88, distance: 231.7
click at [612, 88] on td "Giardinelli GFL-300 Silver-Plated Flute" at bounding box center [1069, 97] width 930 height 30
copy span "Giardinelli GFL-300 Silver-Plated Flute"
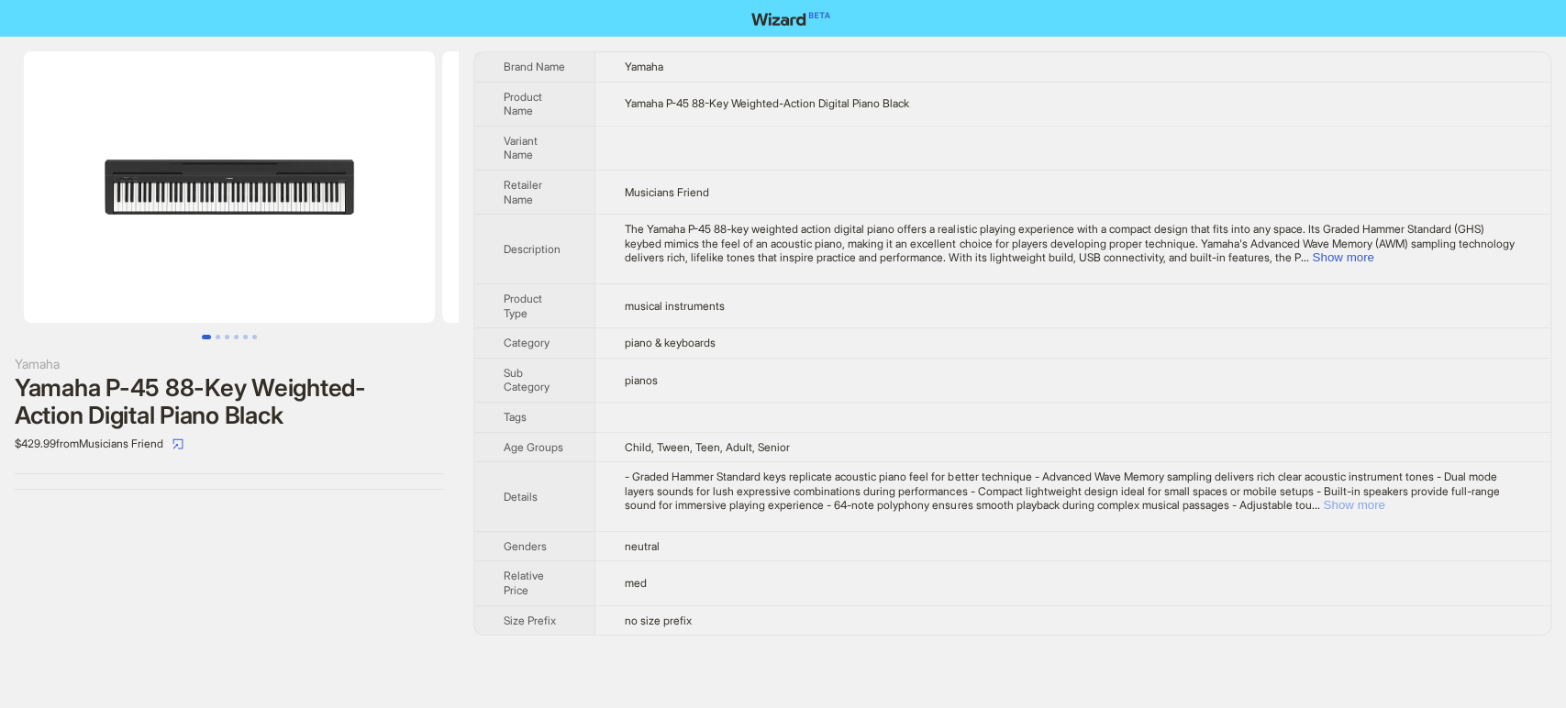
click at [1384, 498] on button "Show more" at bounding box center [1353, 505] width 61 height 14
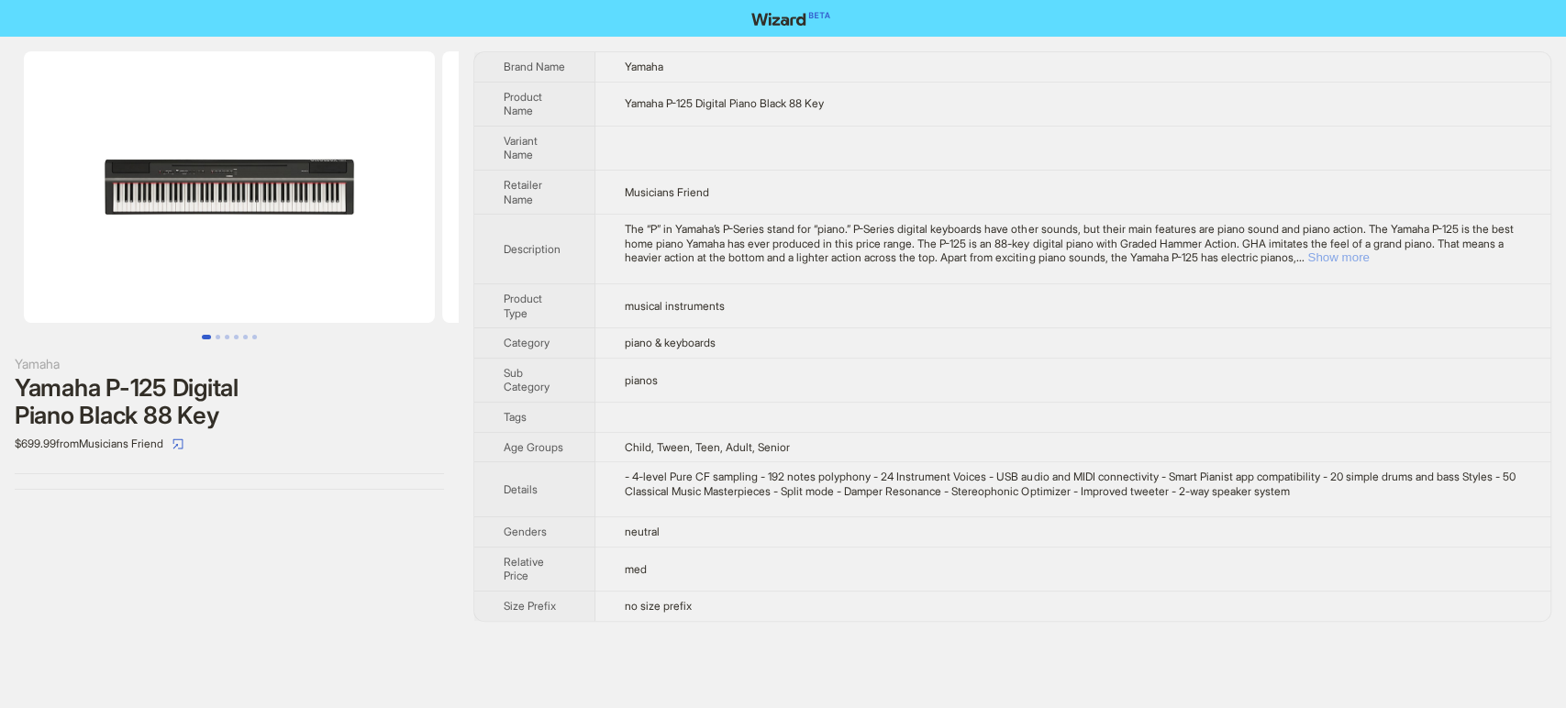
click at [1368, 255] on button "Show more" at bounding box center [1337, 257] width 61 height 14
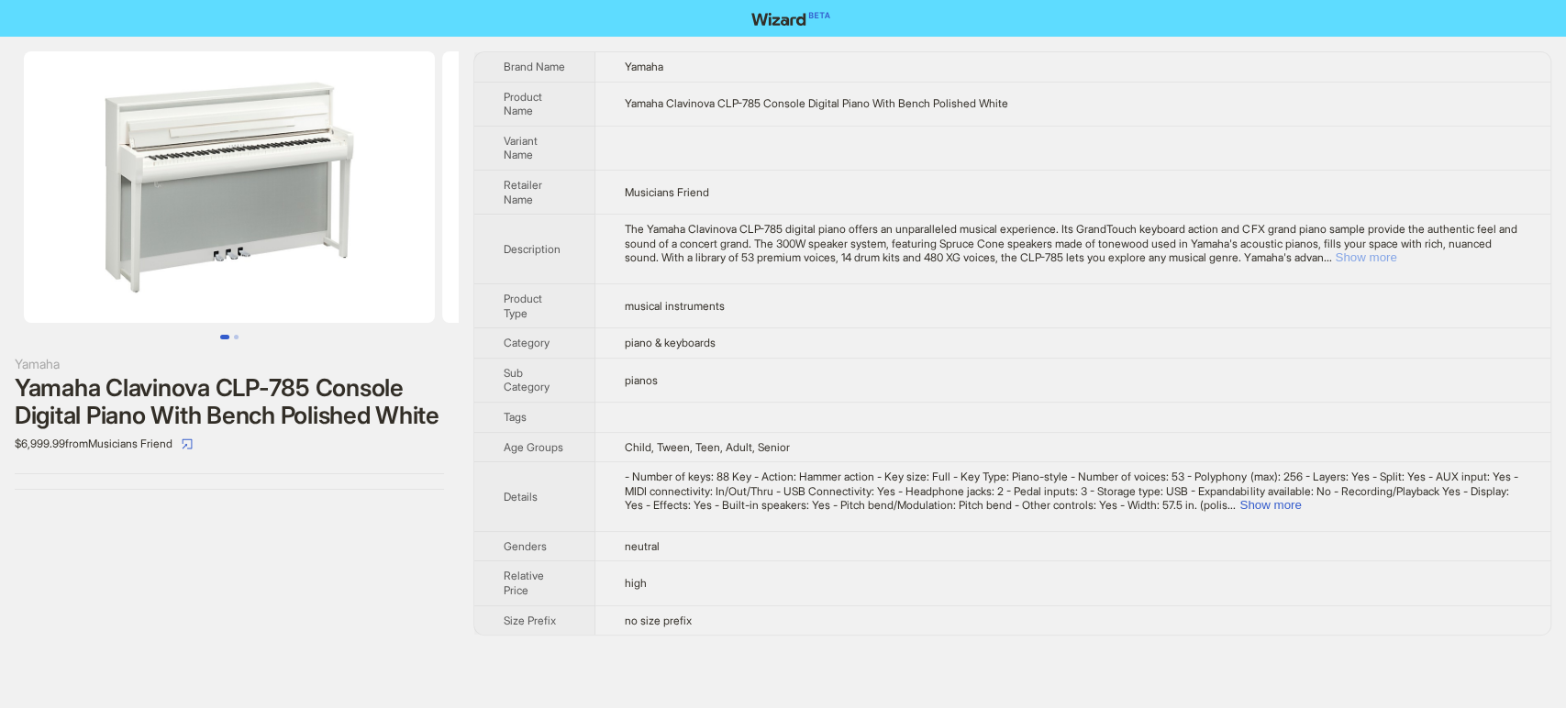
click at [1396, 250] on button "Show more" at bounding box center [1364, 257] width 61 height 14
click at [1489, 250] on div "The Yamaha Clavinova CLP-785 digital piano offers an unparalleled musical exper…" at bounding box center [1073, 243] width 896 height 43
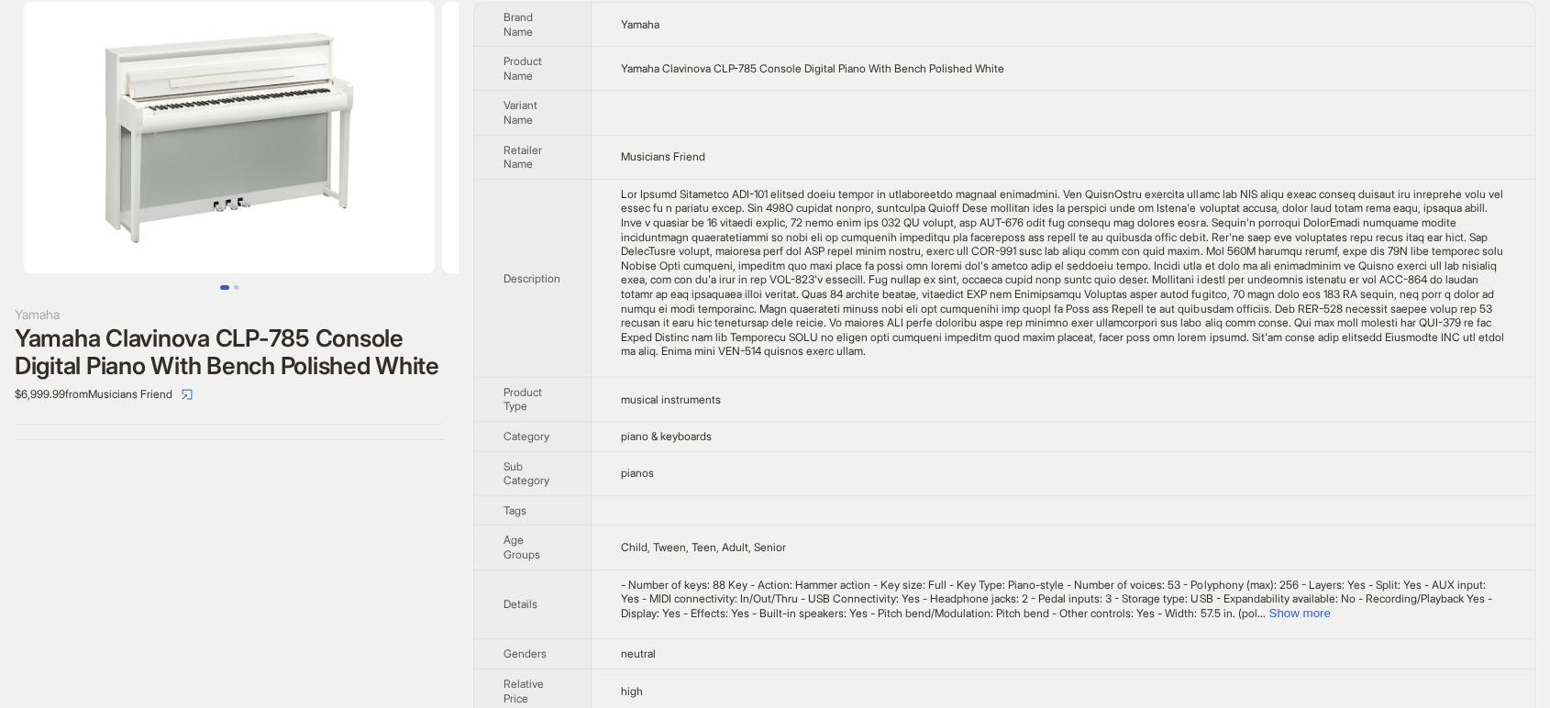
scroll to position [98, 0]
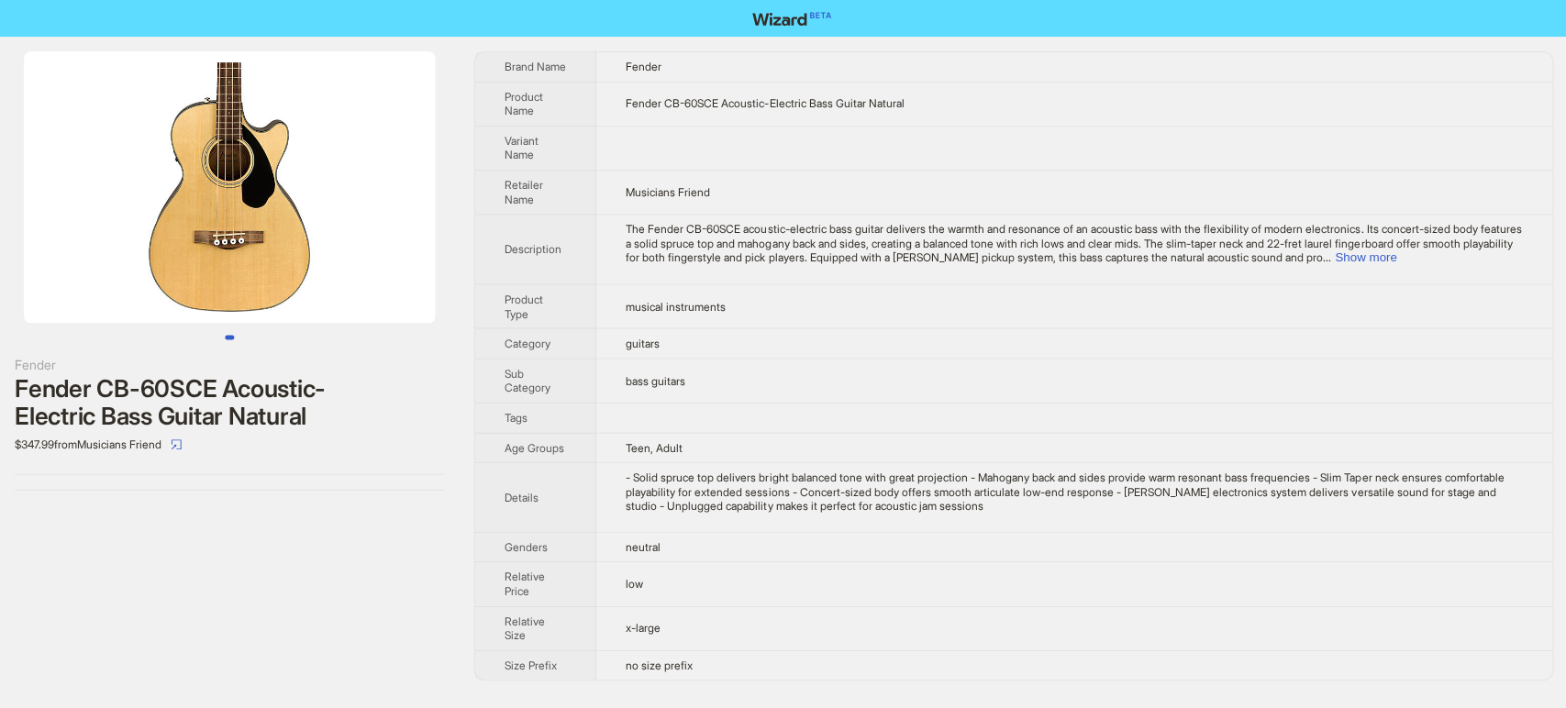
drag, startPoint x: 492, startPoint y: 61, endPoint x: 721, endPoint y: 692, distance: 671.4
click at [730, 707] on html "Fender Fender CB-60SCE Acoustic-Electric Bass Guitar Natural $347.99 from Music…" at bounding box center [783, 354] width 1566 height 708
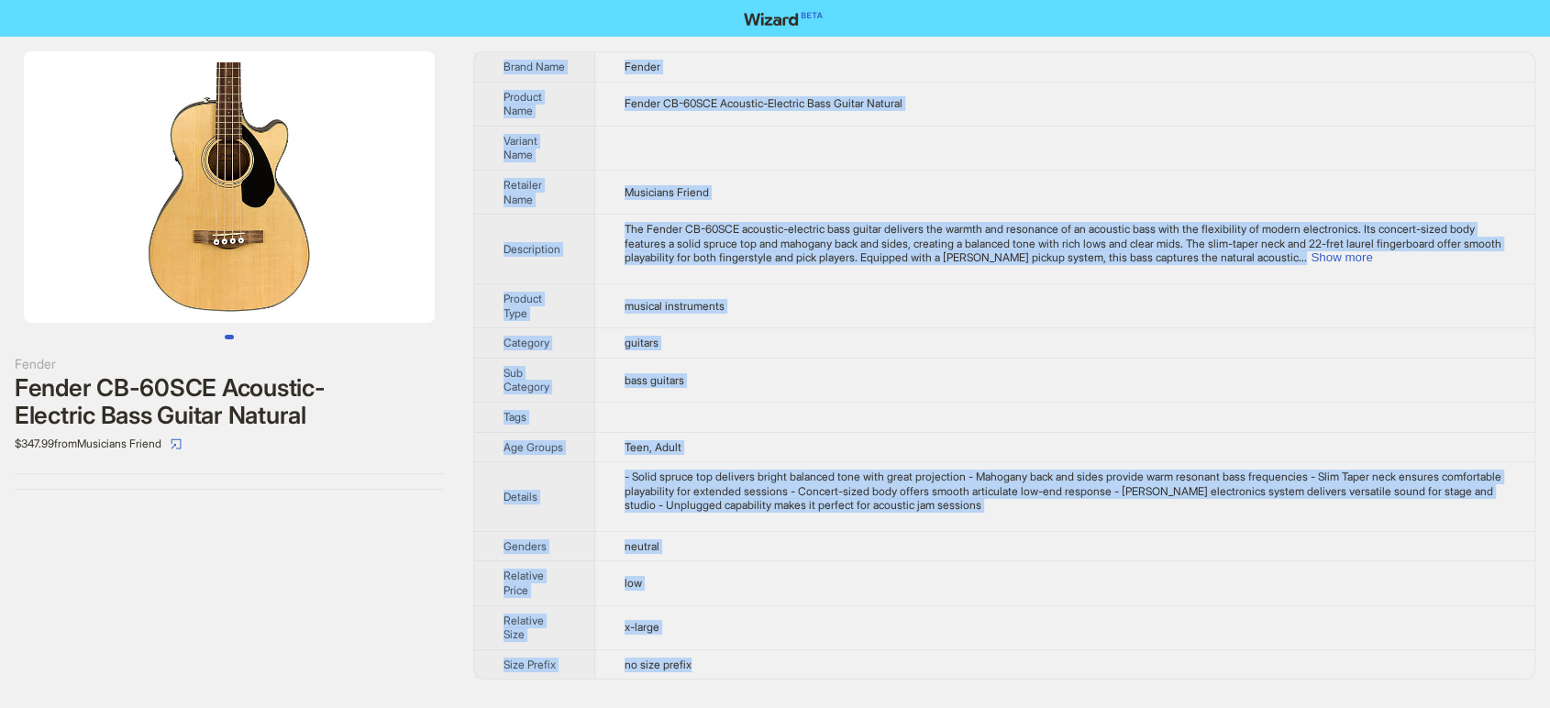
drag, startPoint x: 703, startPoint y: 699, endPoint x: 502, endPoint y: 57, distance: 672.7
click at [502, 57] on div "Fender Fender CB-60SCE Acoustic-Electric Bass Guitar Natural $347.99 from Music…" at bounding box center [775, 354] width 1550 height 708
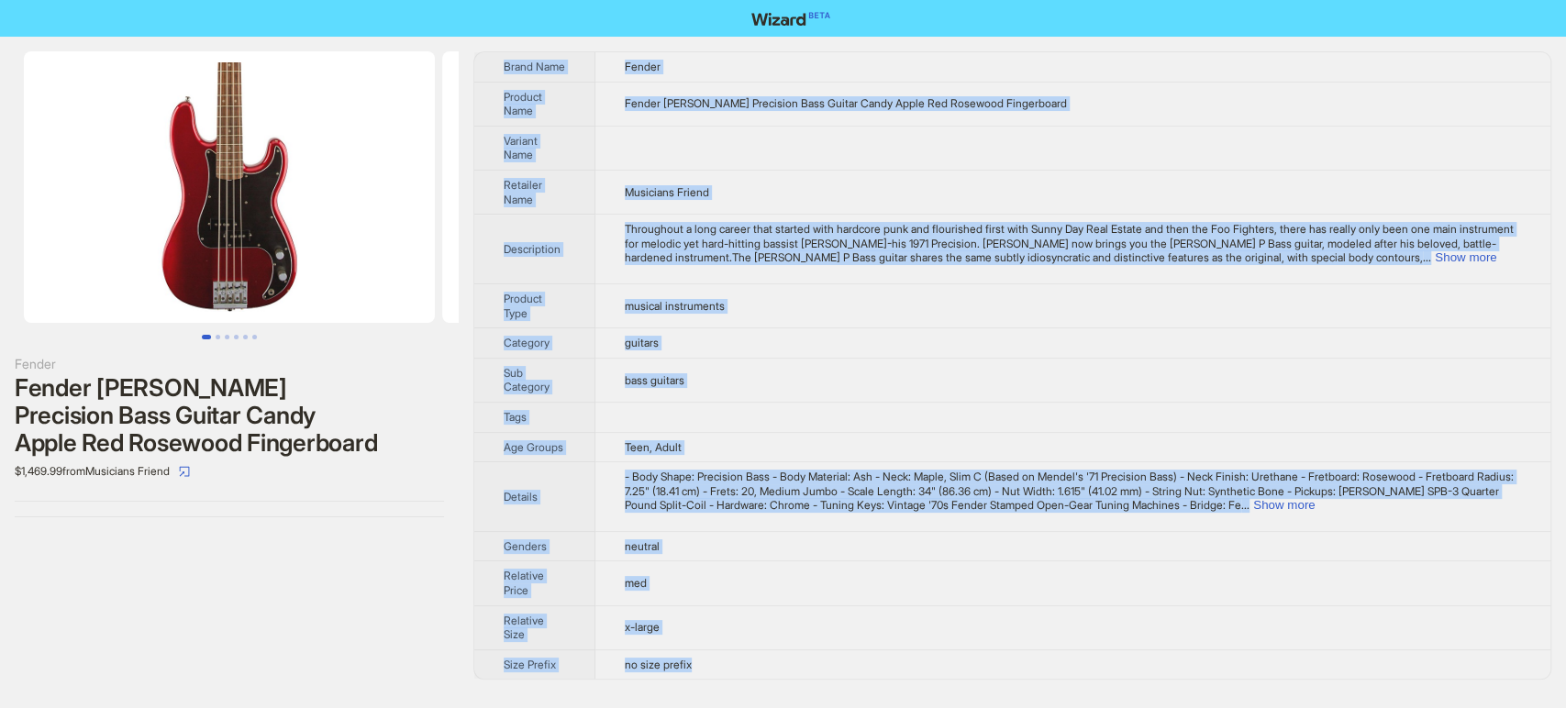
drag, startPoint x: 493, startPoint y: 62, endPoint x: 726, endPoint y: 660, distance: 641.8
click at [726, 660] on tbody "Brand Name Fender Product Name Fender [PERSON_NAME] Precision Bass Guitar Candy…" at bounding box center [1012, 365] width 1076 height 626
copy tbody "Brand Name Fender Product Name Fender [PERSON_NAME] Precision Bass Guitar Candy…"
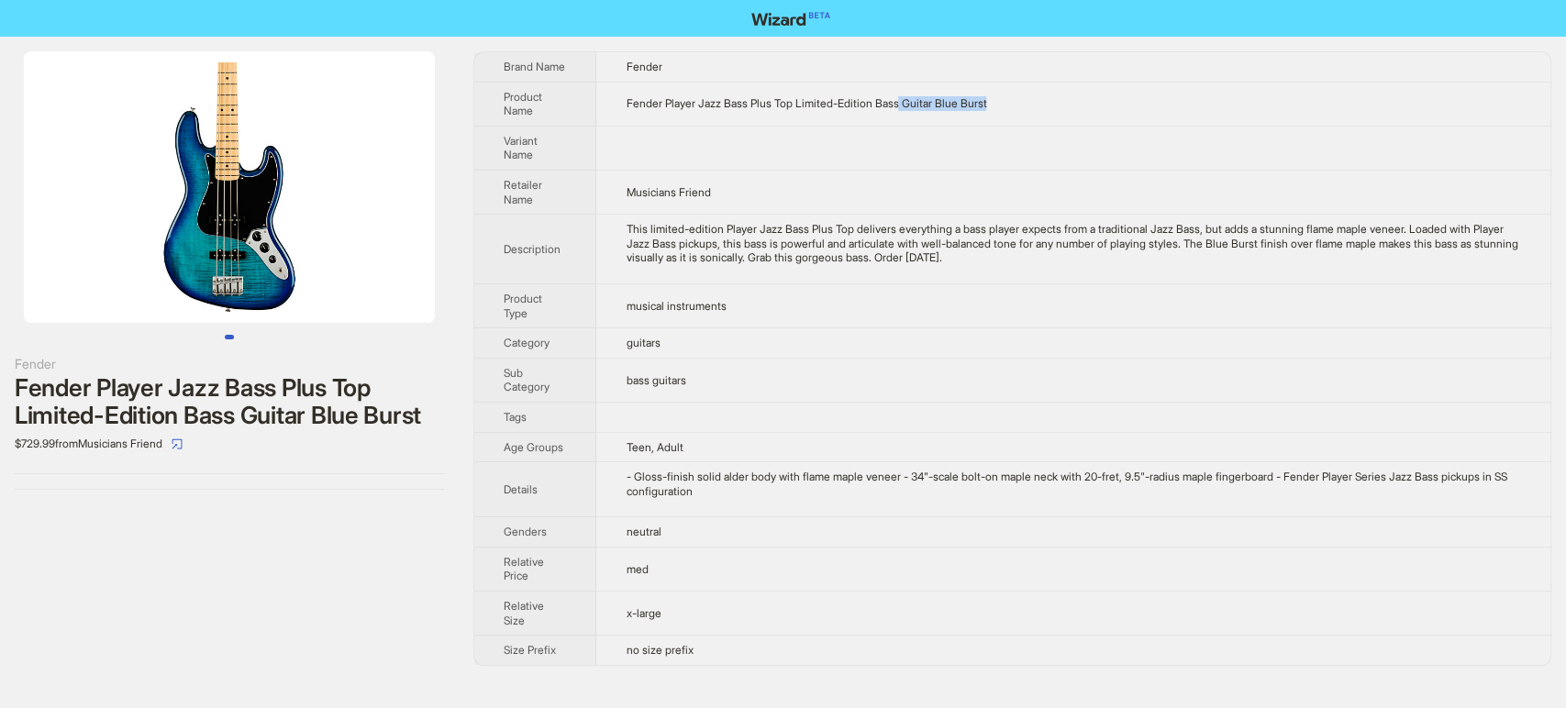
drag, startPoint x: 1052, startPoint y: 103, endPoint x: 732, endPoint y: 104, distance: 320.1
click at [834, 104] on td "Fender Player Jazz Bass Plus Top Limited-Edition Bass Guitar Blue Burst" at bounding box center [1073, 104] width 954 height 44
drag, startPoint x: 732, startPoint y: 104, endPoint x: 630, endPoint y: 105, distance: 101.8
click at [630, 105] on span "Fender Player Jazz Bass Plus Top Limited-Edition Bass Guitar Blue Burst" at bounding box center [805, 103] width 360 height 14
drag, startPoint x: 488, startPoint y: 61, endPoint x: 728, endPoint y: 651, distance: 637.6
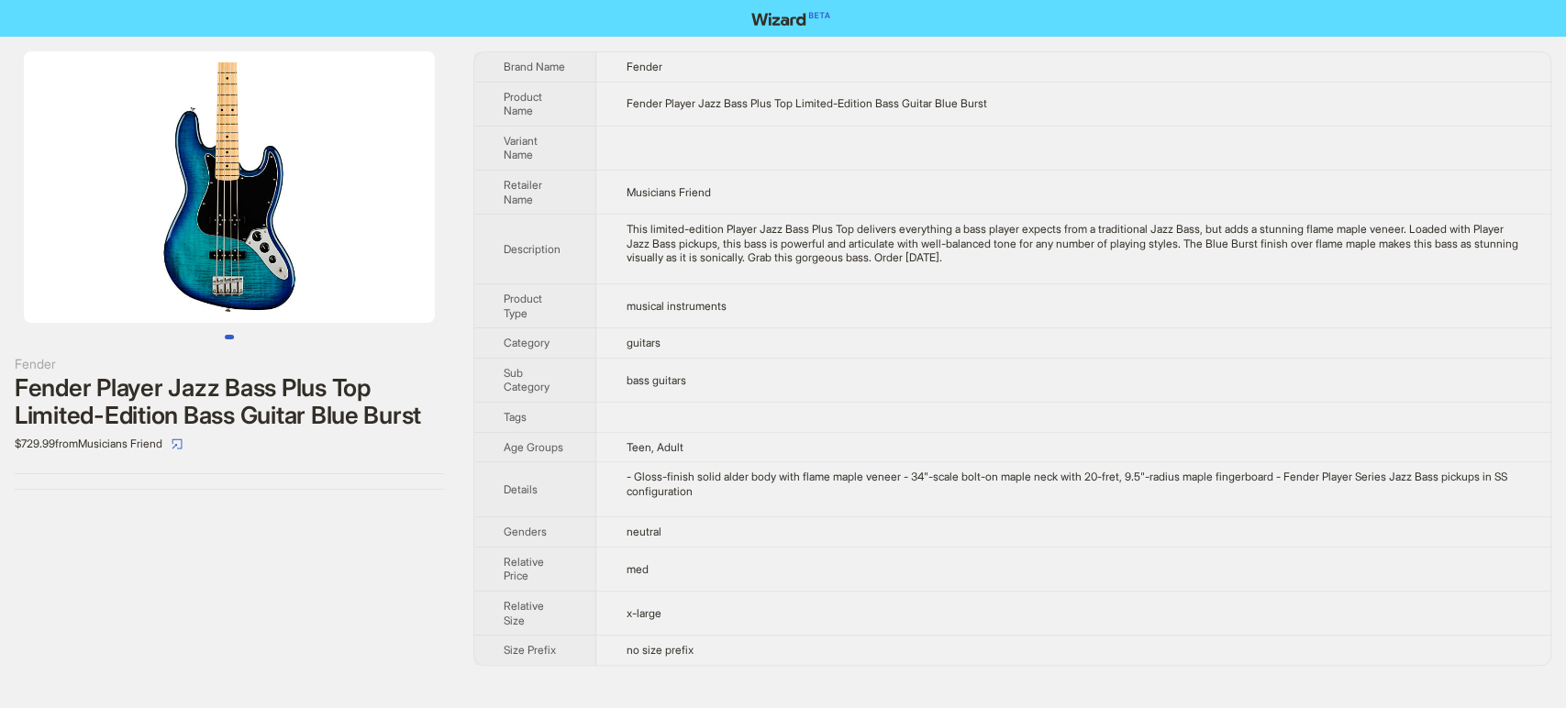
click at [733, 664] on div "Fender Fender Player Jazz Bass Plus Top Limited-Edition Bass Guitar Blue Burst …" at bounding box center [783, 359] width 1566 height 644
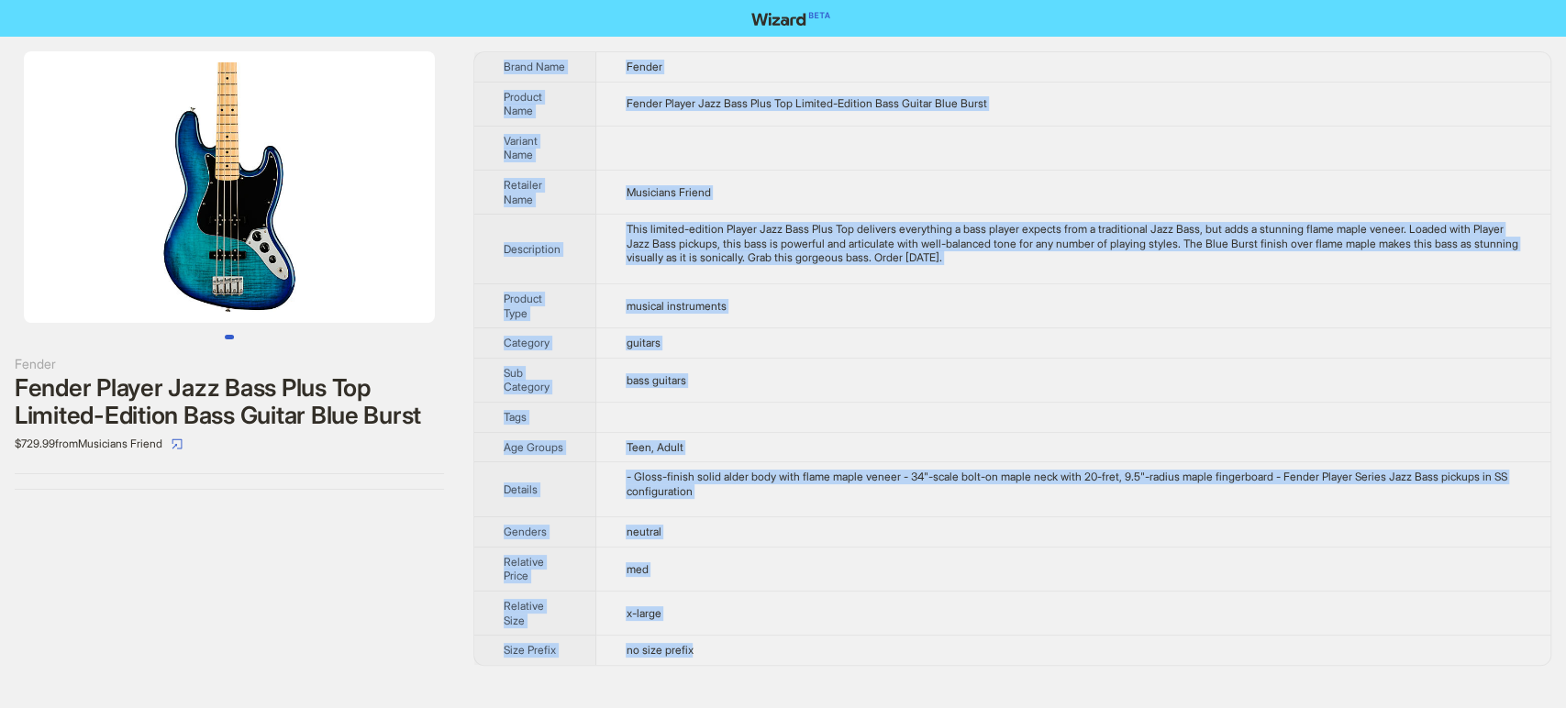
drag, startPoint x: 724, startPoint y: 648, endPoint x: 494, endPoint y: 62, distance: 628.5
click at [494, 62] on tbody "Brand Name Fender Product Name Fender Player Jazz Bass Plus Top Limited-Edition…" at bounding box center [1012, 358] width 1076 height 613
copy tbody "Brand Name Fender Product Name Fender Player Jazz Bass Plus Top Limited-Edition…"
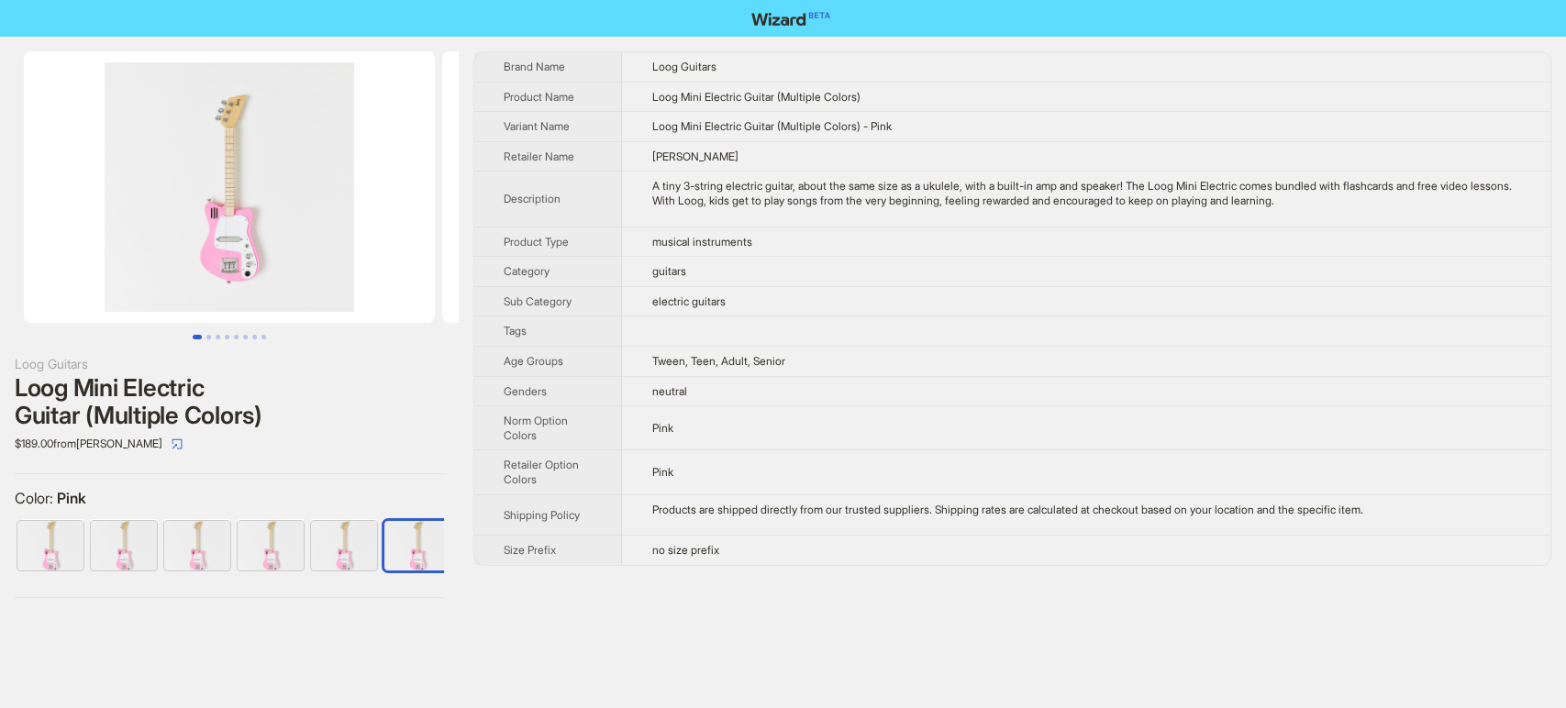
scroll to position [0, 10]
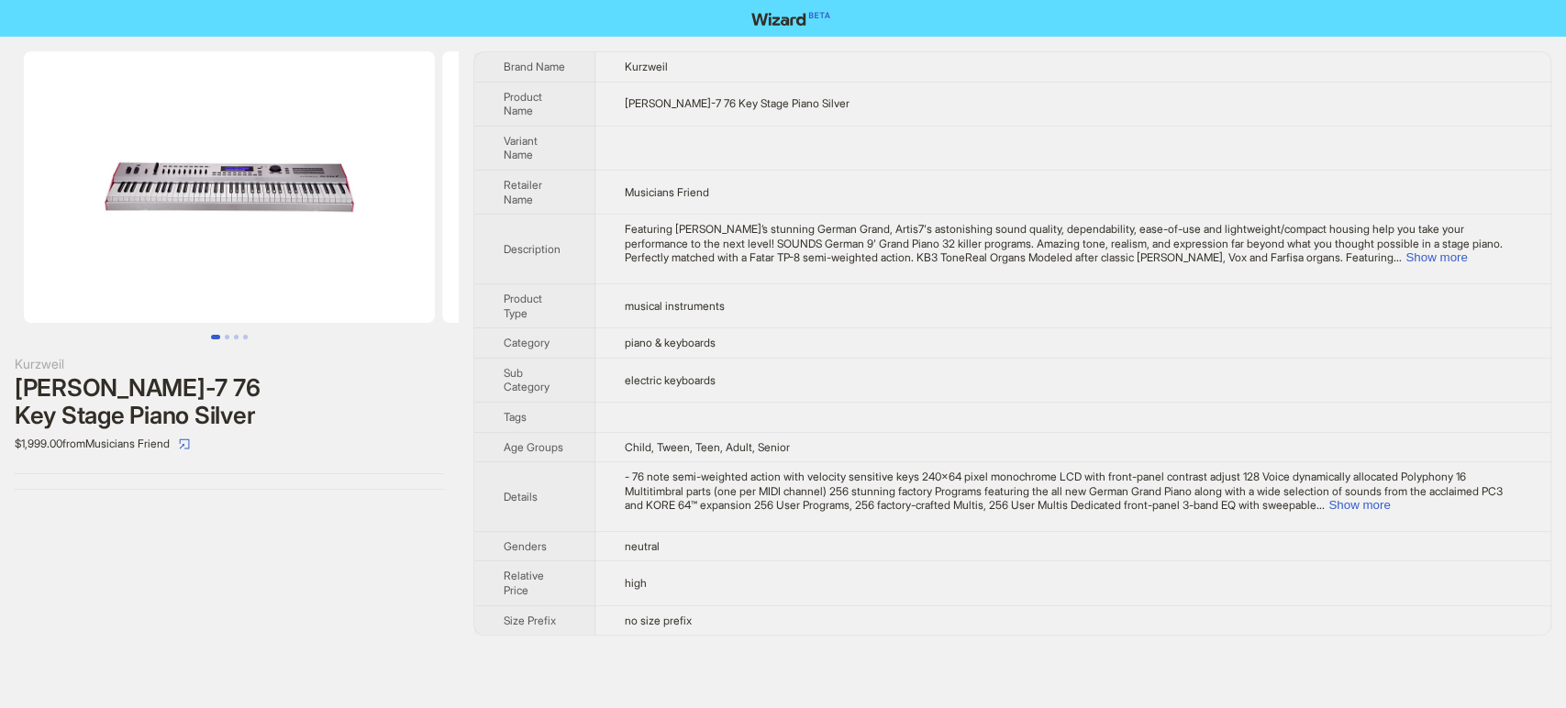
drag, startPoint x: 1254, startPoint y: 79, endPoint x: 1387, endPoint y: 111, distance: 136.8
click at [1387, 111] on td "Kurzweil Artis-7 76 Key Stage Piano Silver" at bounding box center [1072, 104] width 955 height 44
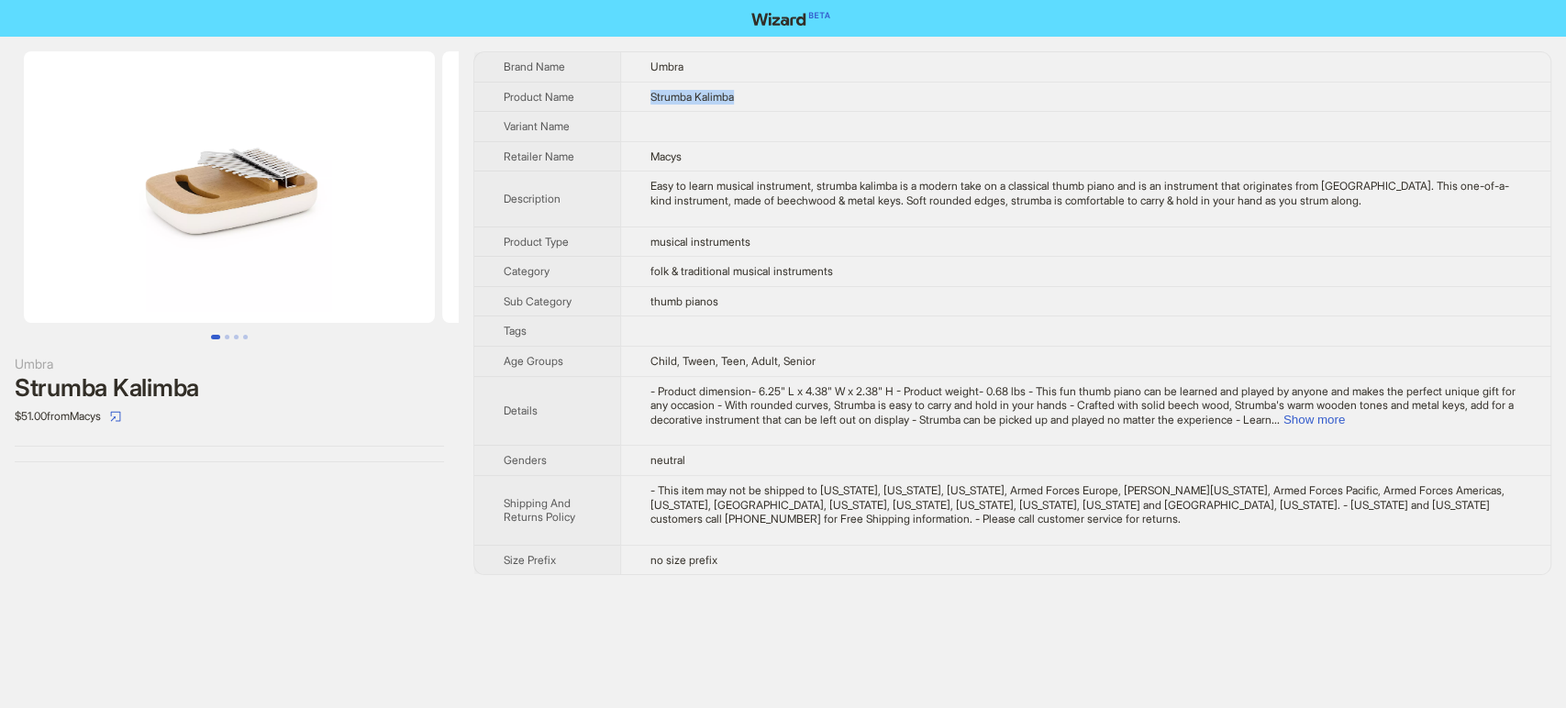
drag, startPoint x: 744, startPoint y: 96, endPoint x: 604, endPoint y: 97, distance: 139.4
click at [604, 97] on tr "Product Name [PERSON_NAME]" at bounding box center [1012, 97] width 1076 height 30
copy tr "Strumba Kalimba"
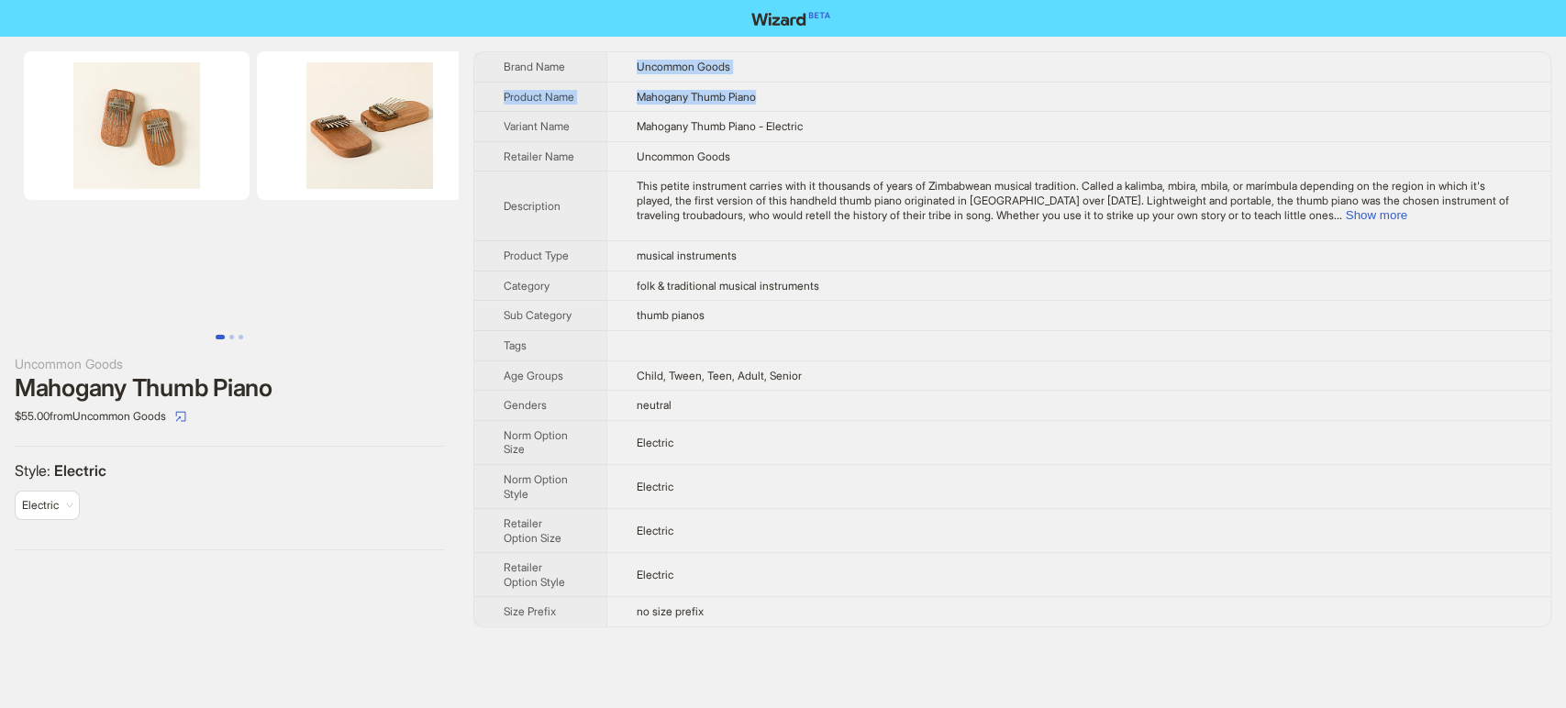
drag, startPoint x: 830, startPoint y: 99, endPoint x: 623, endPoint y: 66, distance: 209.9
click at [623, 66] on tbody "Brand Name Uncommon Goods Product Name Mahogany Thumb Piano Variant Name Mahoga…" at bounding box center [1012, 339] width 1076 height 574
click at [944, 128] on td "Mahogany Thumb Piano - Electric" at bounding box center [1078, 127] width 944 height 30
drag, startPoint x: 793, startPoint y: 104, endPoint x: 594, endPoint y: 83, distance: 200.1
click at [594, 83] on tr "Product Name Mahogany Thumb Piano" at bounding box center [1012, 97] width 1076 height 30
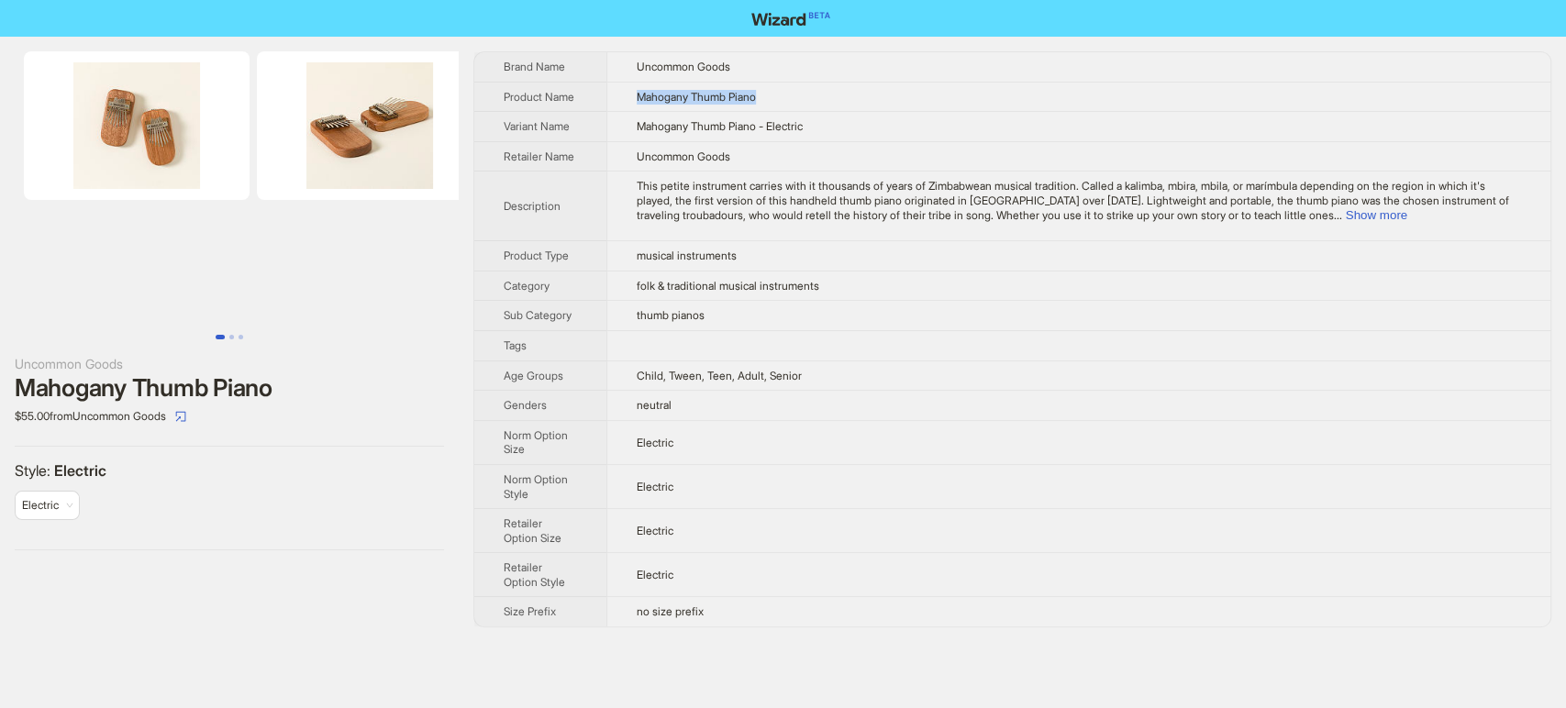
copy tr "Mahogany Thumb Piano"
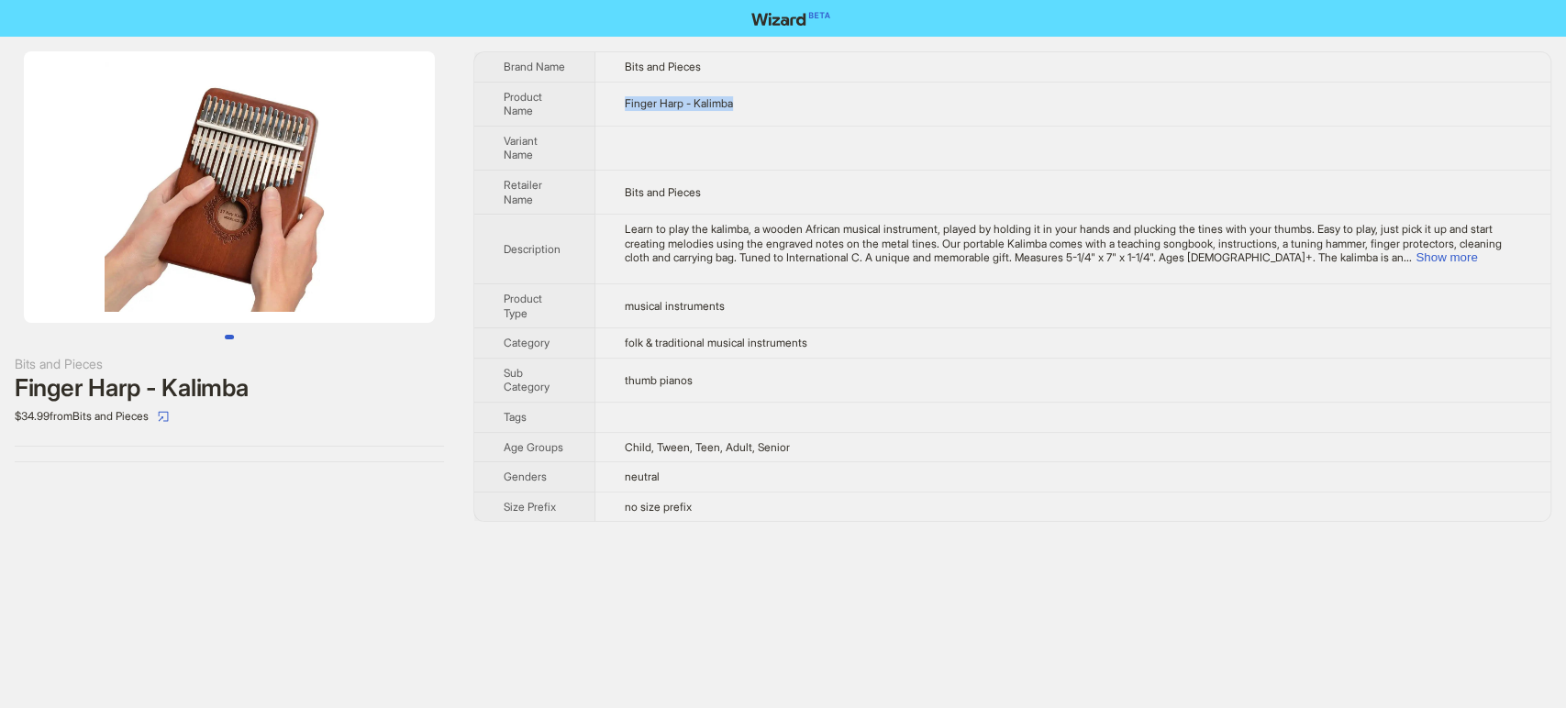
drag, startPoint x: 766, startPoint y: 110, endPoint x: 602, endPoint y: 95, distance: 164.8
click at [602, 95] on td "Finger Harp - Kalimba" at bounding box center [1072, 104] width 955 height 44
copy span "Finger Harp - Kalimba"
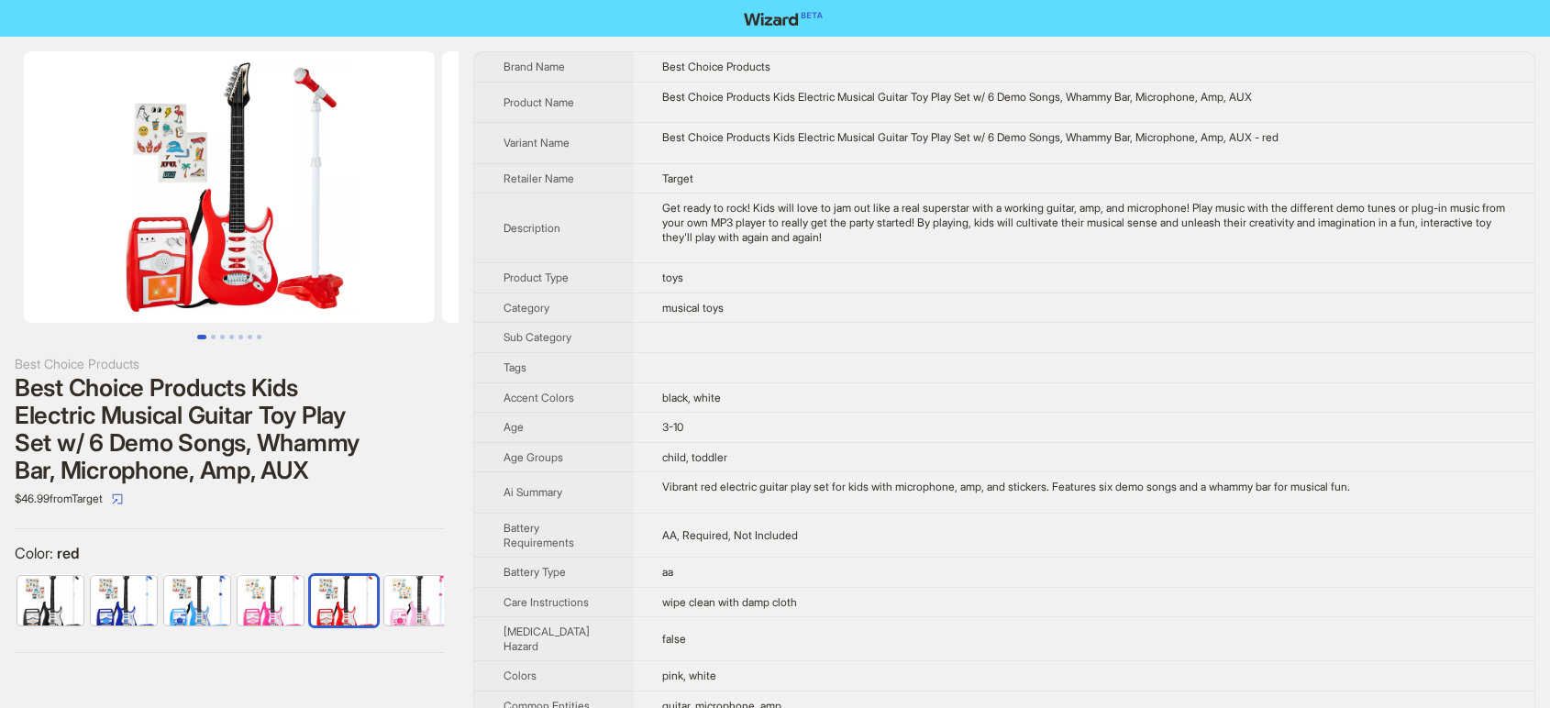
scroll to position [0, 10]
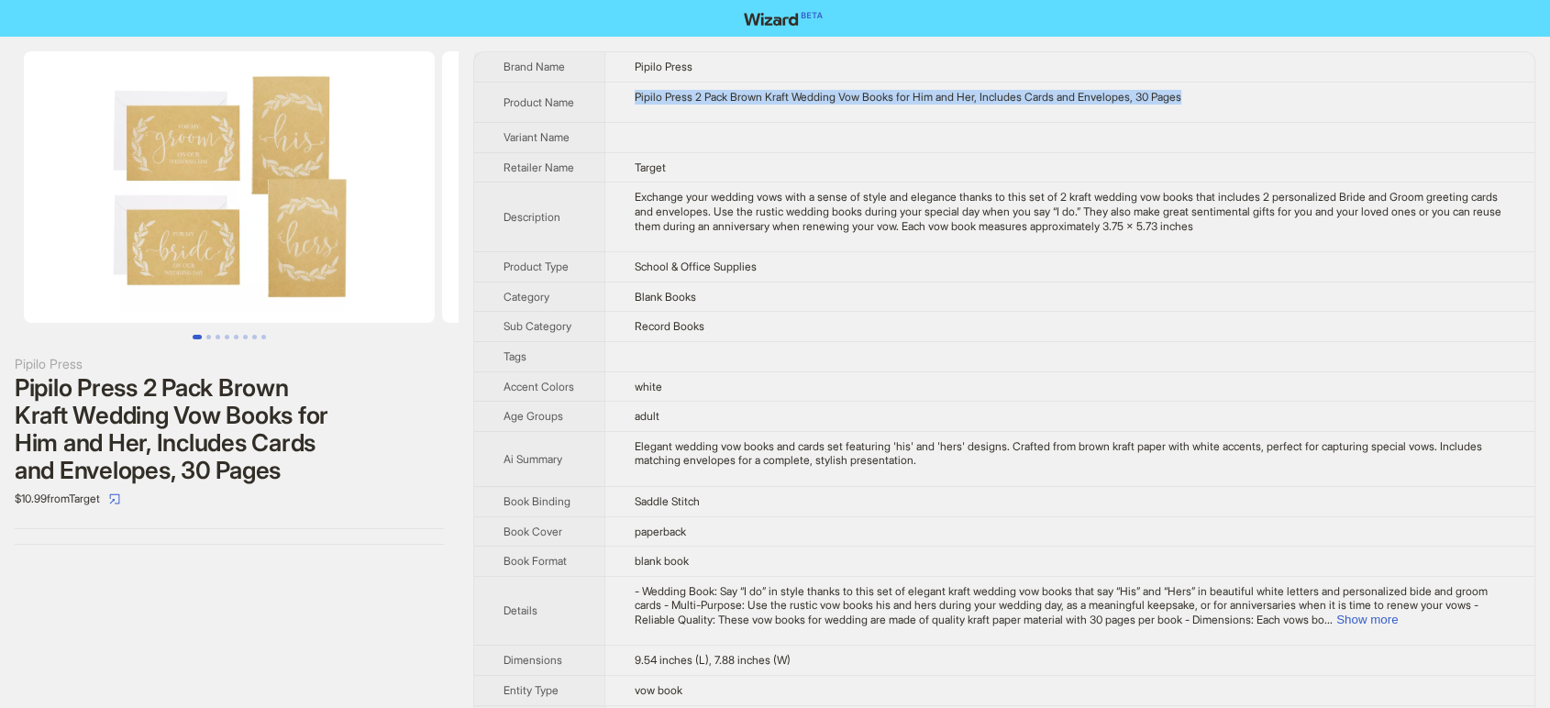
drag, startPoint x: 1242, startPoint y: 94, endPoint x: 627, endPoint y: 101, distance: 614.5
click at [627, 101] on td "Pipilo Press 2 Pack Brown Kraft Wedding Vow Books for Him and Her, Includes Car…" at bounding box center [1069, 102] width 930 height 41
copy div "Pipilo Press 2 Pack Brown Kraft Wedding Vow Books for Him and Her, Includes Car…"
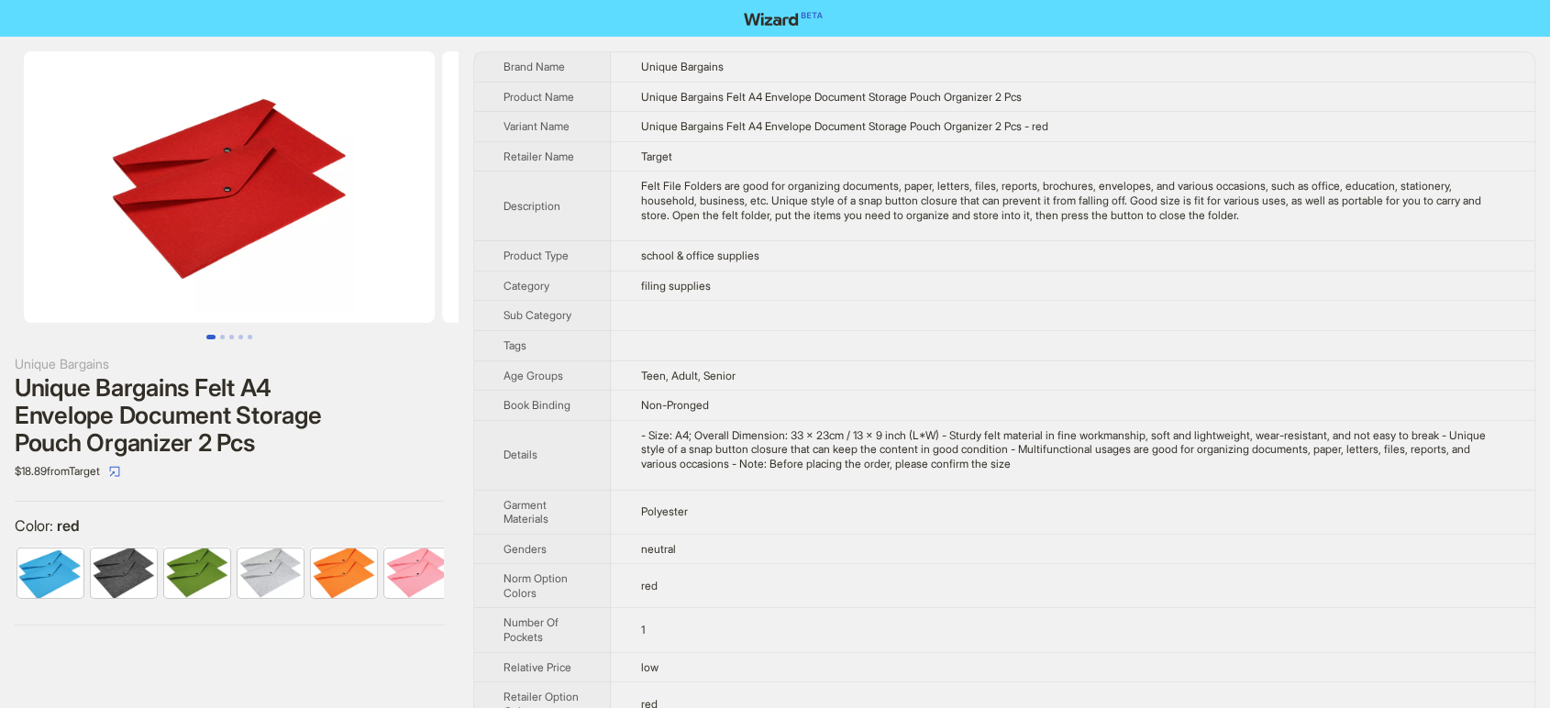
scroll to position [0, 157]
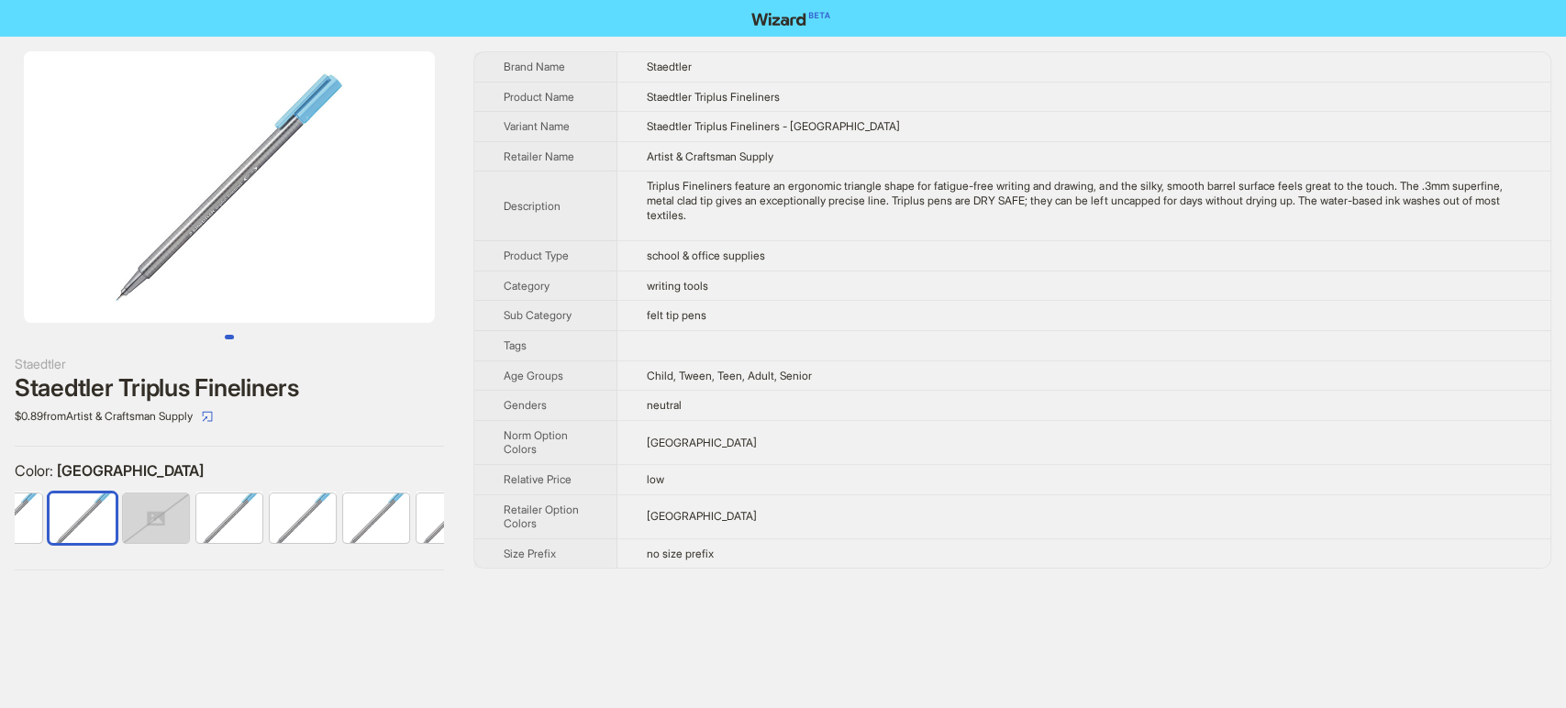
scroll to position [0, 266]
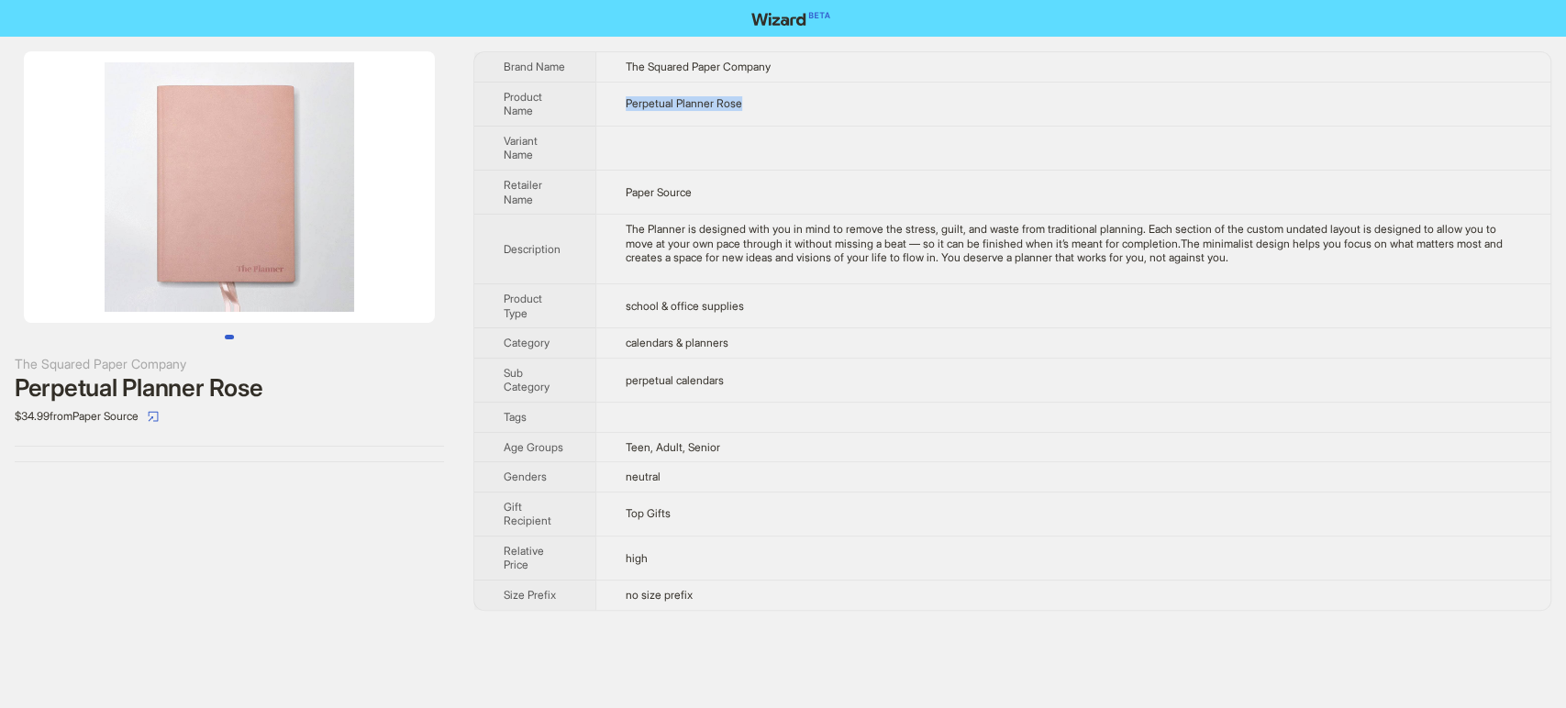
drag, startPoint x: 790, startPoint y: 104, endPoint x: 607, endPoint y: 104, distance: 182.5
click at [607, 104] on td "Perpetual Planner Rose" at bounding box center [1072, 104] width 955 height 44
copy span "Perpetual Planner Rose"
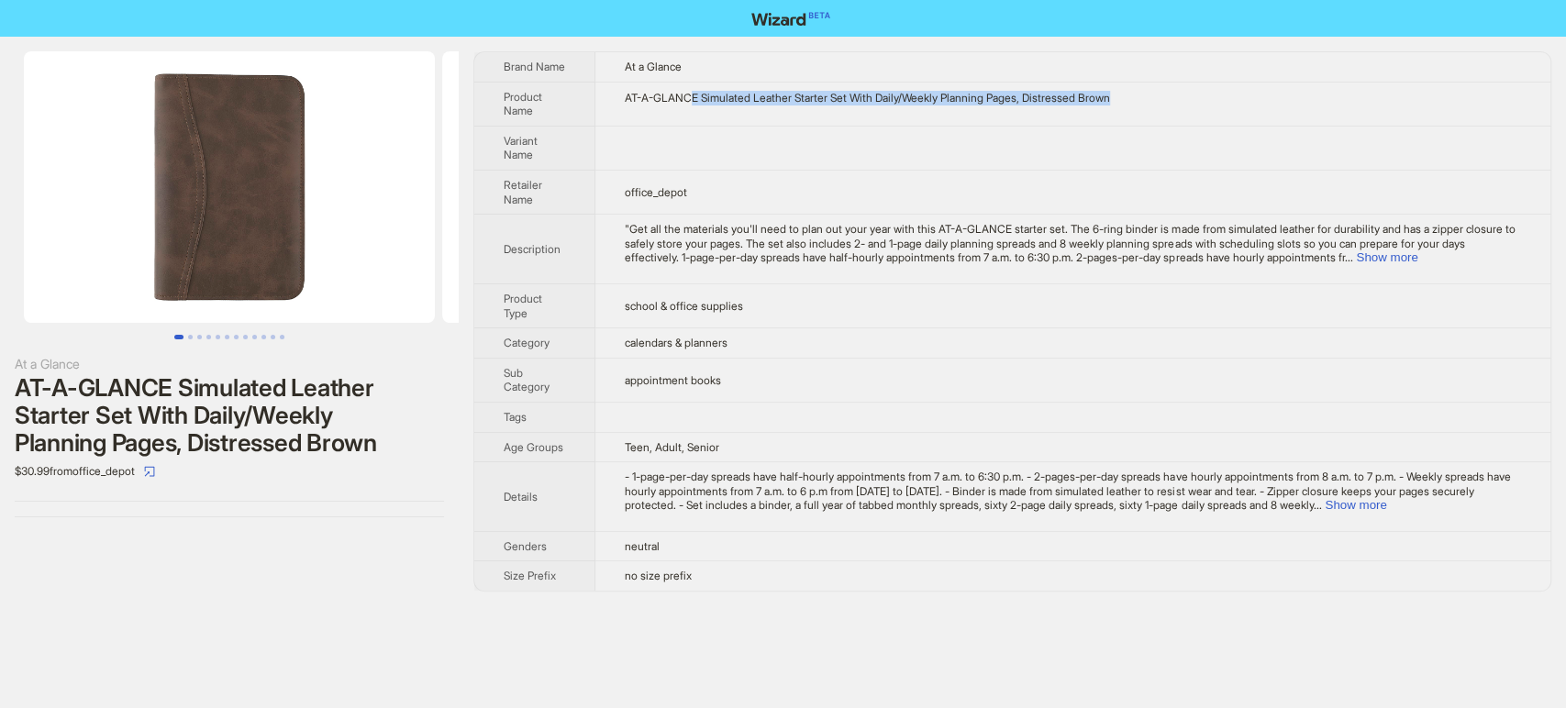
drag, startPoint x: 1159, startPoint y: 90, endPoint x: 690, endPoint y: 88, distance: 469.6
click at [690, 88] on td "AT-A-GLANCE Simulated Leather Starter Set With Daily/Weekly Planning Pages, Dis…" at bounding box center [1072, 104] width 955 height 44
click at [653, 89] on td "AT-A-GLANCE Simulated Leather Starter Set With Daily/Weekly Planning Pages, Dis…" at bounding box center [1072, 104] width 955 height 44
drag, startPoint x: 629, startPoint y: 99, endPoint x: 1181, endPoint y: 99, distance: 552.1
click at [1181, 99] on td "AT-A-GLANCE Simulated Leather Starter Set With Daily/Weekly Planning Pages, Dis…" at bounding box center [1072, 104] width 955 height 44
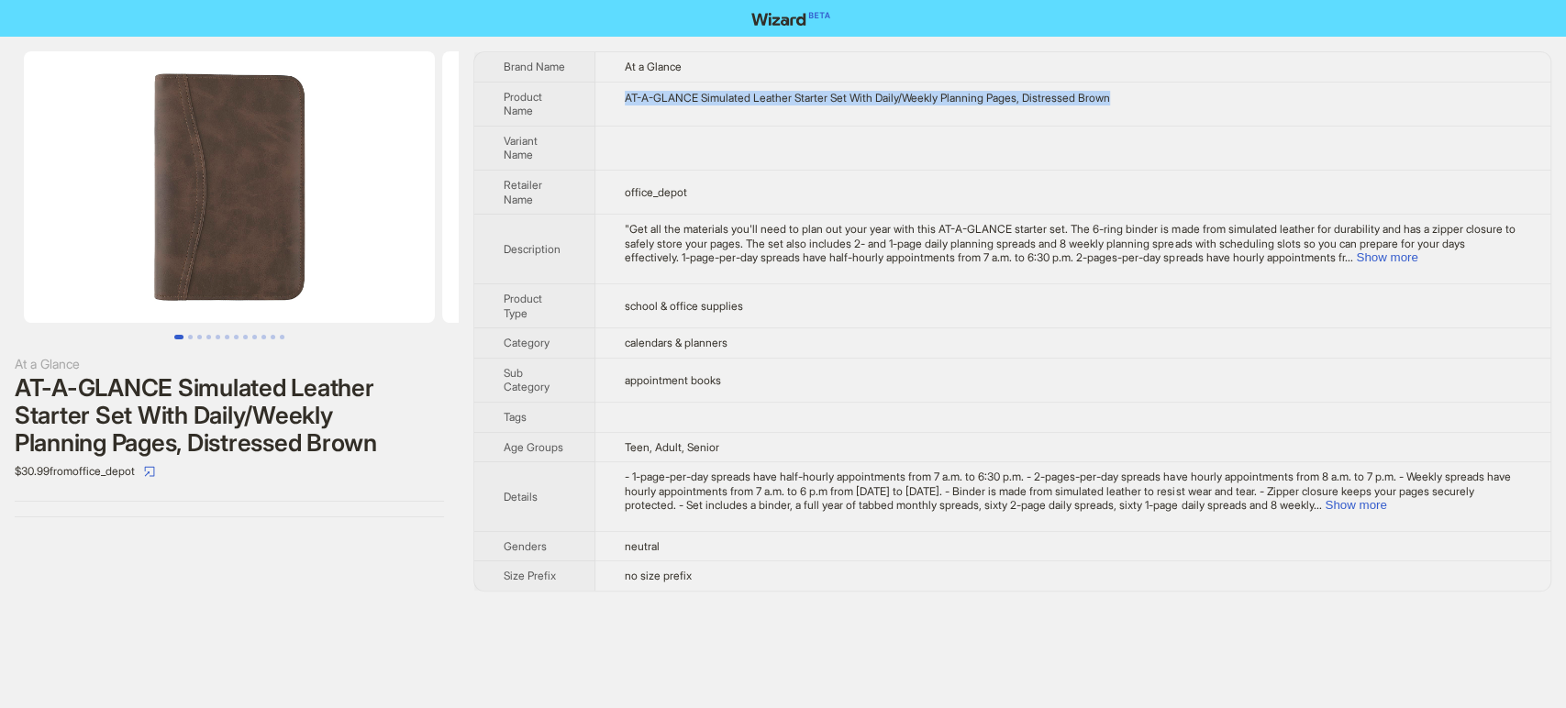
copy div "AT-A-GLANCE Simulated Leather Starter Set With Daily/Weekly Planning Pages, Dis…"
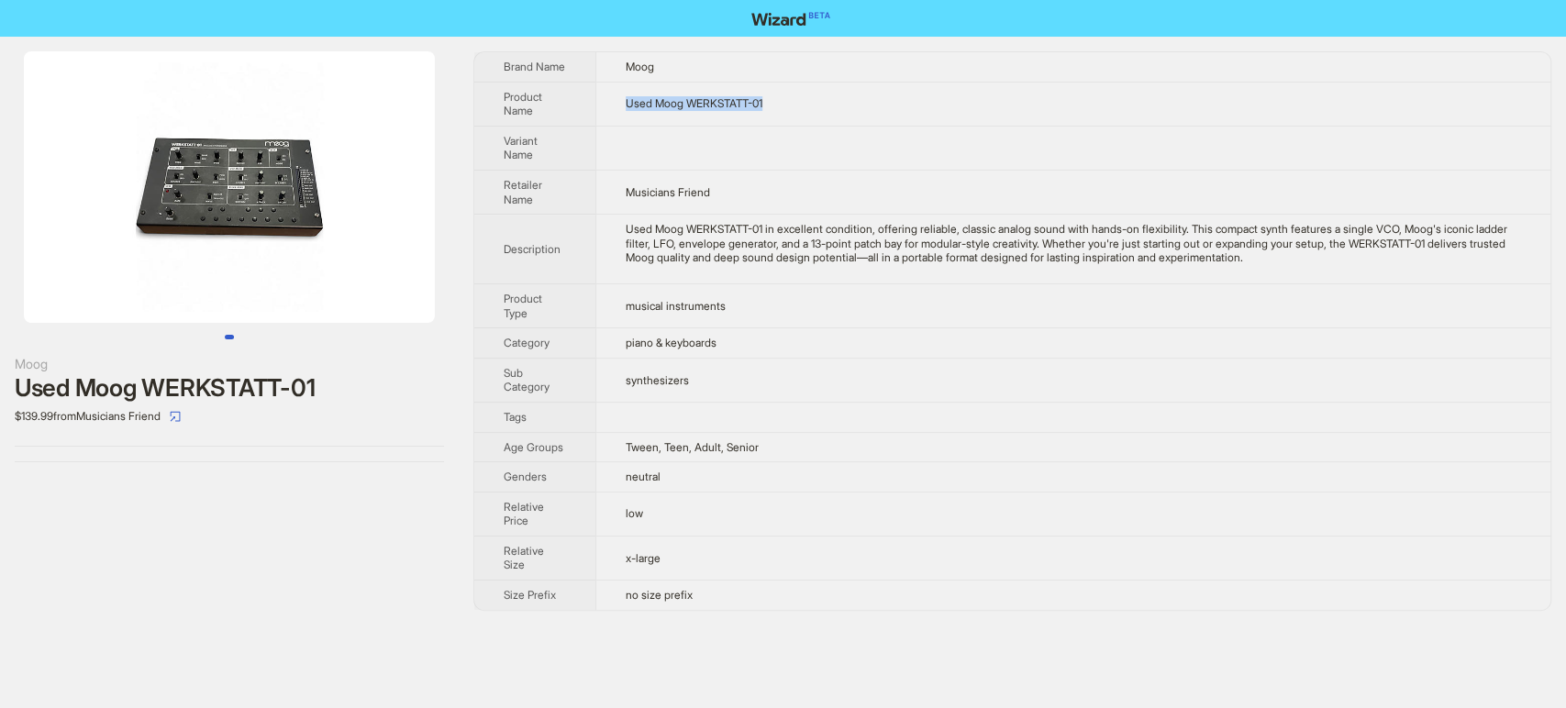
drag, startPoint x: 794, startPoint y: 110, endPoint x: 611, endPoint y: 101, distance: 183.7
click at [611, 101] on td "Used Moog WERKSTATT-01" at bounding box center [1072, 104] width 955 height 44
copy span "Used Moog WERKSTATT-01"
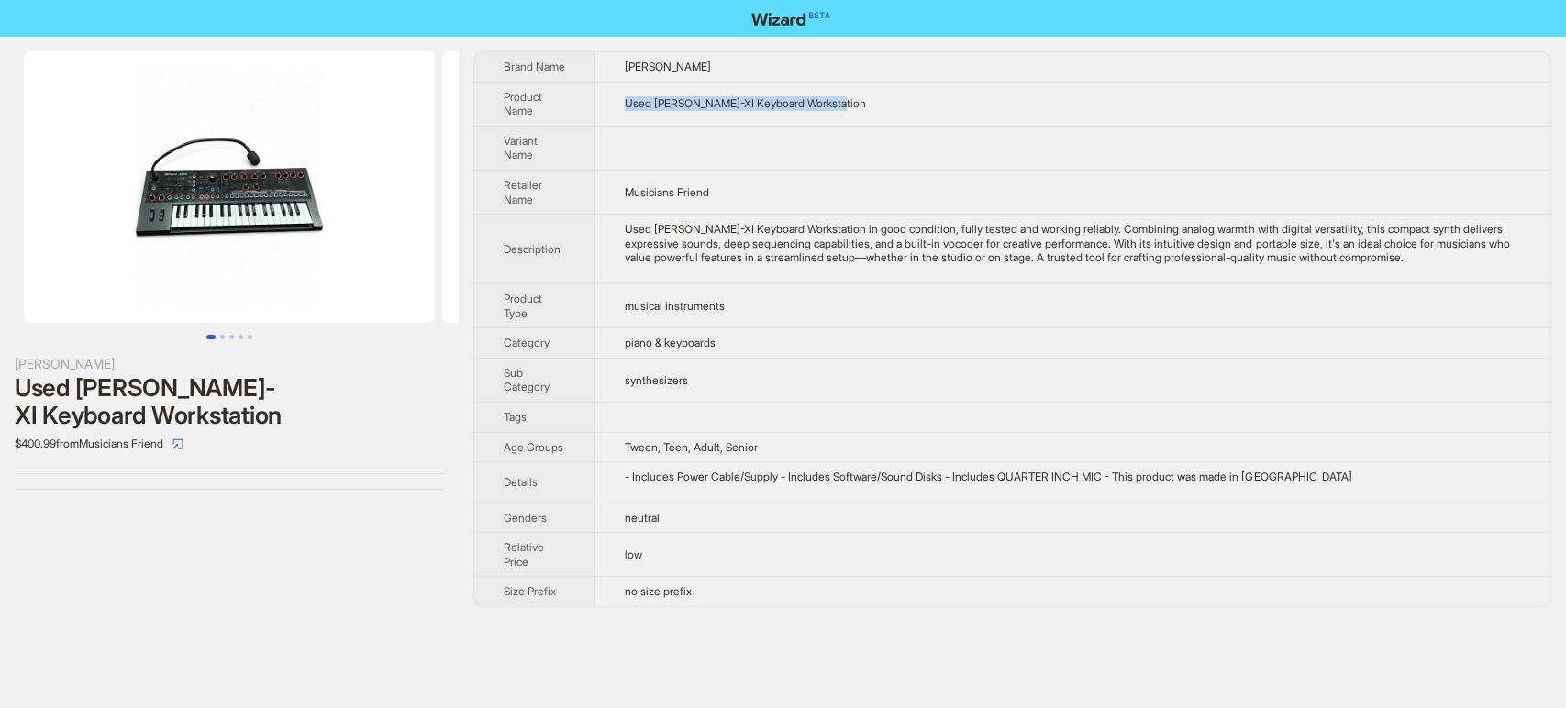
drag, startPoint x: 859, startPoint y: 115, endPoint x: 622, endPoint y: 86, distance: 239.2
click at [622, 86] on td "Used Roland JD-XI Keyboard Workstation" at bounding box center [1072, 104] width 955 height 44
copy span "Used Roland JD-XI Keyboard Workstation"
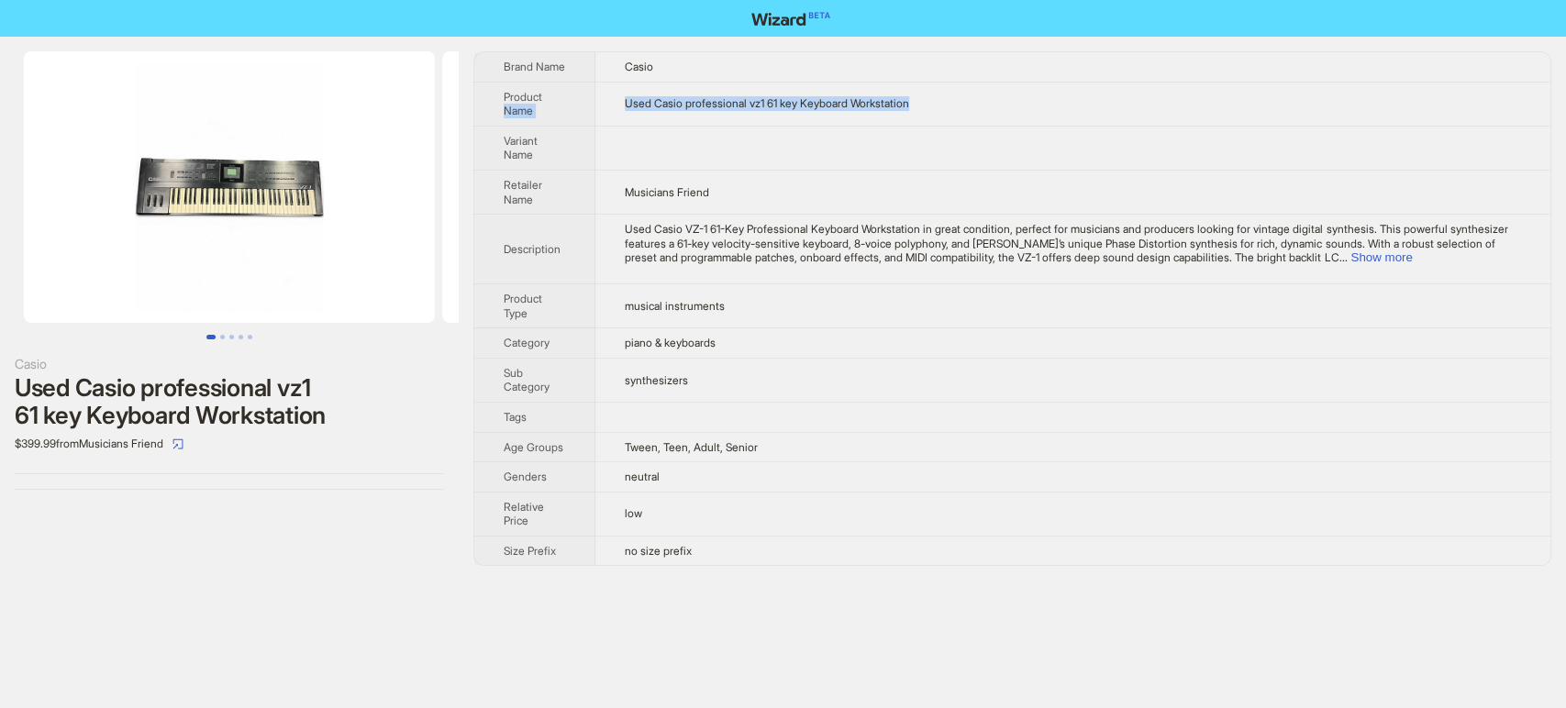
drag, startPoint x: 933, startPoint y: 108, endPoint x: 594, endPoint y: 97, distance: 338.6
click at [594, 97] on tr "Product Name Used Casio professional vz1 61 key Keyboard Workstation" at bounding box center [1012, 104] width 1076 height 44
copy tr "Name Used Casio professional vz1 61 key Keyboard Workstation"
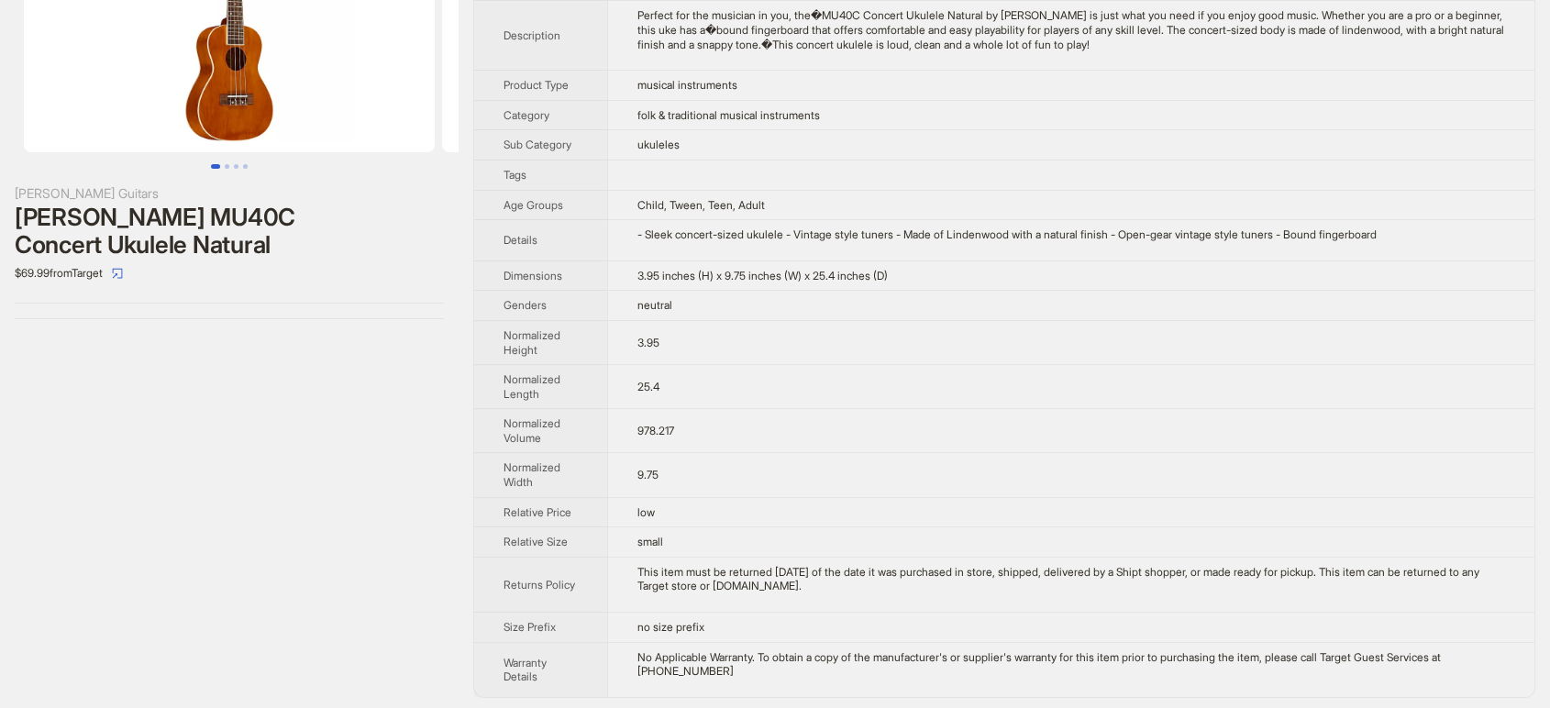
scroll to position [172, 0]
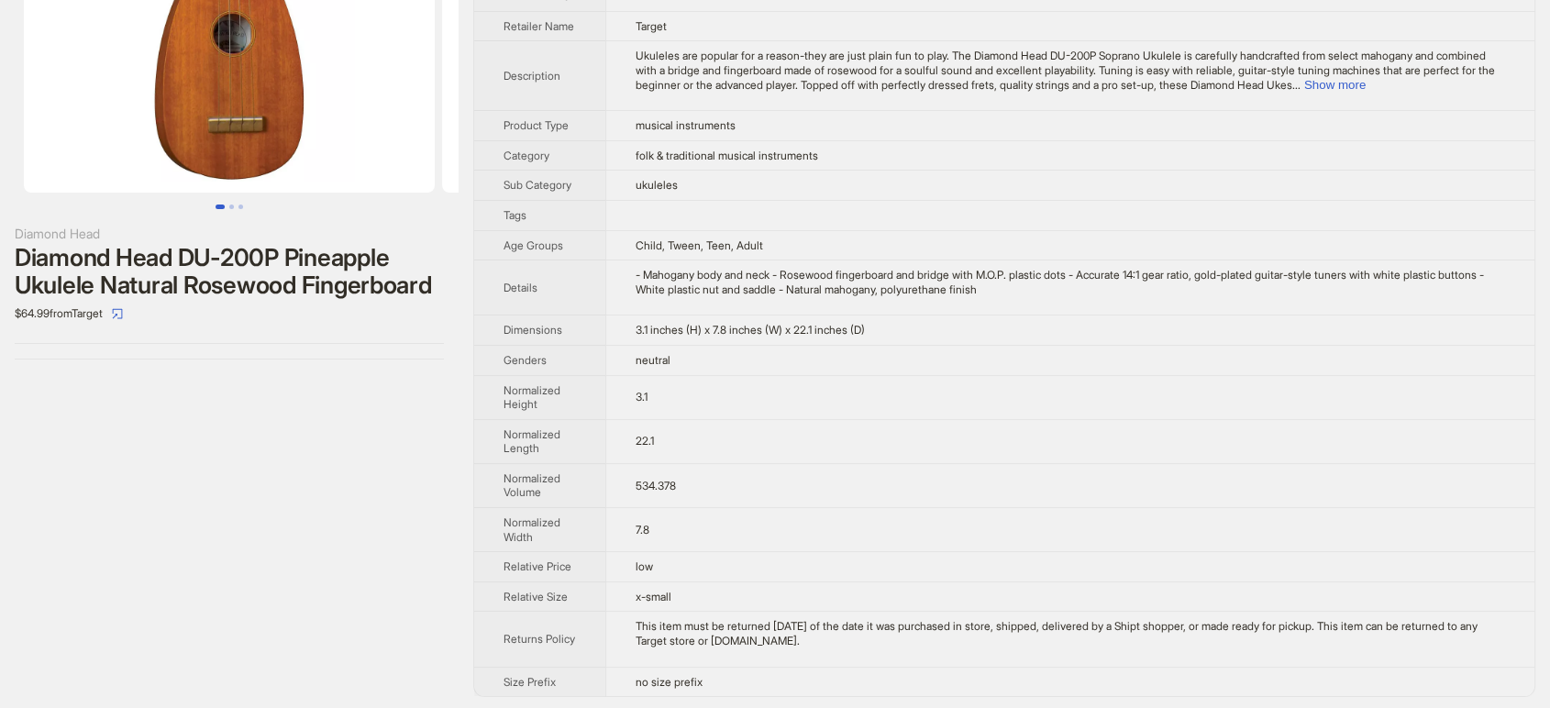
scroll to position [147, 0]
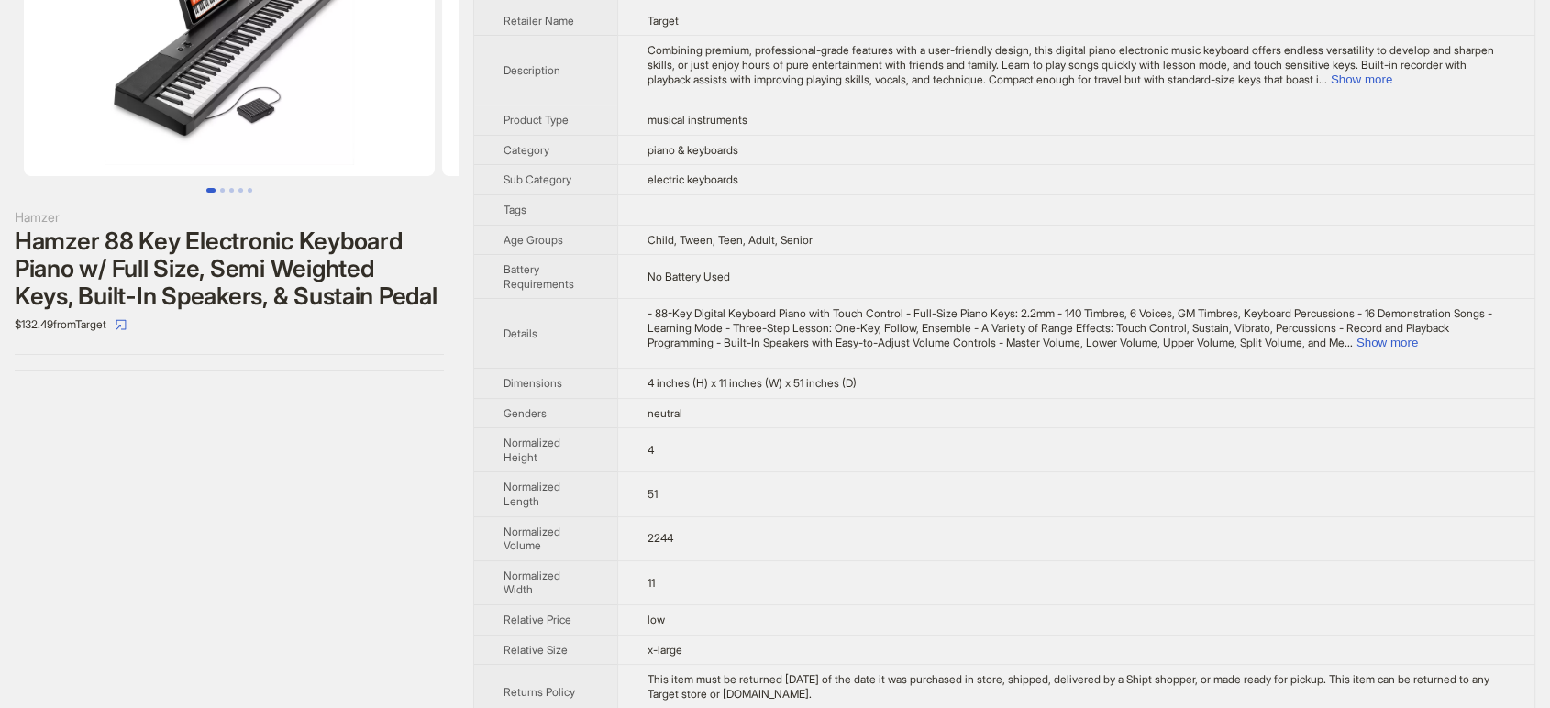
scroll to position [257, 0]
